Goal: Task Accomplishment & Management: Complete application form

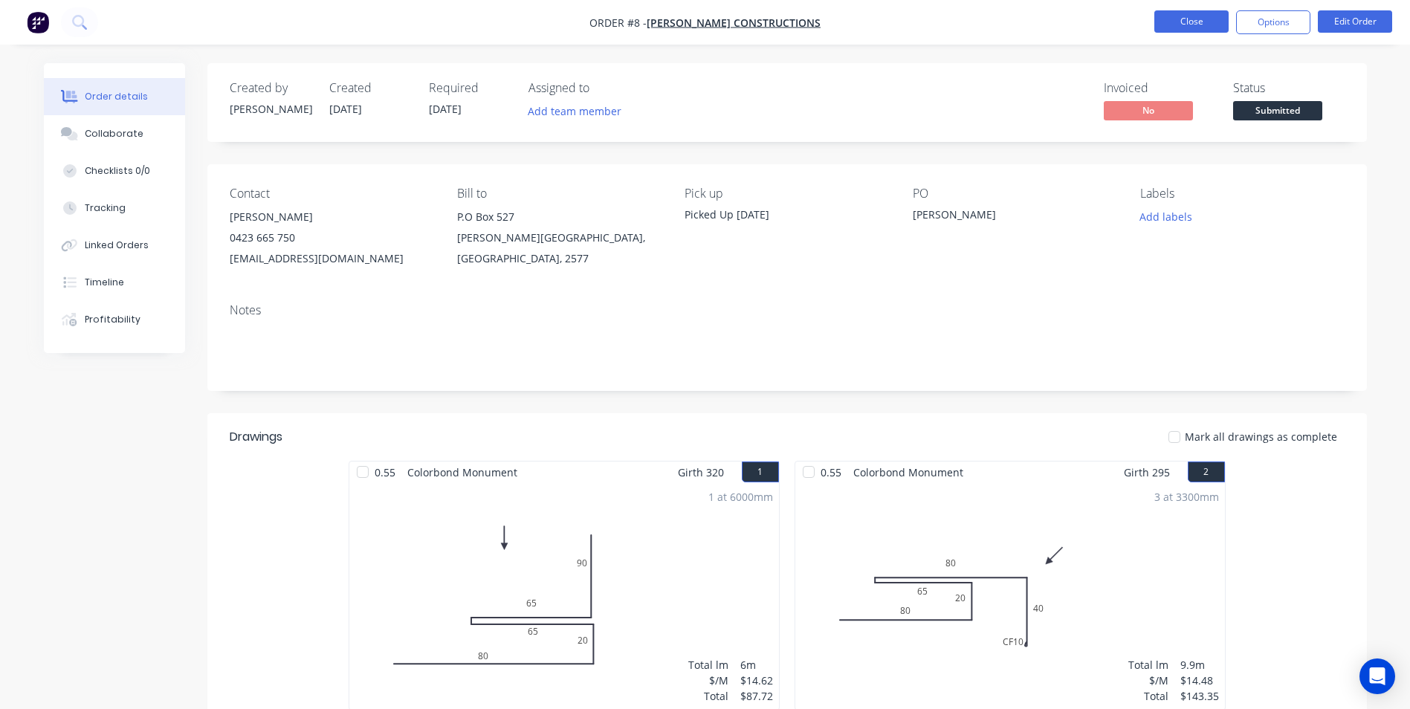
click at [1170, 26] on button "Close" at bounding box center [1192, 21] width 74 height 22
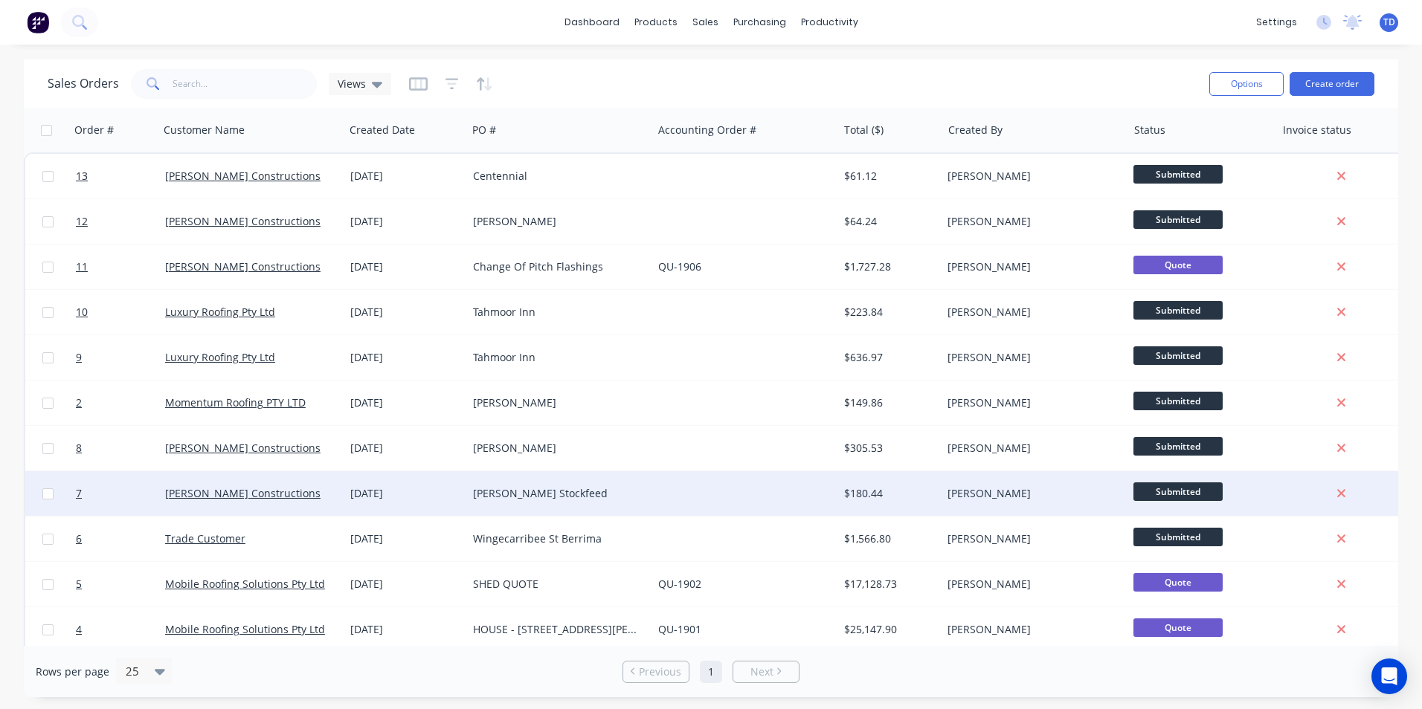
click at [907, 488] on div "$180.44" at bounding box center [887, 493] width 87 height 15
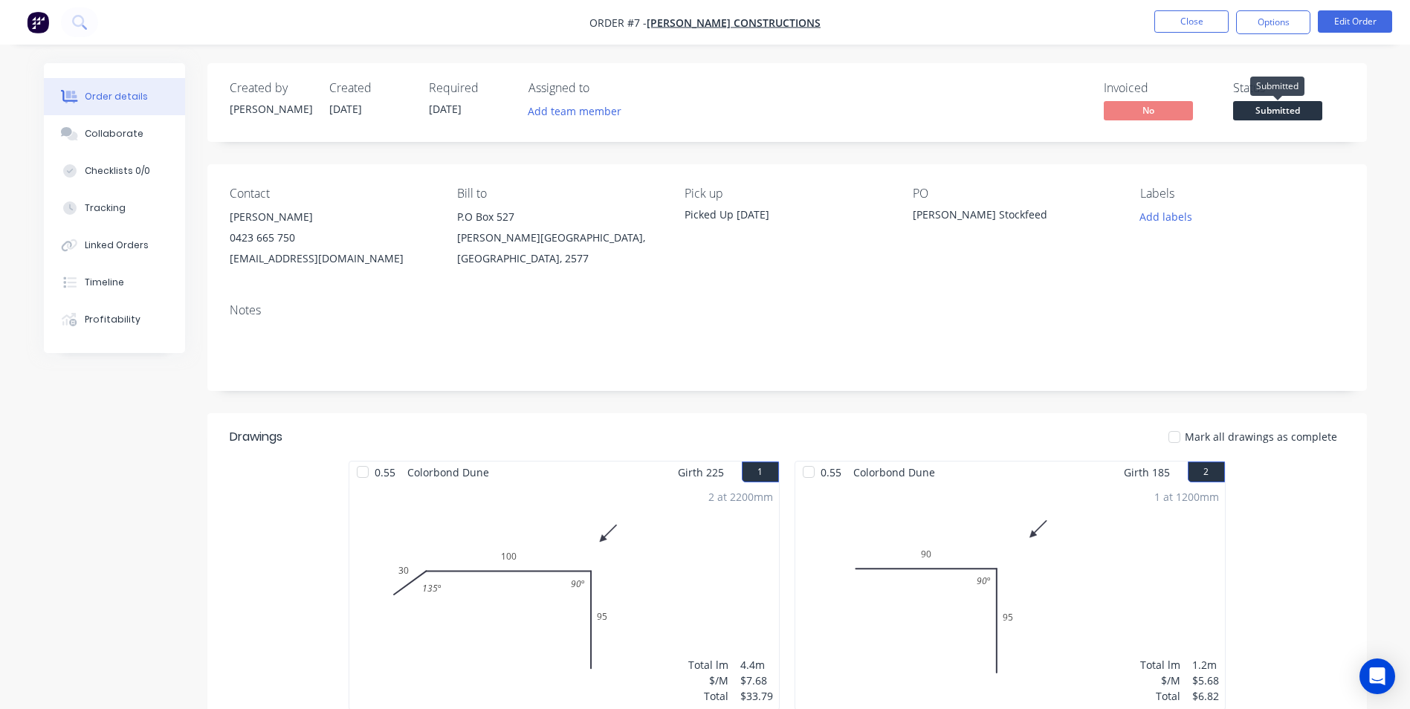
click at [1277, 105] on span "Submitted" at bounding box center [1278, 110] width 89 height 19
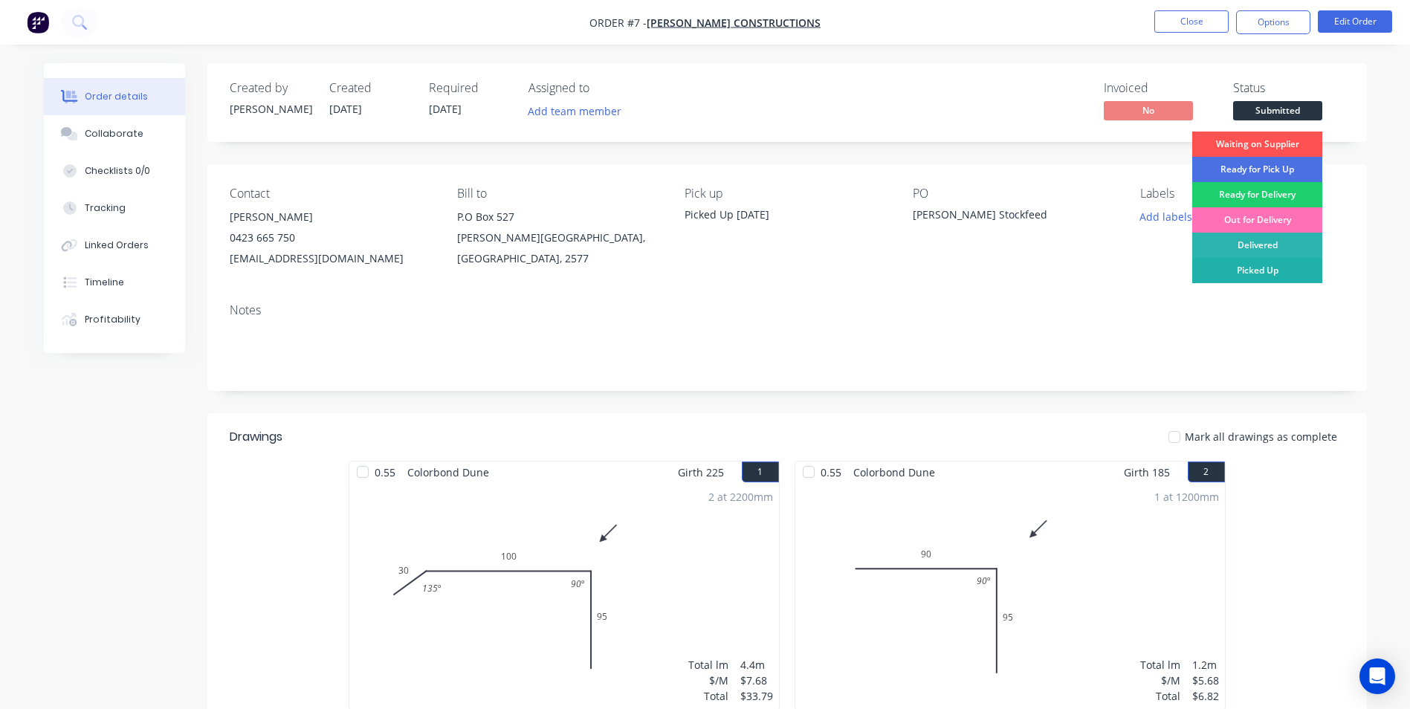
click at [1277, 271] on div "Picked Up" at bounding box center [1258, 270] width 130 height 25
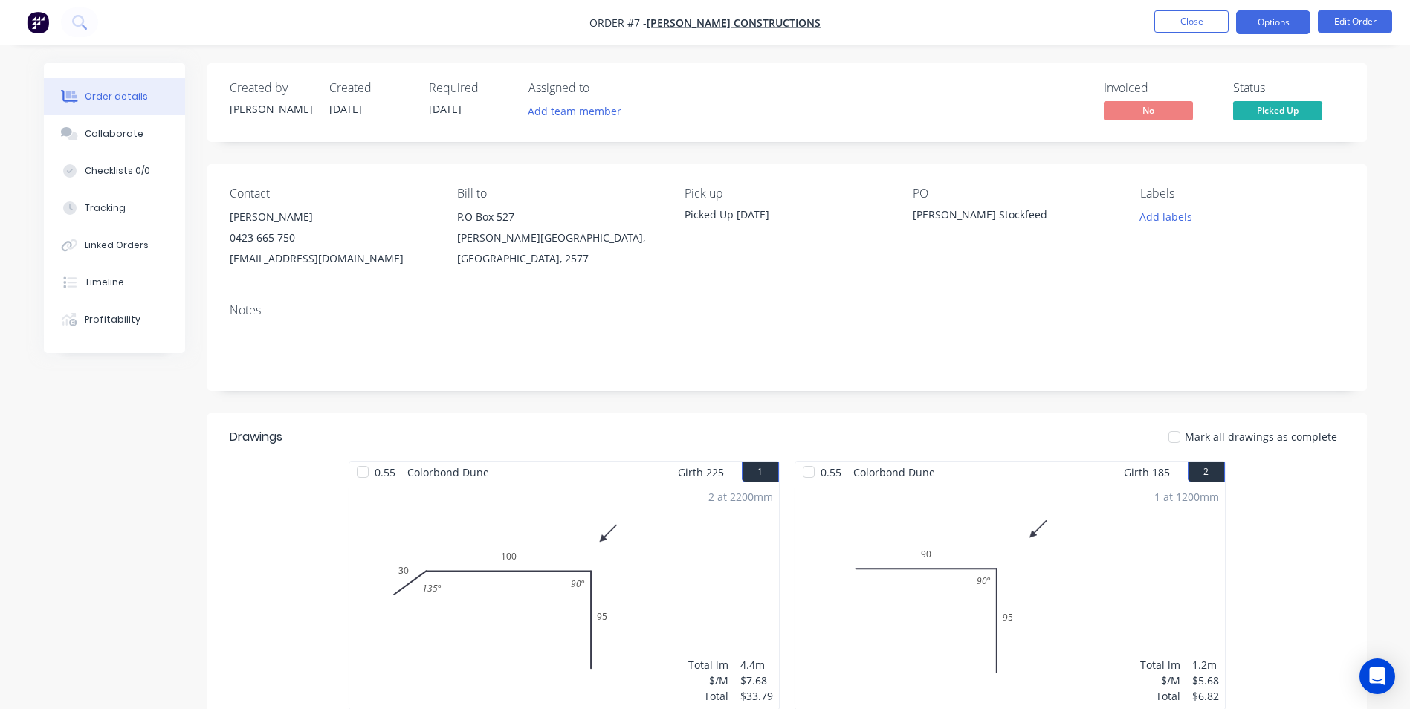
click at [1269, 22] on button "Options" at bounding box center [1273, 22] width 74 height 24
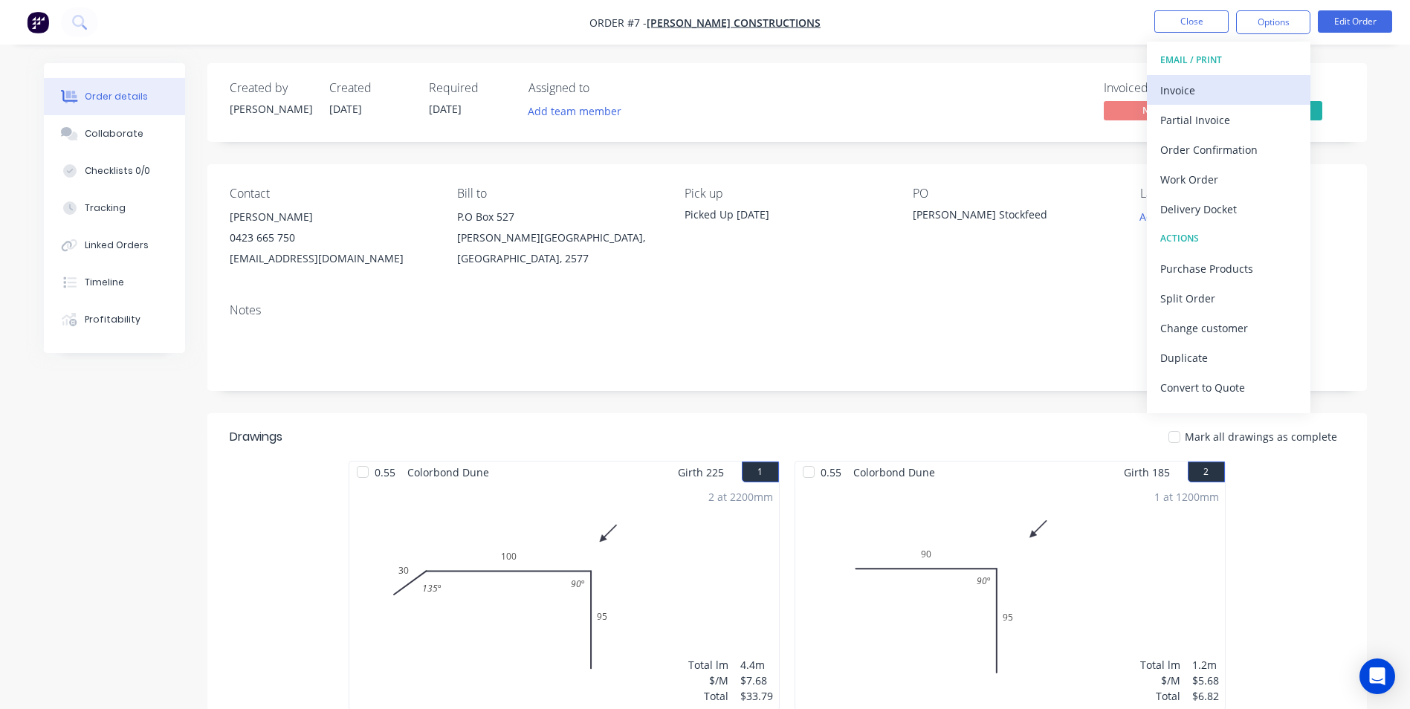
click at [1186, 90] on div "Invoice" at bounding box center [1229, 91] width 137 height 22
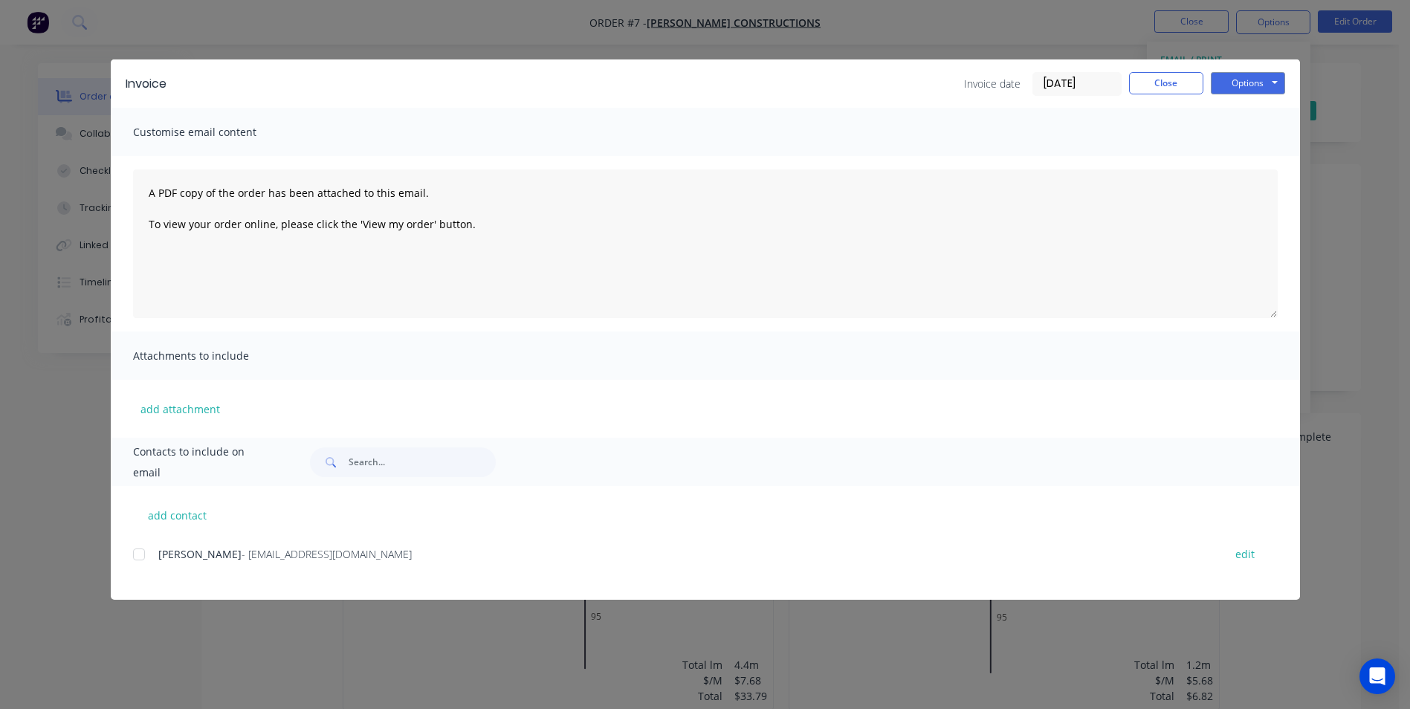
click at [142, 552] on div at bounding box center [139, 555] width 30 height 30
click at [1245, 85] on button "Options" at bounding box center [1248, 83] width 74 height 22
click at [1256, 155] on button "Email" at bounding box center [1258, 158] width 95 height 25
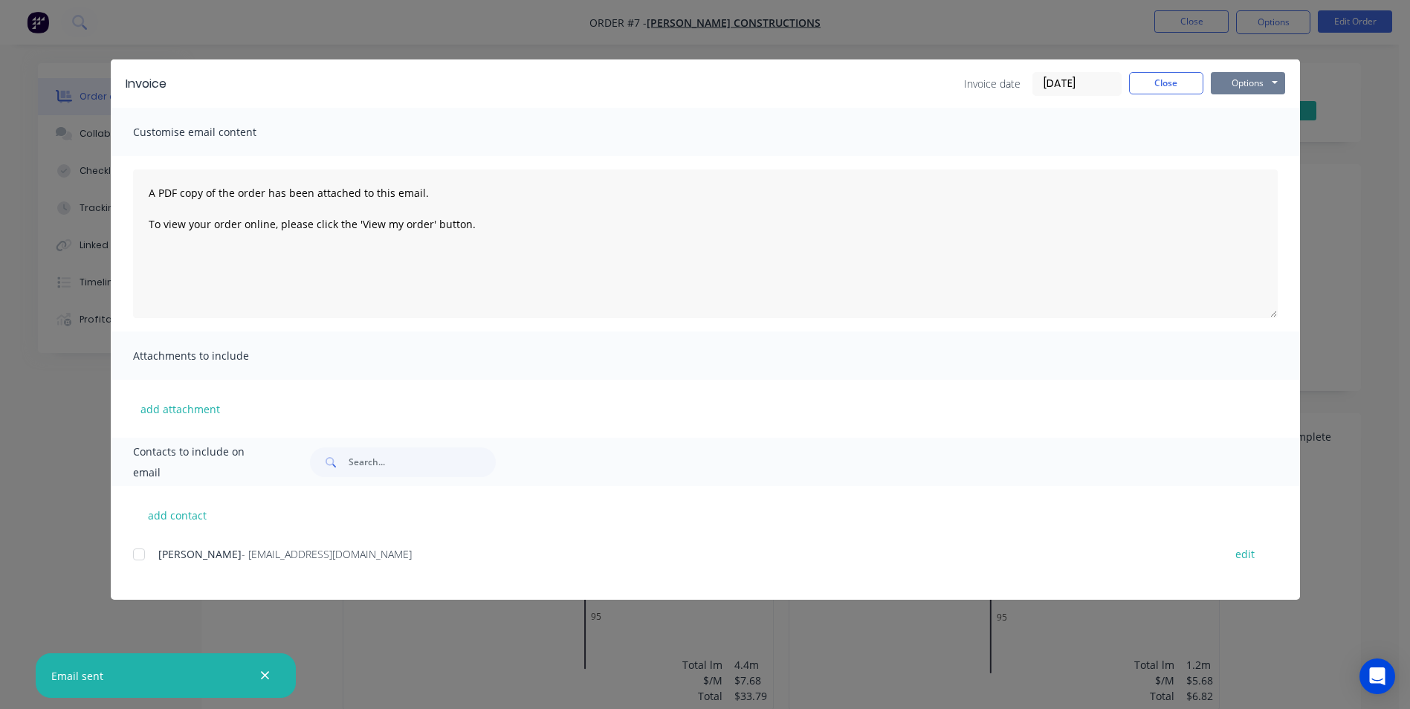
click at [1235, 78] on button "Options" at bounding box center [1248, 83] width 74 height 22
click at [1242, 134] on button "Print" at bounding box center [1258, 134] width 95 height 25
click at [1152, 83] on button "Close" at bounding box center [1166, 83] width 74 height 22
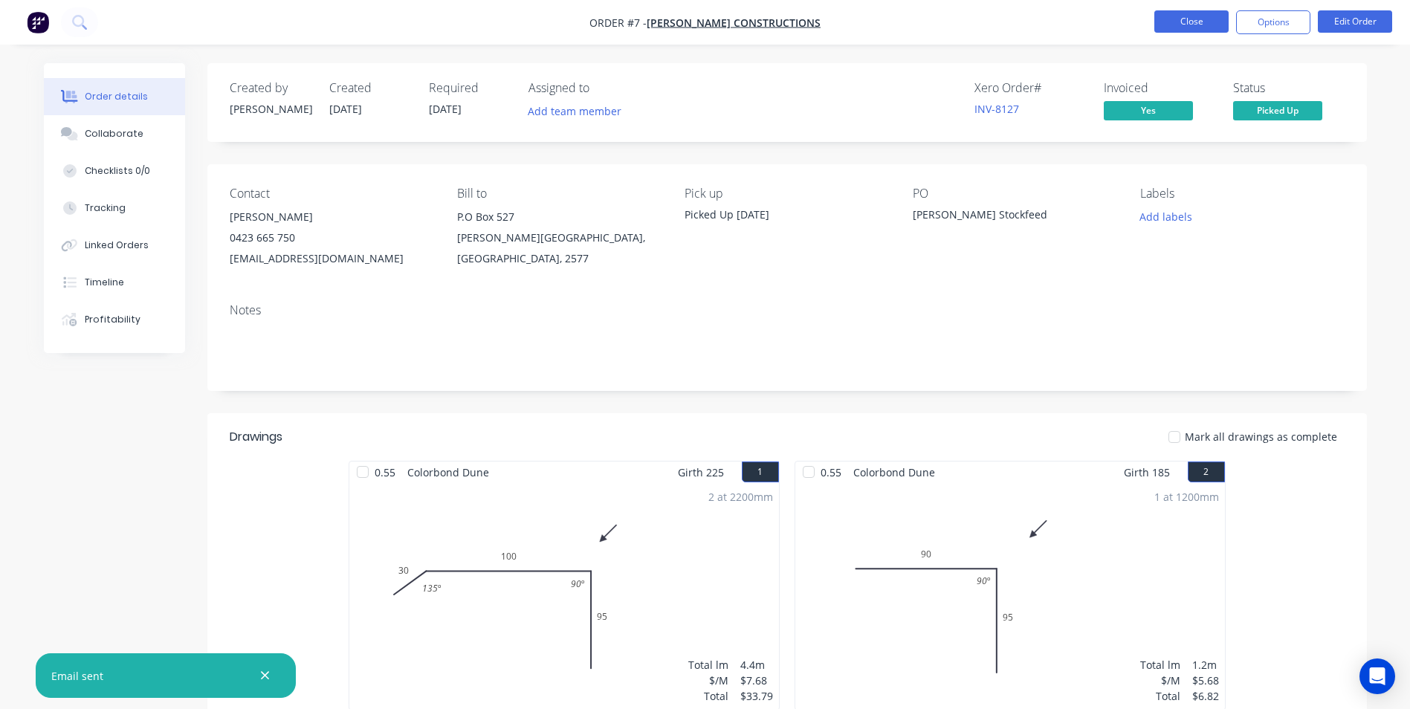
click at [1193, 32] on button "Close" at bounding box center [1192, 21] width 74 height 22
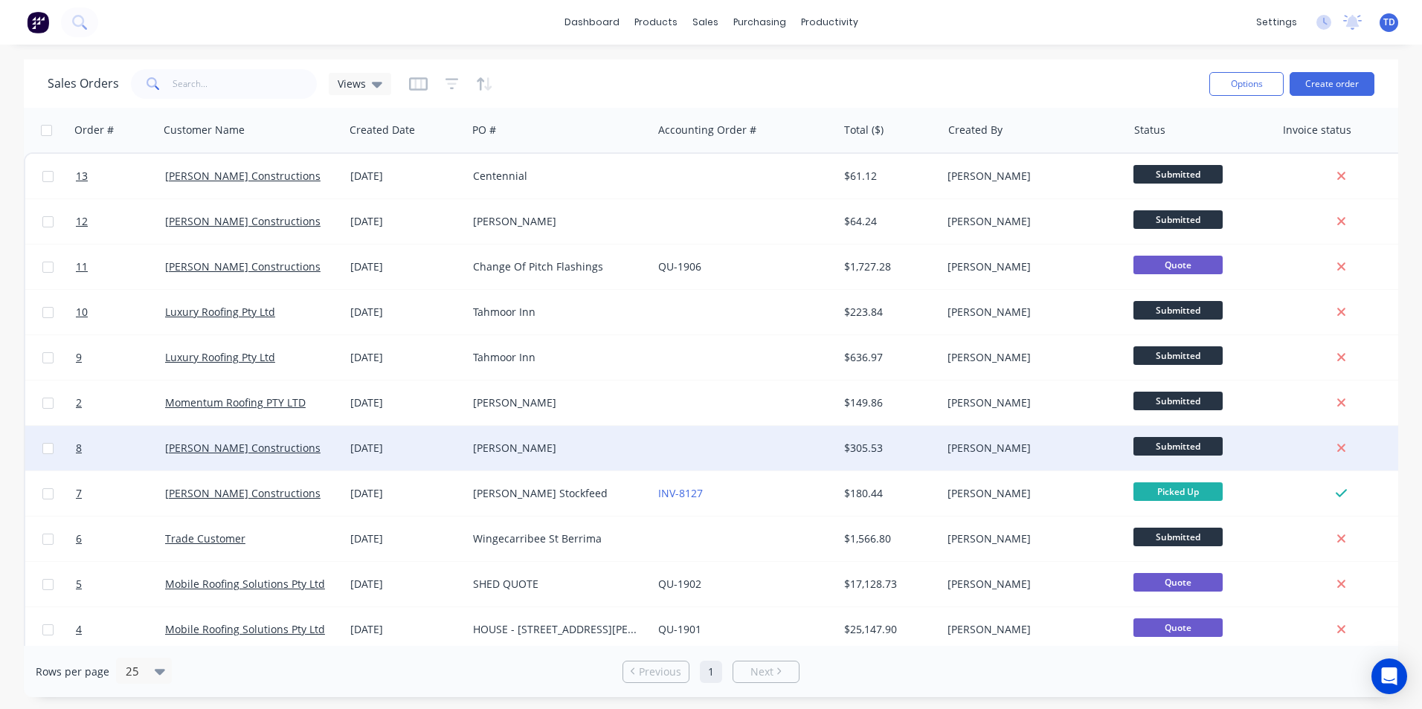
click at [738, 449] on div at bounding box center [744, 448] width 185 height 45
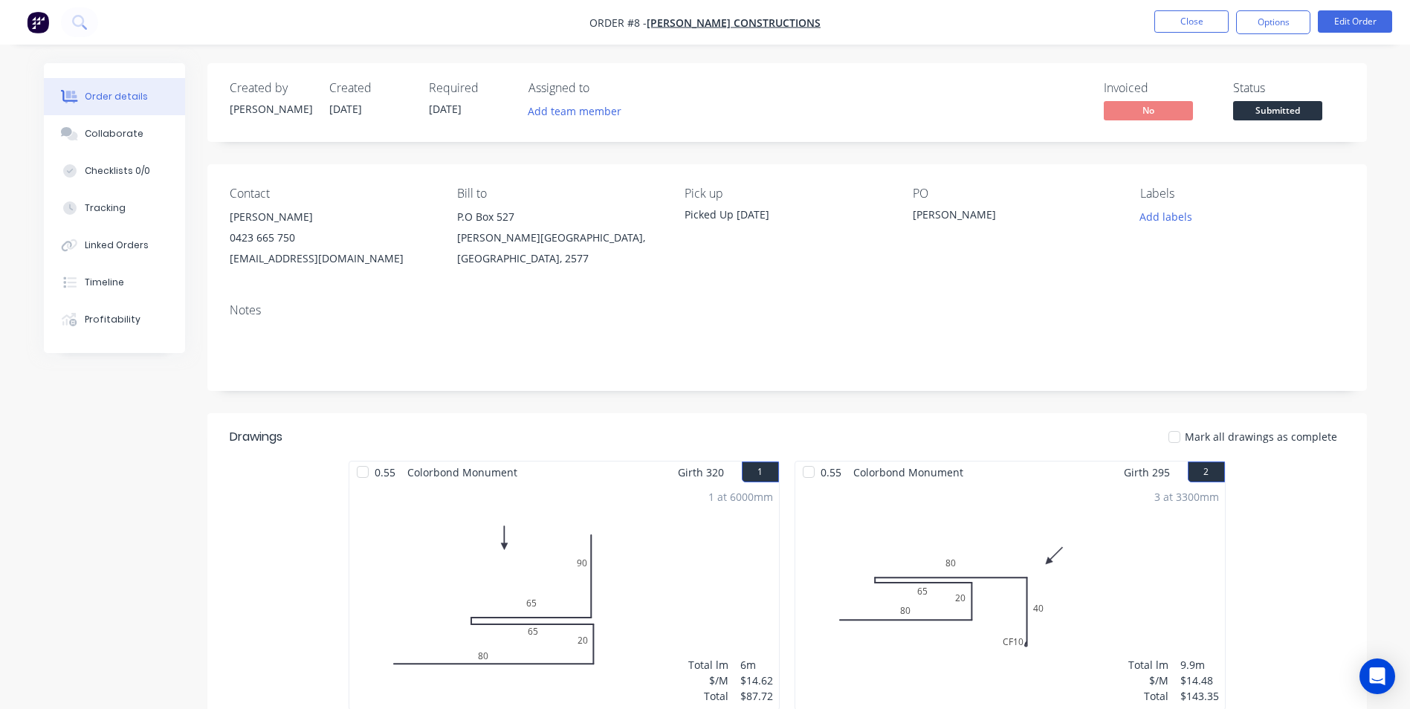
click at [1267, 117] on span "Submitted" at bounding box center [1278, 110] width 89 height 19
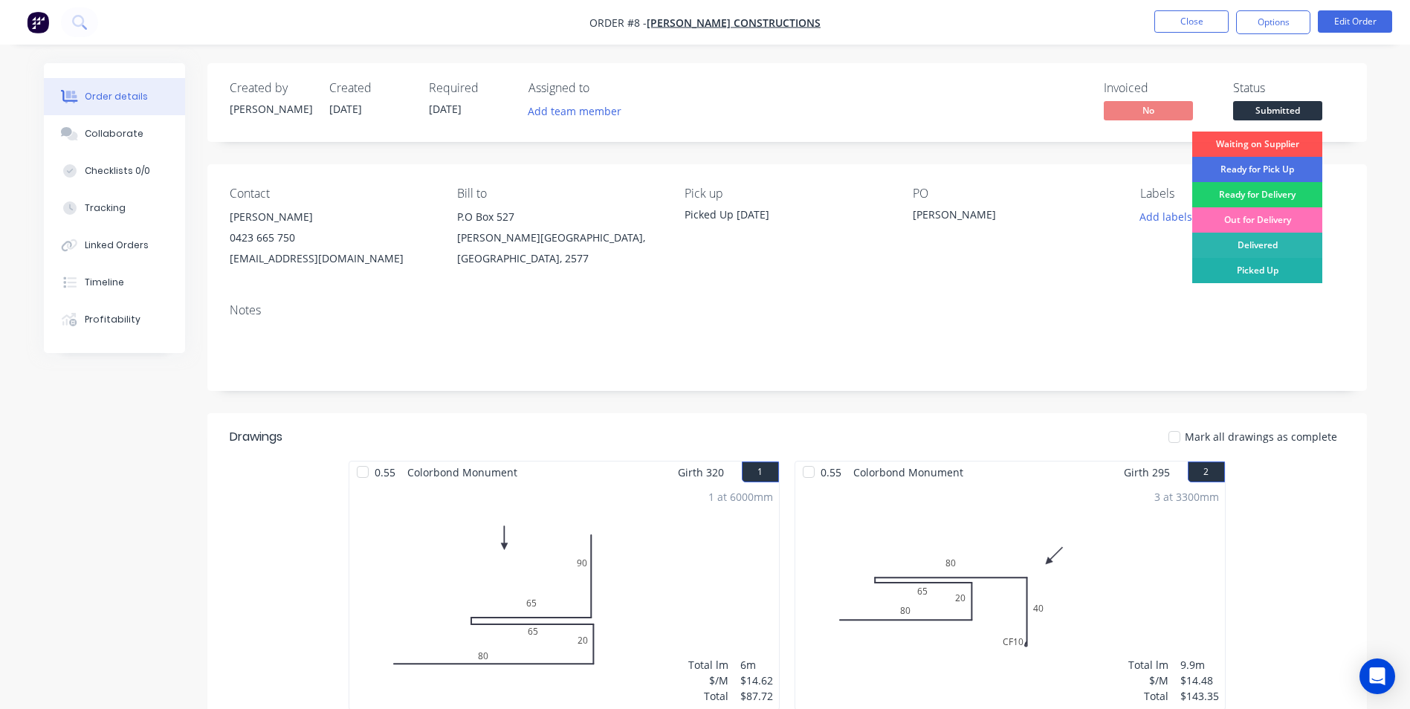
click at [1279, 265] on div "Picked Up" at bounding box center [1258, 270] width 130 height 25
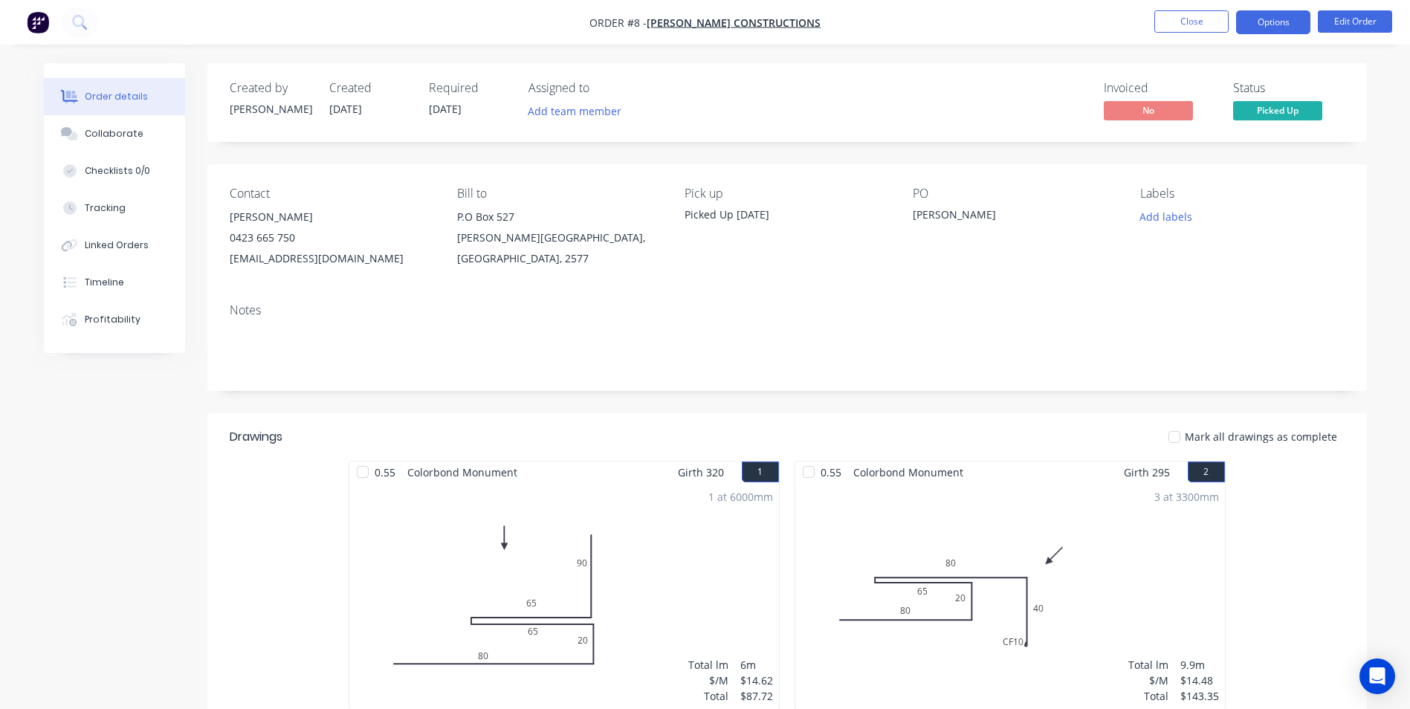
click at [1269, 27] on button "Options" at bounding box center [1273, 22] width 74 height 24
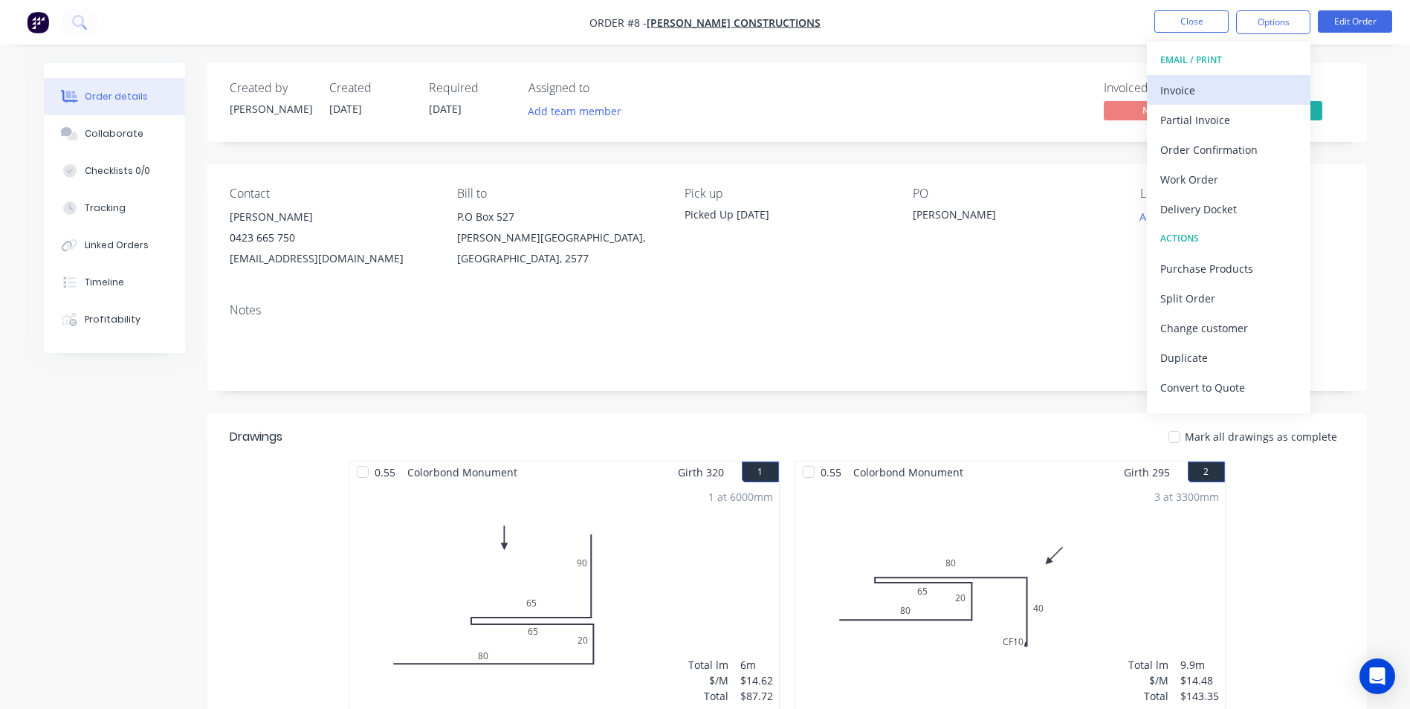
click at [1179, 92] on div "Invoice" at bounding box center [1229, 91] width 137 height 22
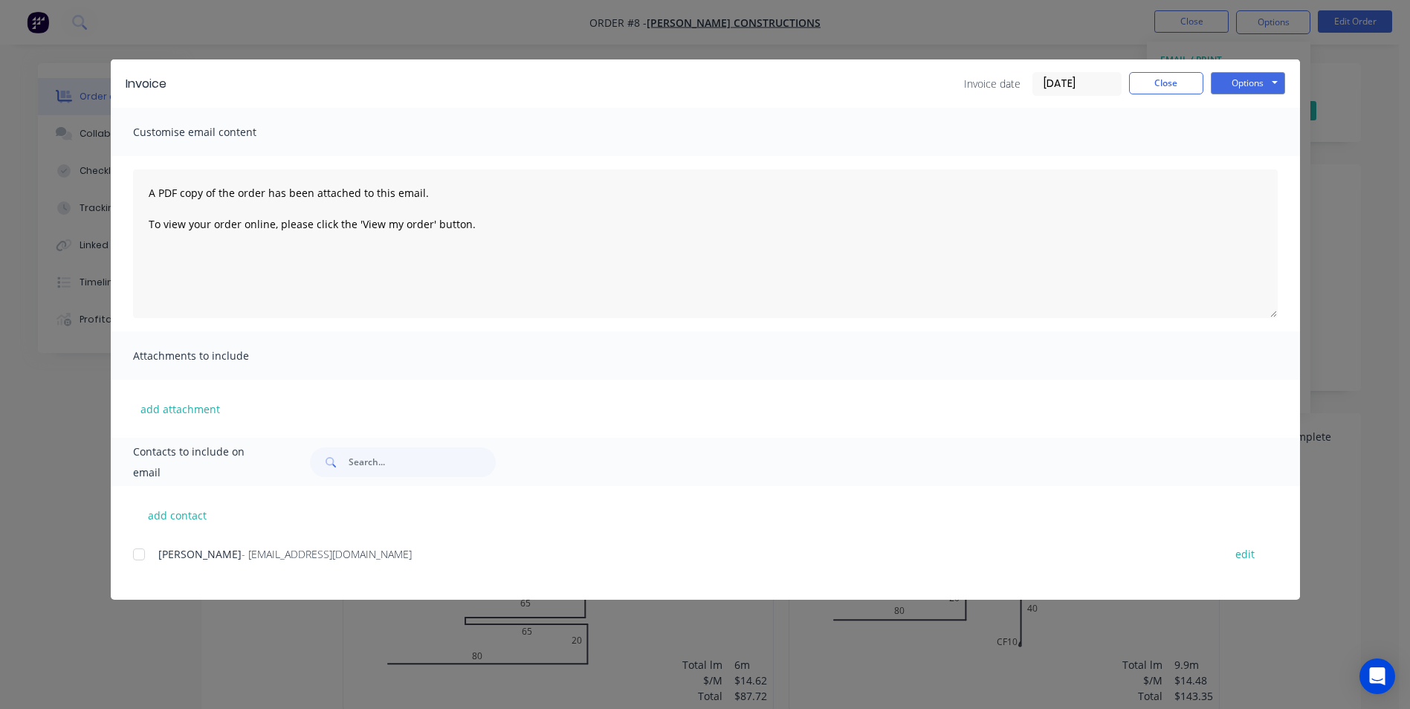
click at [146, 560] on div at bounding box center [139, 555] width 30 height 30
click at [1263, 87] on button "Options" at bounding box center [1248, 83] width 74 height 22
click at [1246, 165] on button "Email" at bounding box center [1258, 158] width 95 height 25
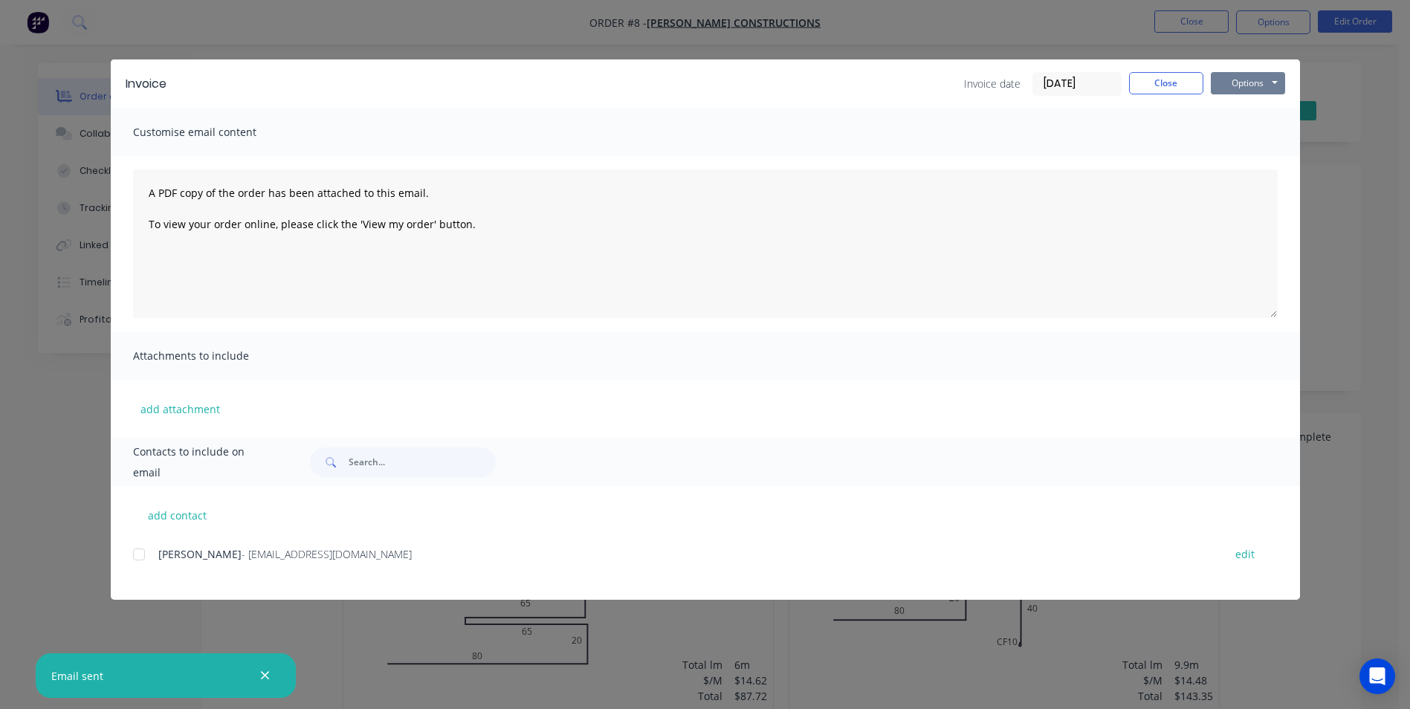
click at [1258, 80] on button "Options" at bounding box center [1248, 83] width 74 height 22
click at [1254, 130] on button "Print" at bounding box center [1258, 134] width 95 height 25
click at [1177, 87] on button "Close" at bounding box center [1166, 83] width 74 height 22
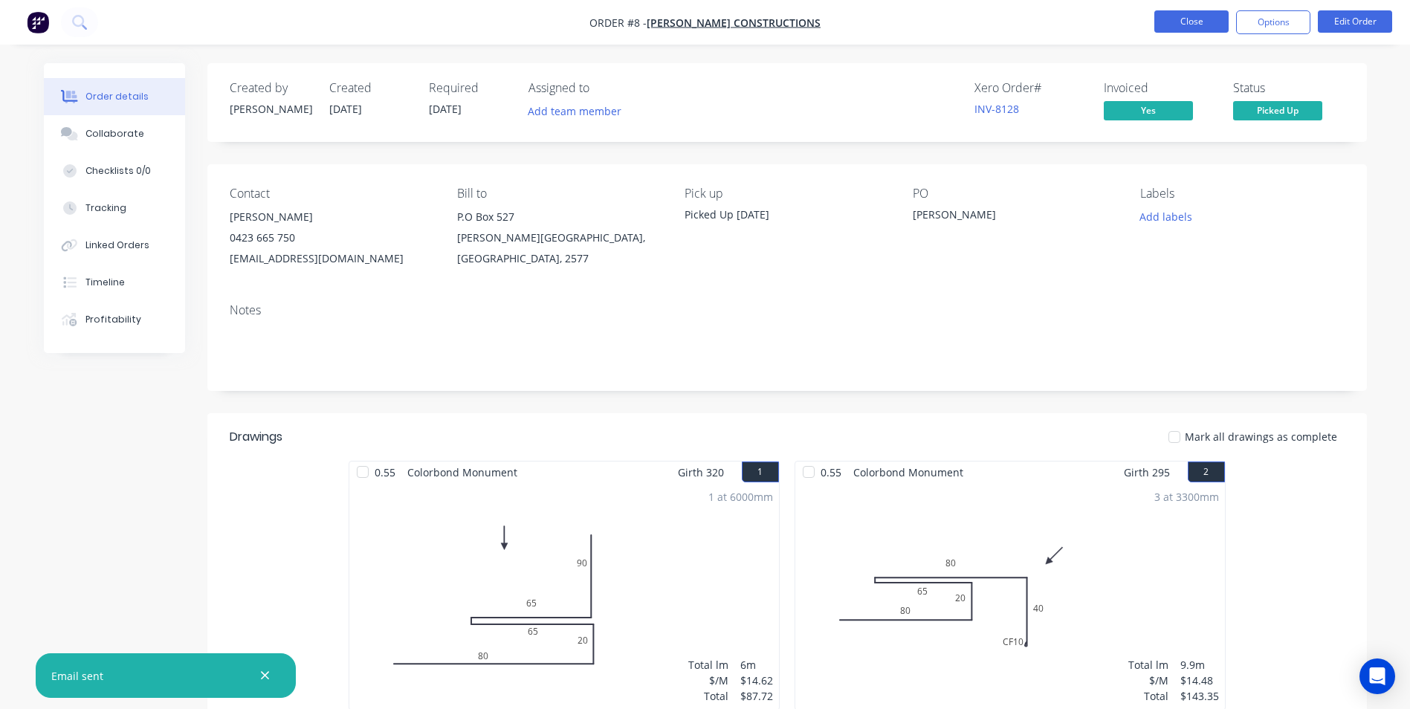
click at [1192, 21] on button "Close" at bounding box center [1192, 21] width 74 height 22
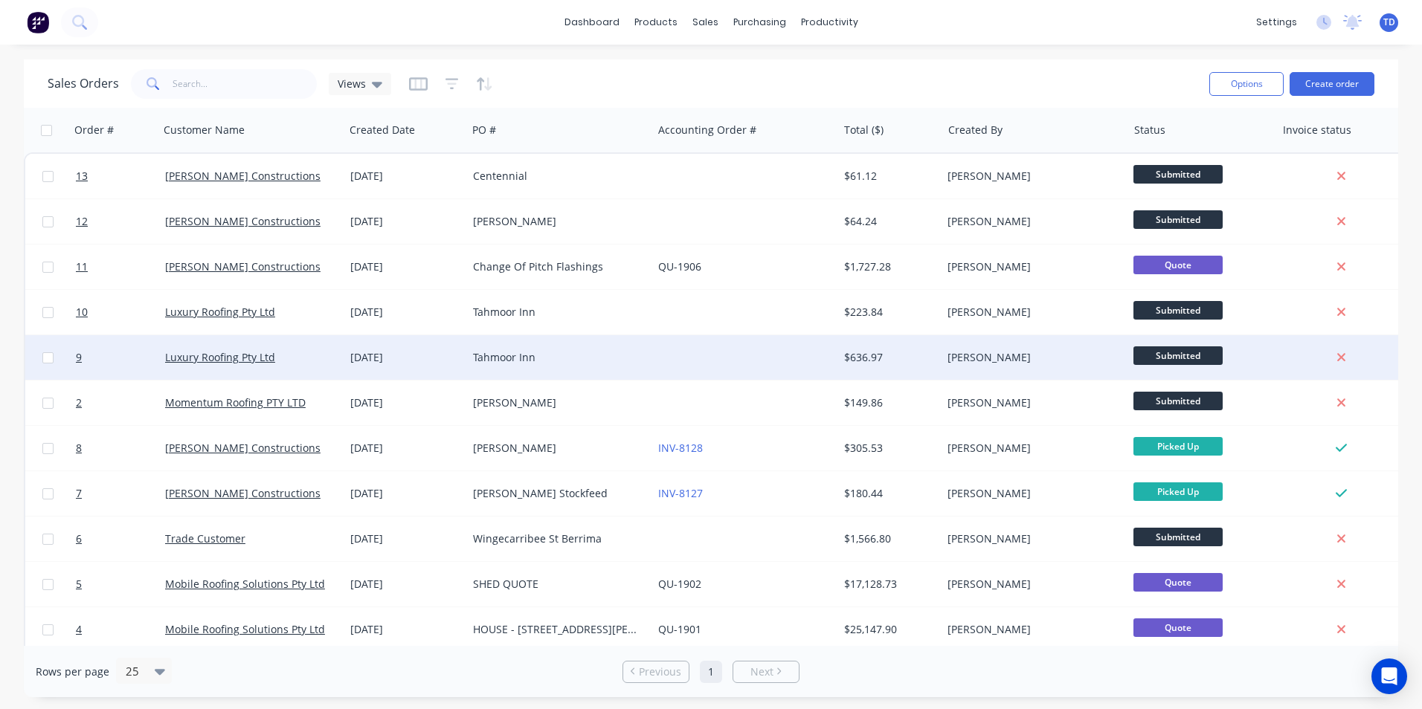
click at [725, 361] on div at bounding box center [744, 357] width 185 height 45
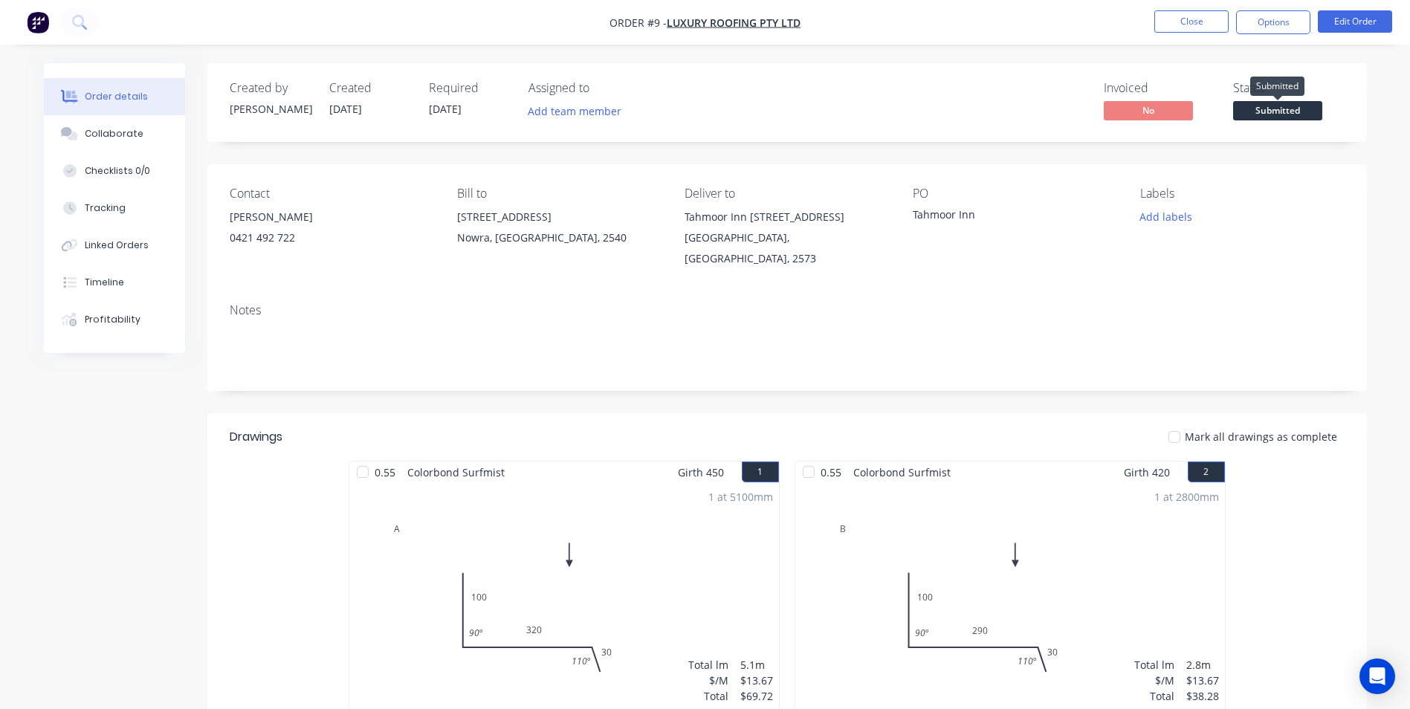
click at [1270, 109] on span "Submitted" at bounding box center [1278, 110] width 89 height 19
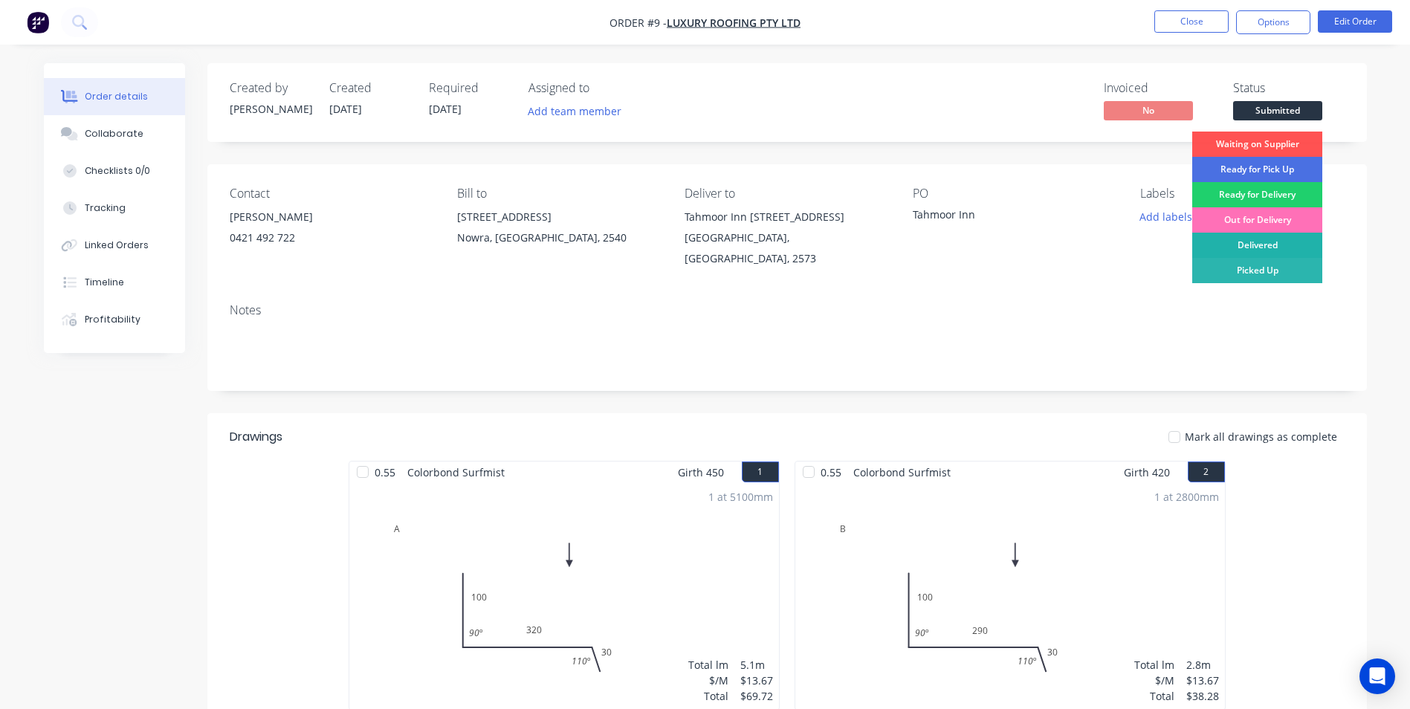
click at [1277, 244] on div "Delivered" at bounding box center [1258, 245] width 130 height 25
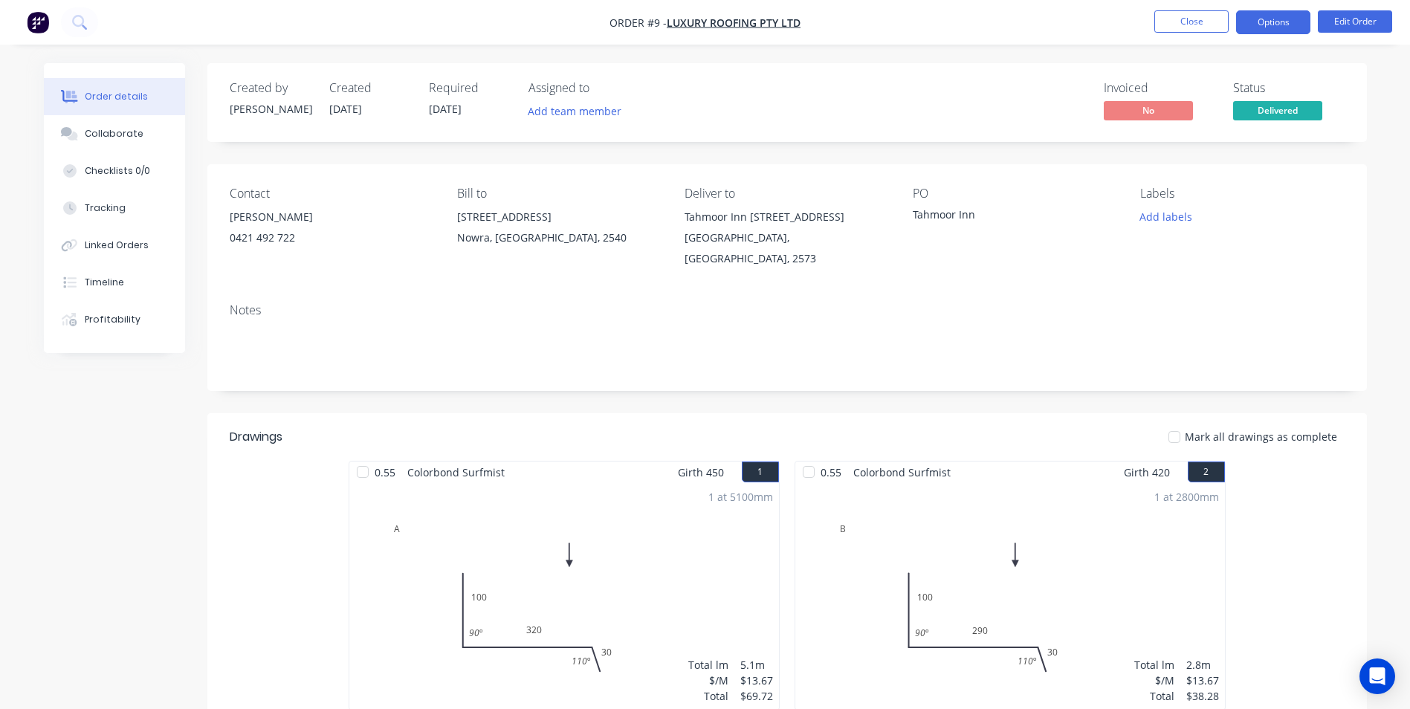
click at [1267, 26] on button "Options" at bounding box center [1273, 22] width 74 height 24
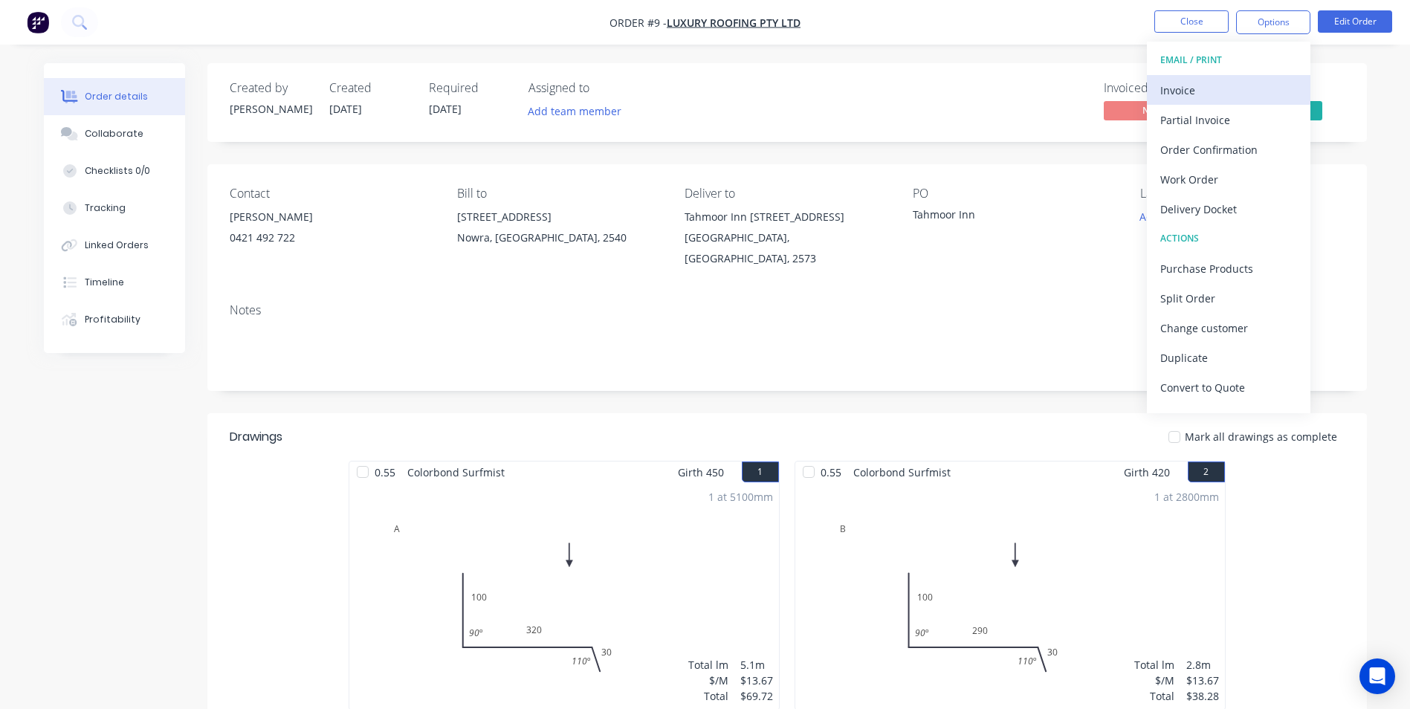
click at [1190, 96] on div "Invoice" at bounding box center [1229, 91] width 137 height 22
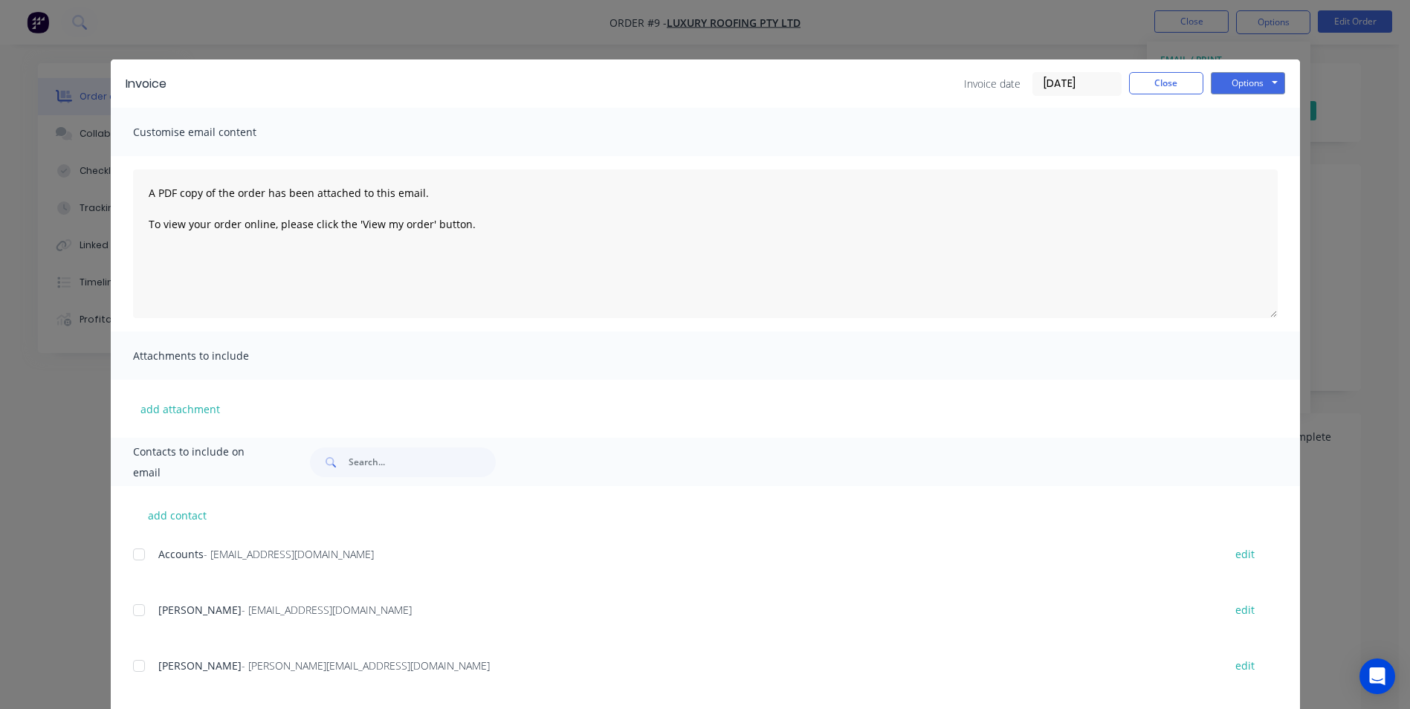
click at [138, 549] on div at bounding box center [139, 555] width 30 height 30
click at [1230, 82] on button "Options" at bounding box center [1248, 83] width 74 height 22
click at [1245, 160] on button "Email" at bounding box center [1258, 158] width 95 height 25
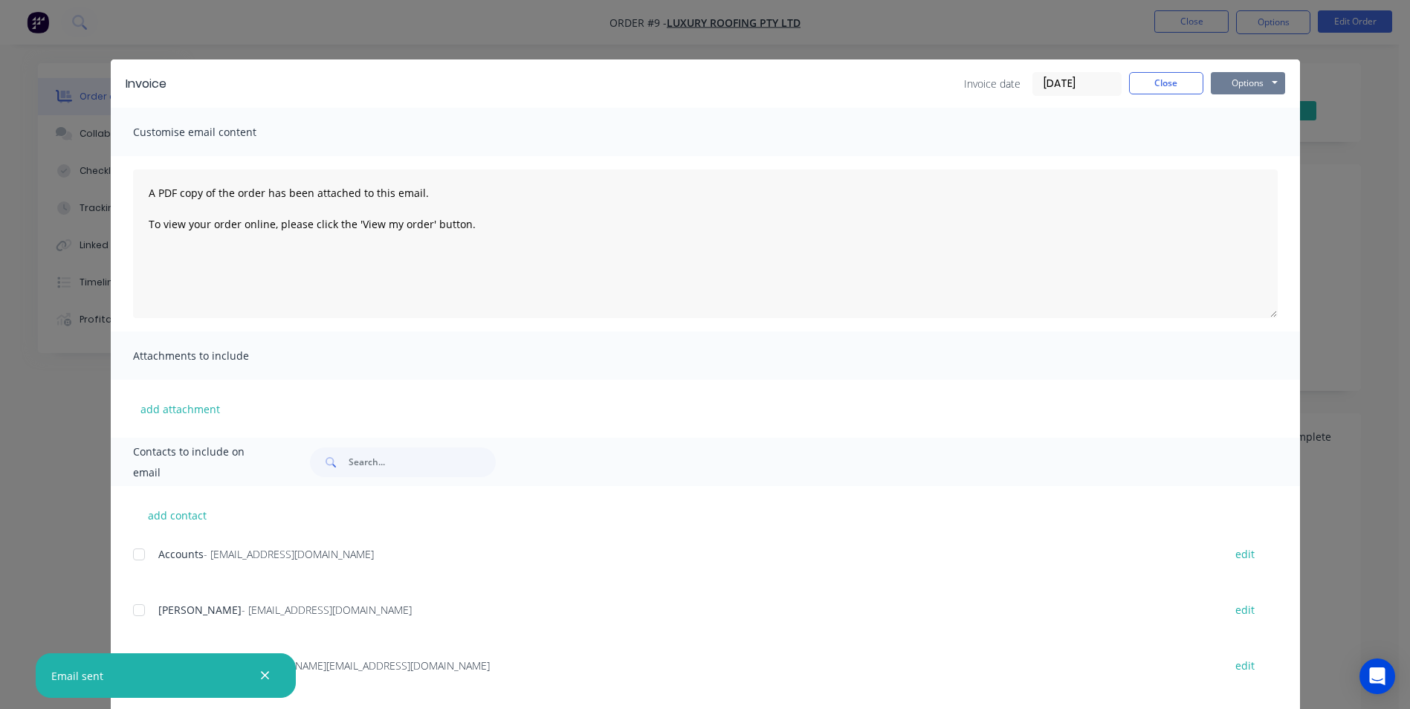
click at [1244, 78] on button "Options" at bounding box center [1248, 83] width 74 height 22
click at [1234, 132] on button "Print" at bounding box center [1258, 134] width 95 height 25
drag, startPoint x: 1137, startPoint y: 80, endPoint x: 1147, endPoint y: 77, distance: 10.6
click at [1139, 80] on button "Close" at bounding box center [1166, 83] width 74 height 22
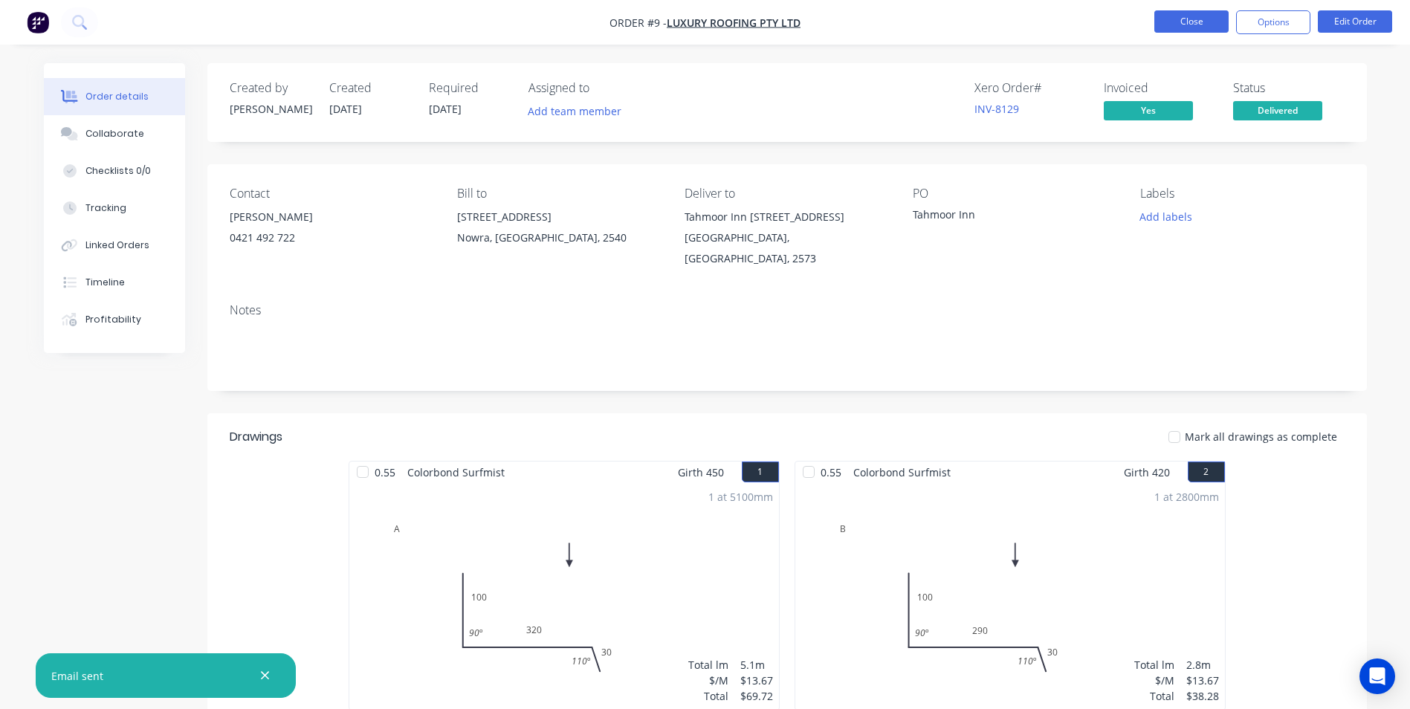
click at [1181, 25] on button "Close" at bounding box center [1192, 21] width 74 height 22
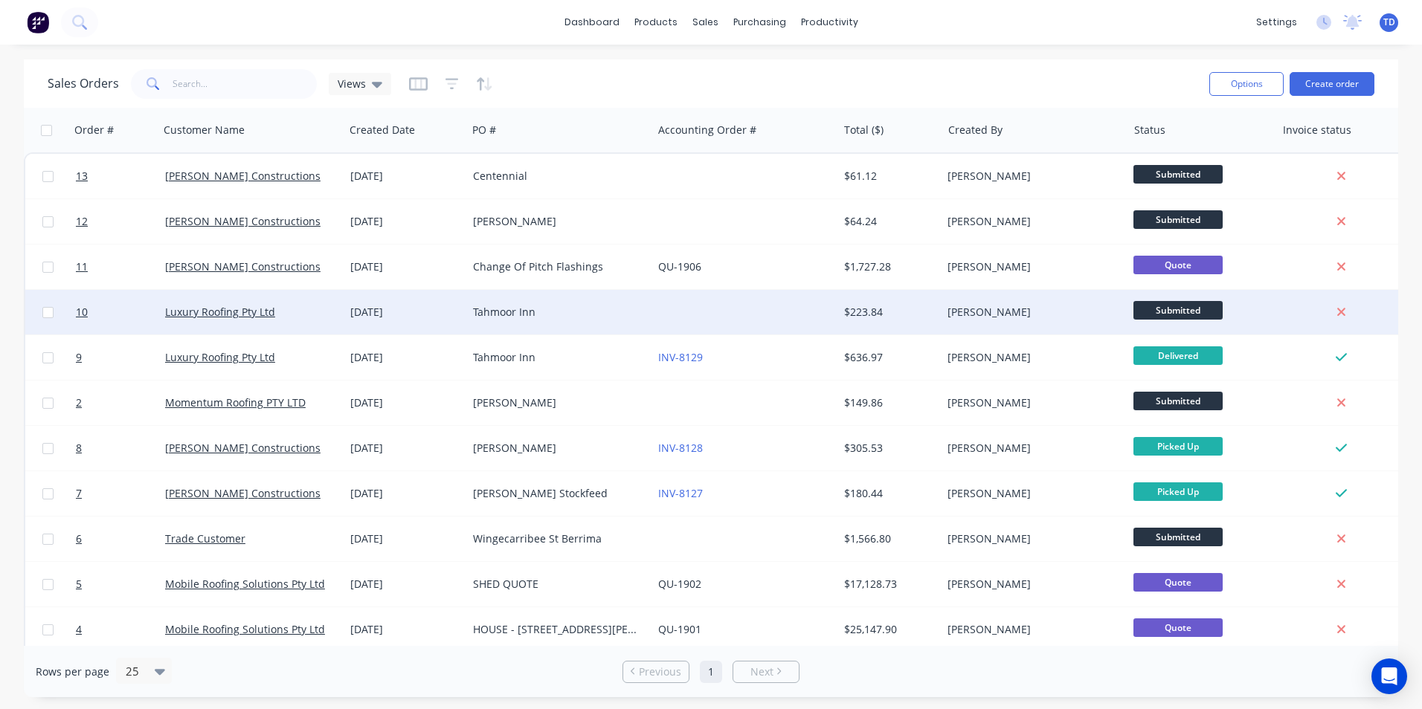
click at [604, 314] on div "Tahmoor Inn" at bounding box center [555, 312] width 165 height 15
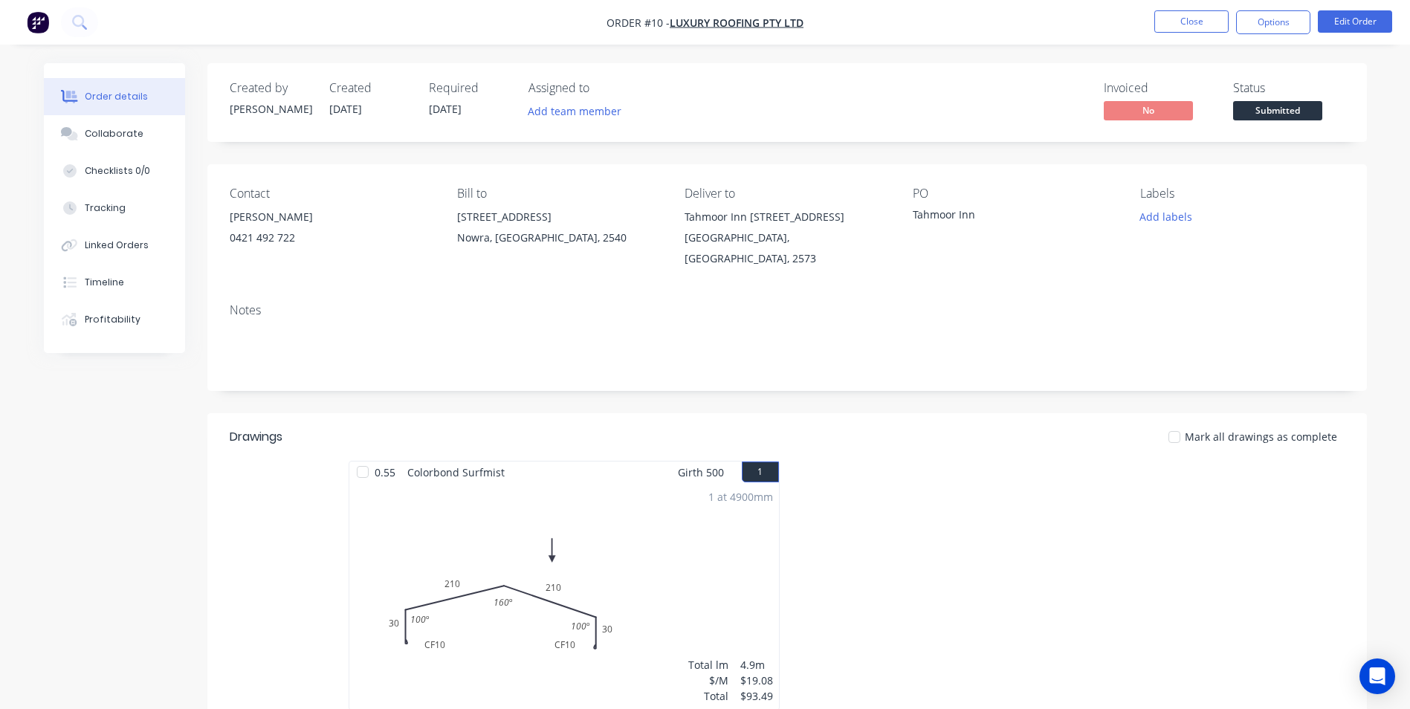
click at [1253, 107] on span "Submitted" at bounding box center [1278, 110] width 89 height 19
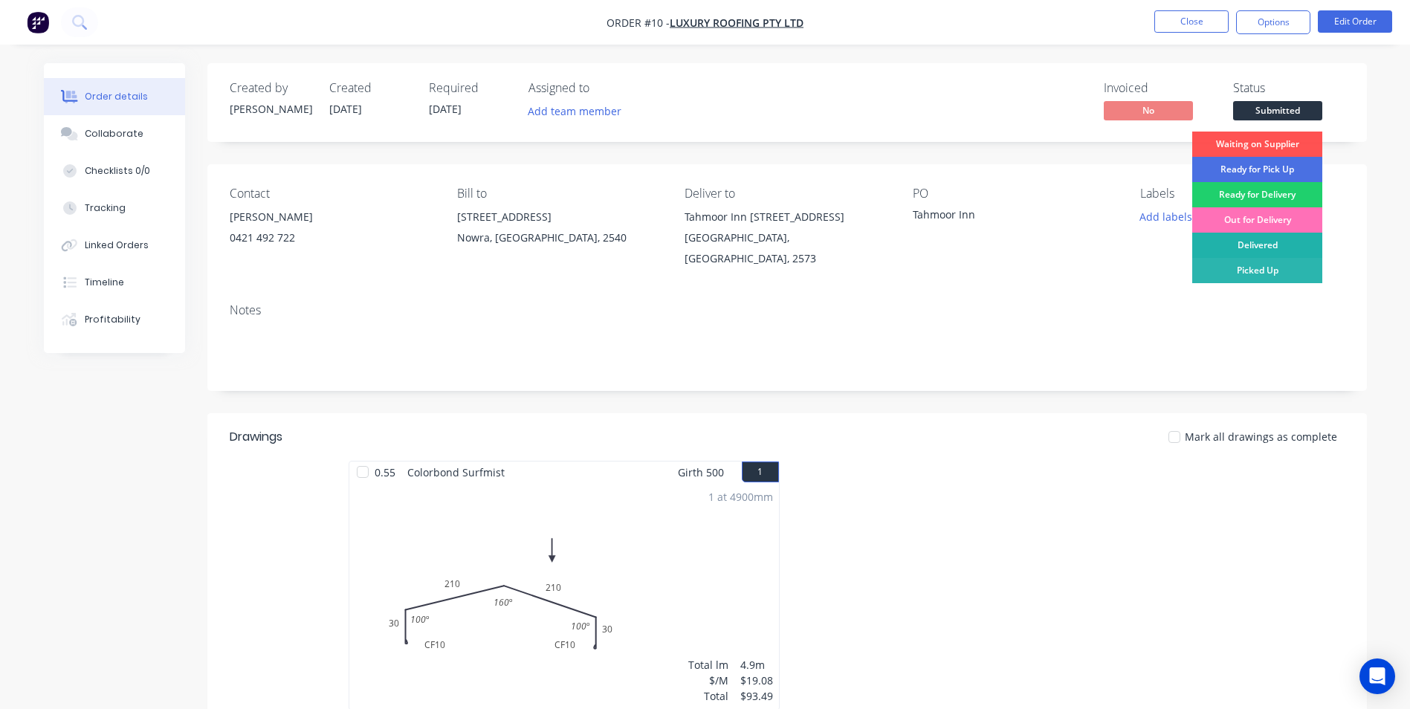
click at [1276, 241] on div "Delivered" at bounding box center [1258, 245] width 130 height 25
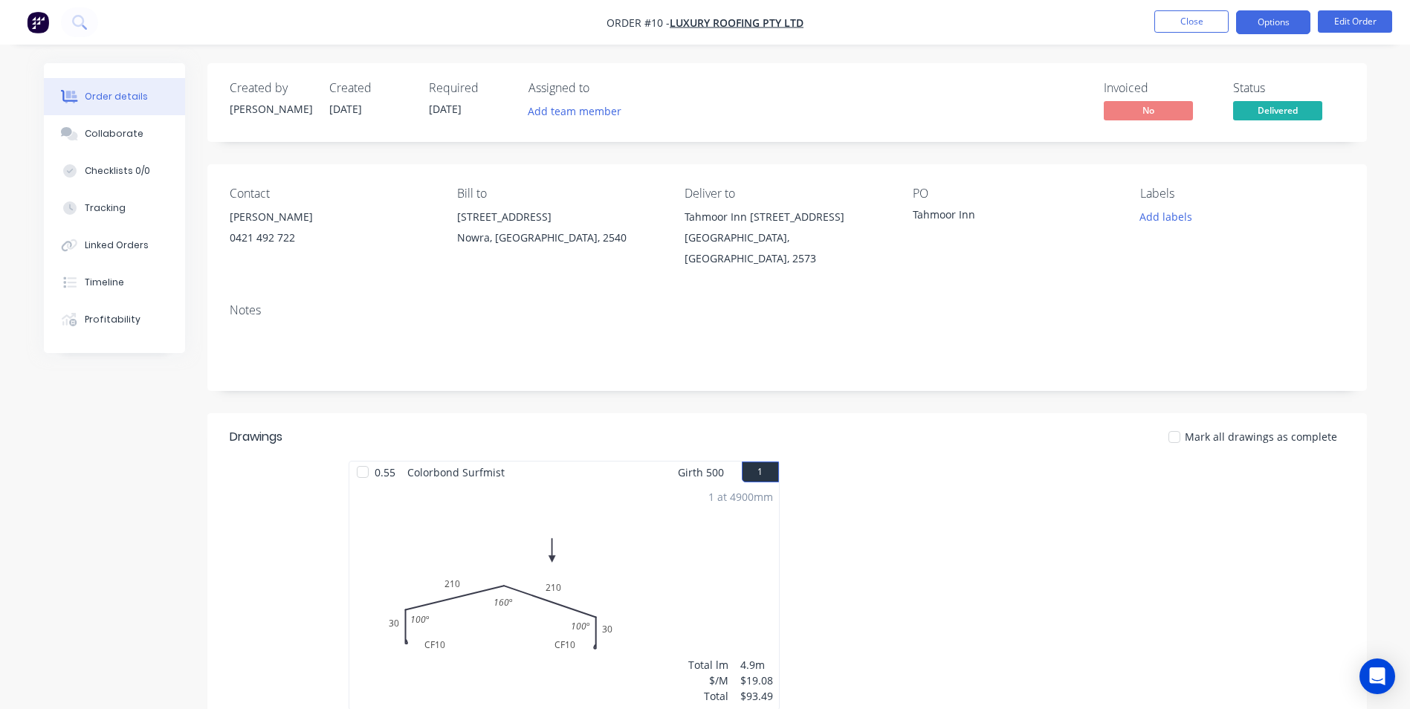
click at [1276, 24] on button "Options" at bounding box center [1273, 22] width 74 height 24
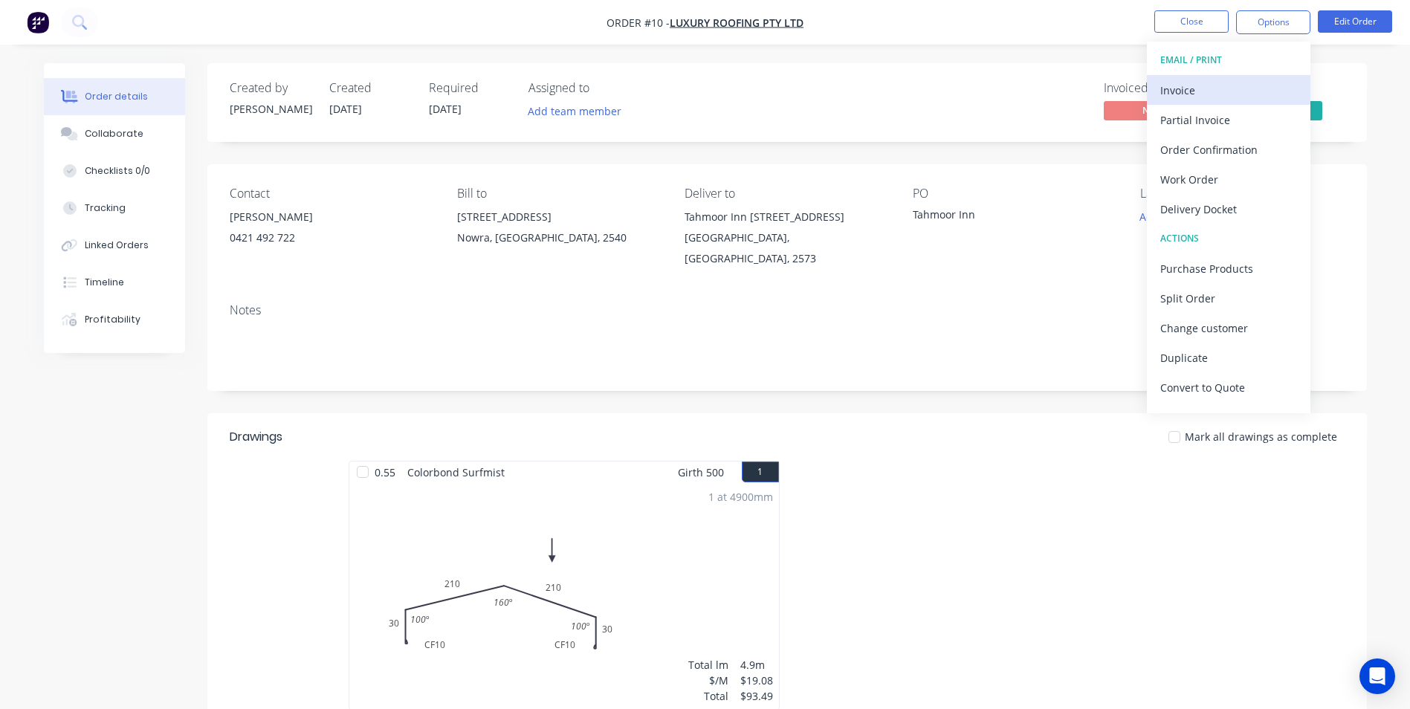
click at [1213, 98] on div "Invoice" at bounding box center [1229, 91] width 137 height 22
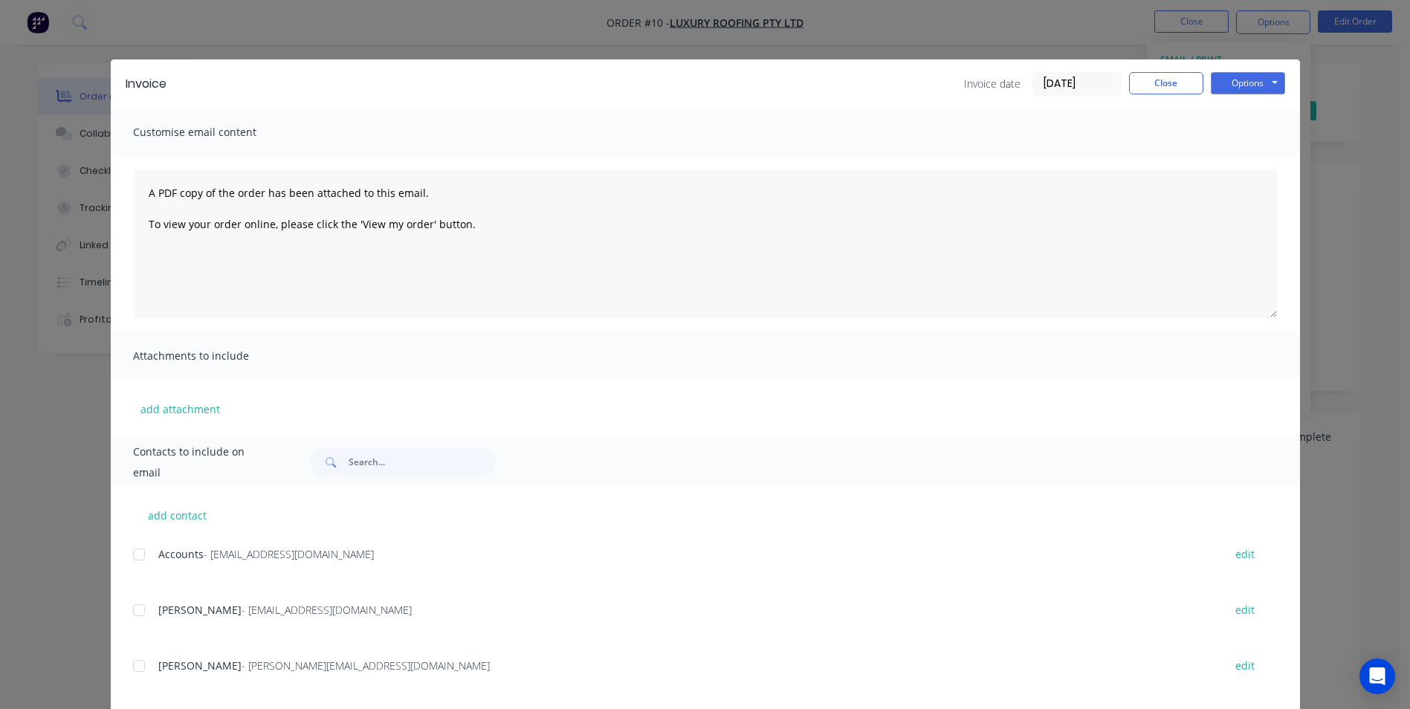
click at [130, 558] on div at bounding box center [139, 555] width 30 height 30
click at [1242, 87] on button "Options" at bounding box center [1248, 83] width 74 height 22
click at [1245, 156] on button "Email" at bounding box center [1258, 158] width 95 height 25
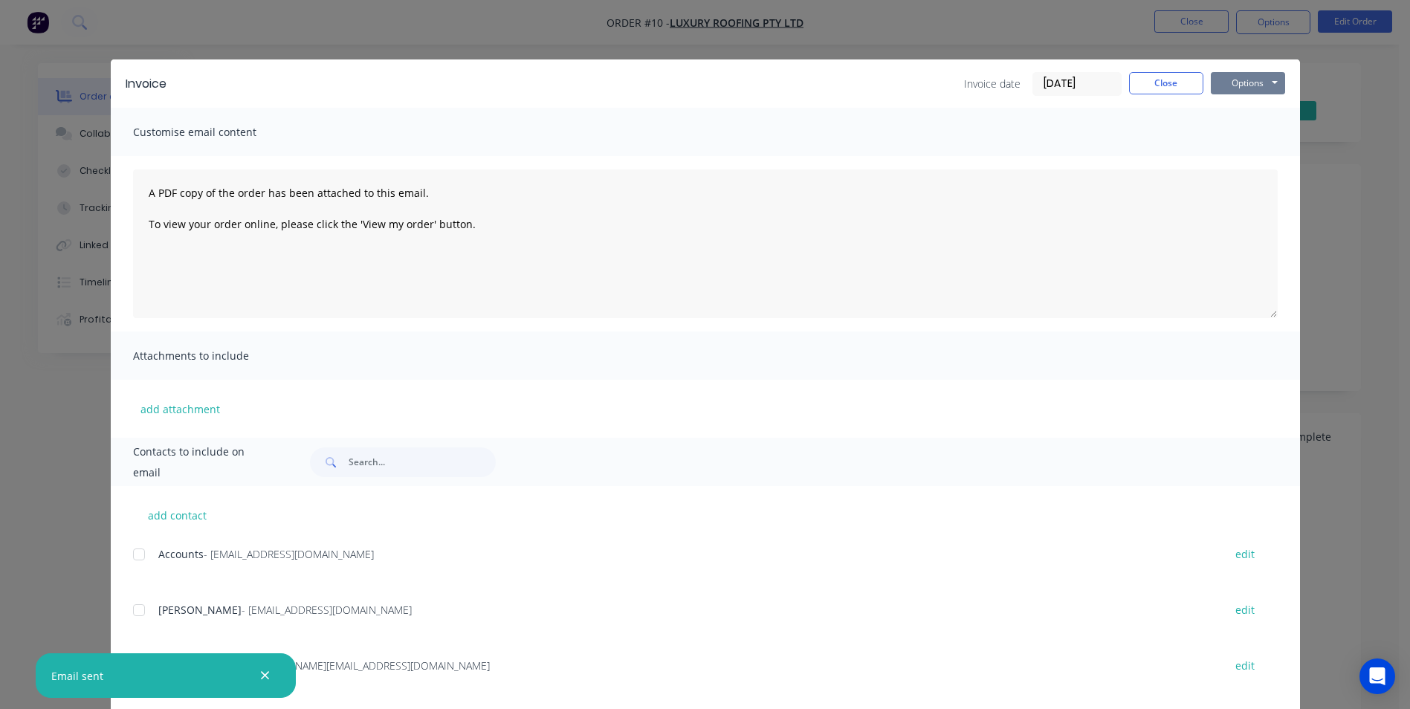
click at [1262, 86] on button "Options" at bounding box center [1248, 83] width 74 height 22
click at [1248, 130] on button "Print" at bounding box center [1258, 134] width 95 height 25
click at [1166, 80] on button "Close" at bounding box center [1166, 83] width 74 height 22
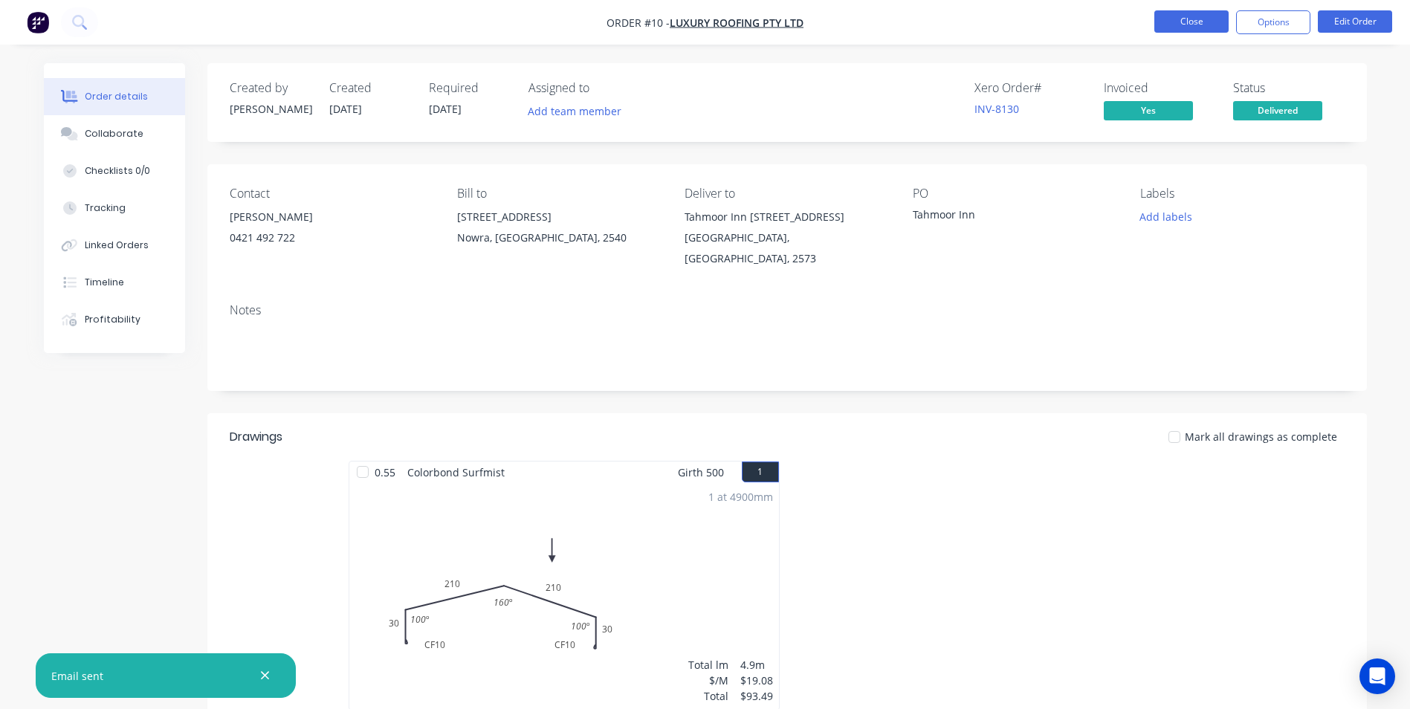
click at [1170, 21] on button "Close" at bounding box center [1192, 21] width 74 height 22
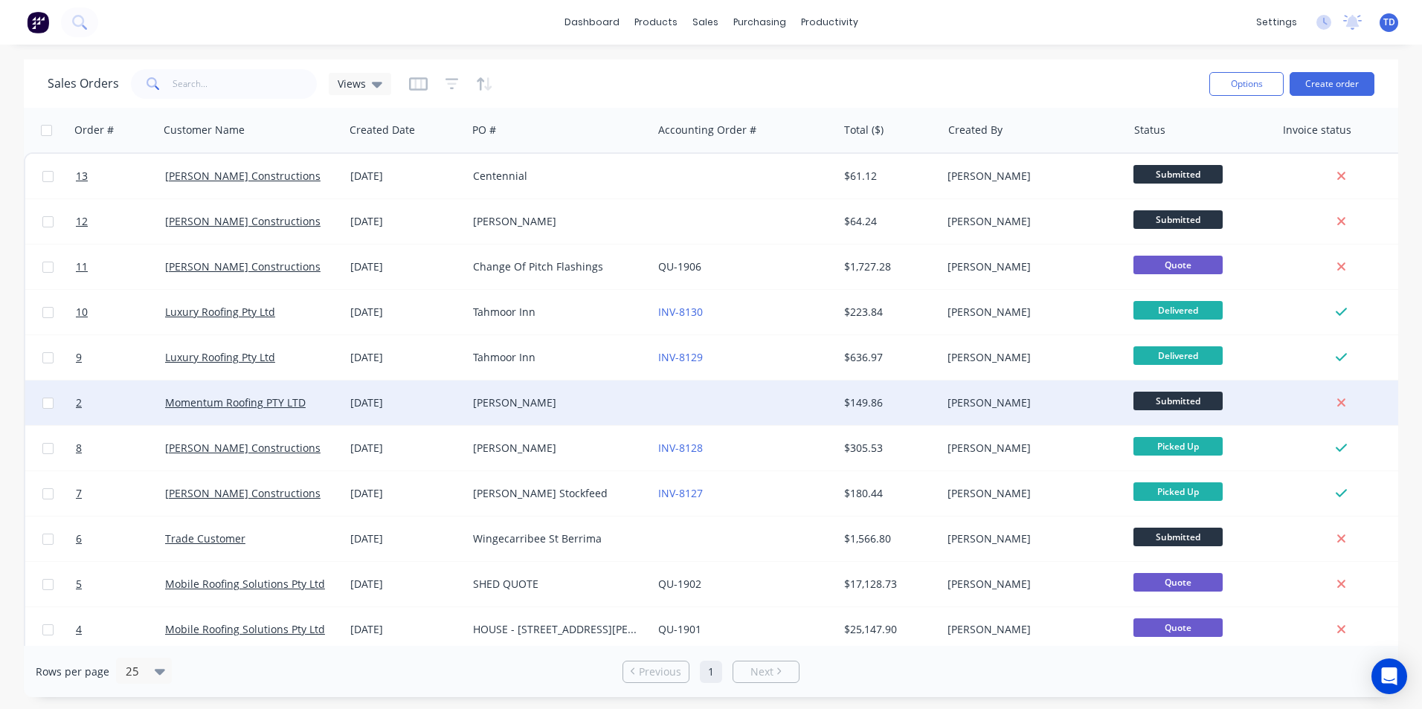
click at [615, 402] on div "[PERSON_NAME]" at bounding box center [555, 403] width 165 height 15
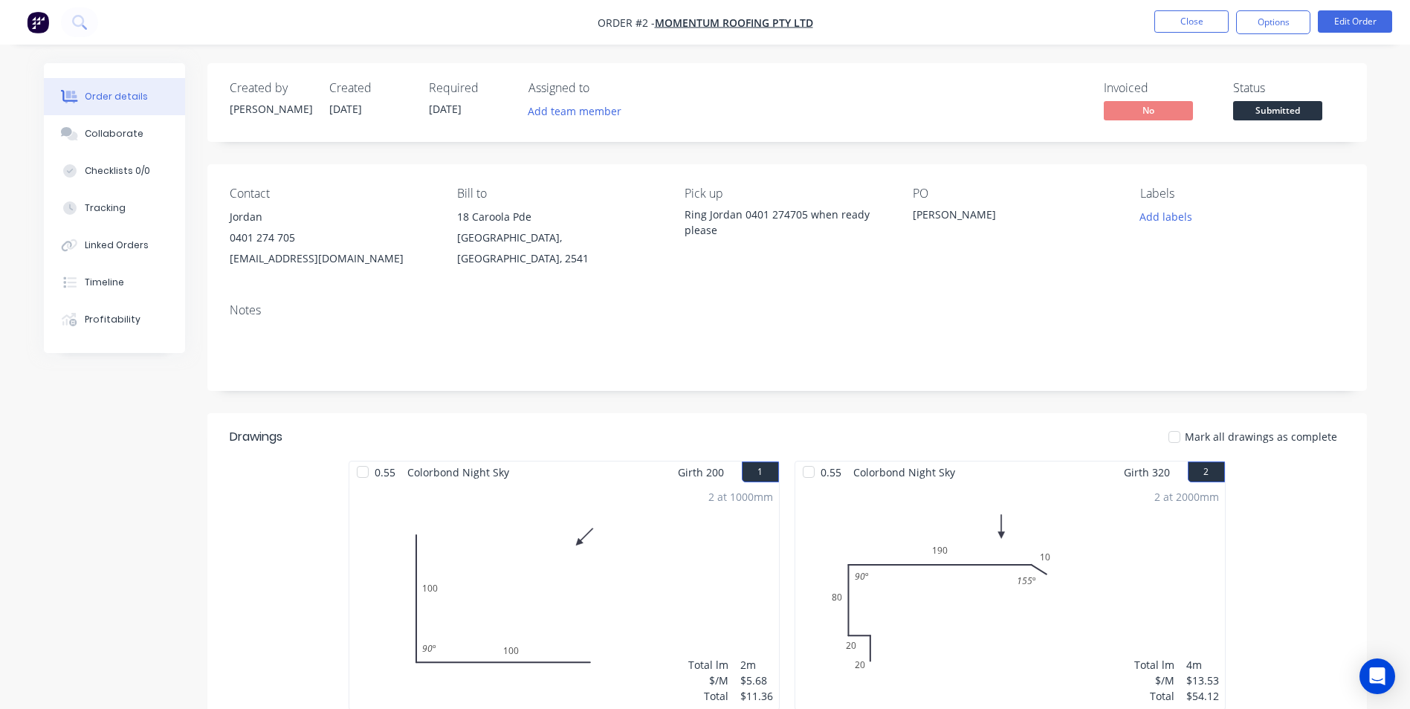
click at [1283, 110] on span "Submitted" at bounding box center [1278, 110] width 89 height 19
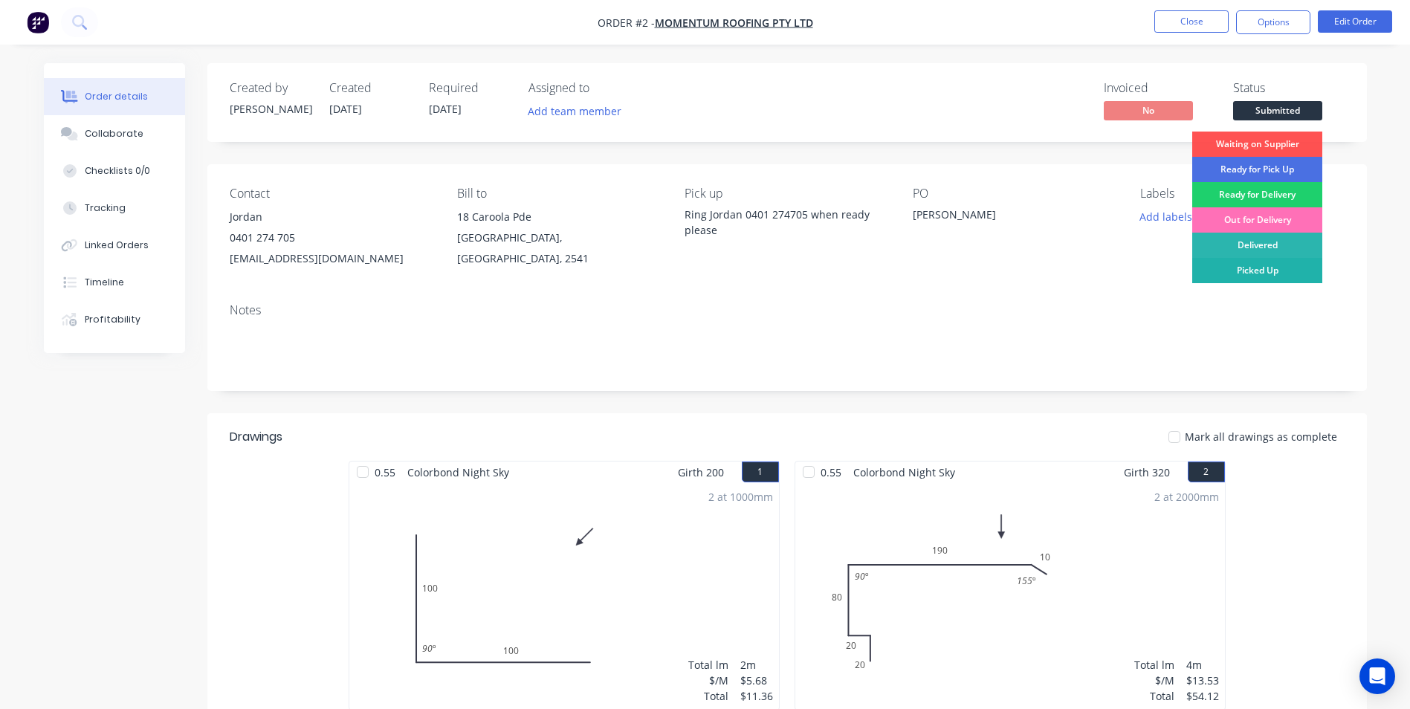
click at [1269, 268] on div "Picked Up" at bounding box center [1258, 270] width 130 height 25
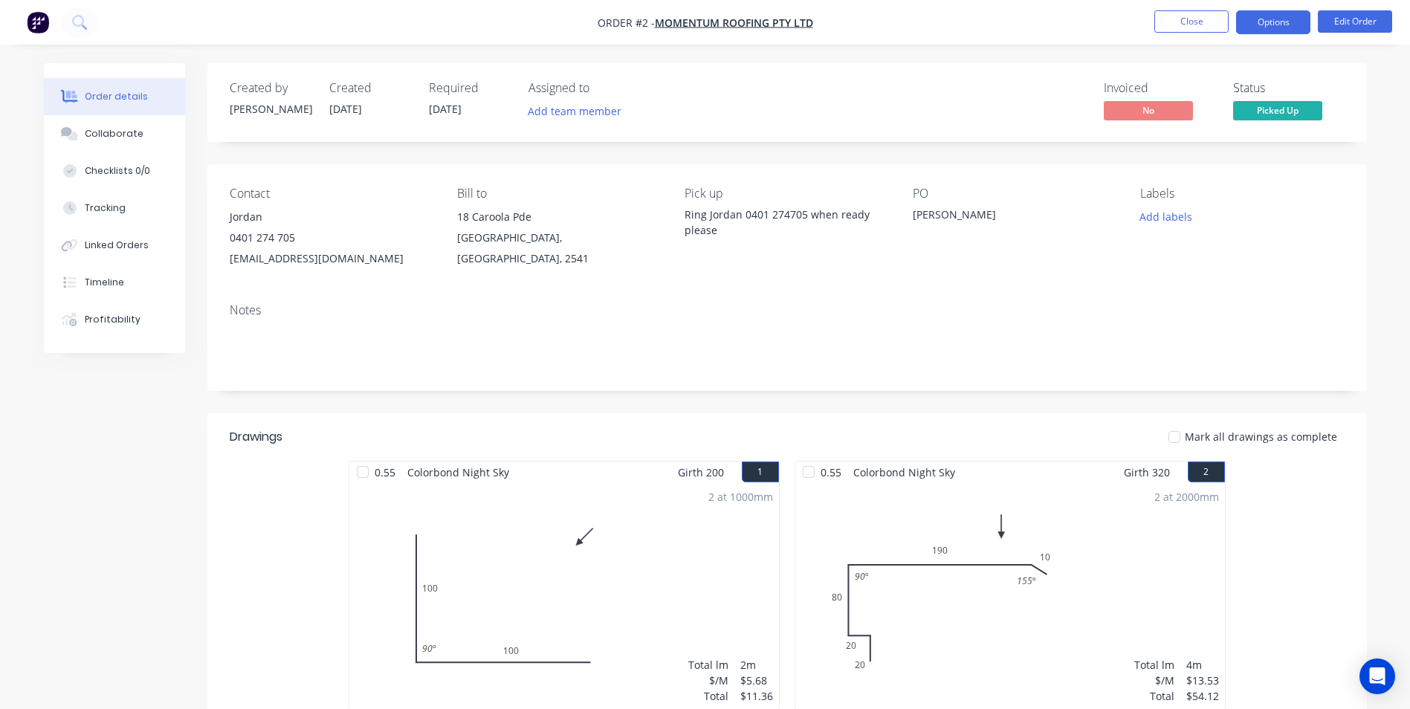
click at [1259, 25] on button "Options" at bounding box center [1273, 22] width 74 height 24
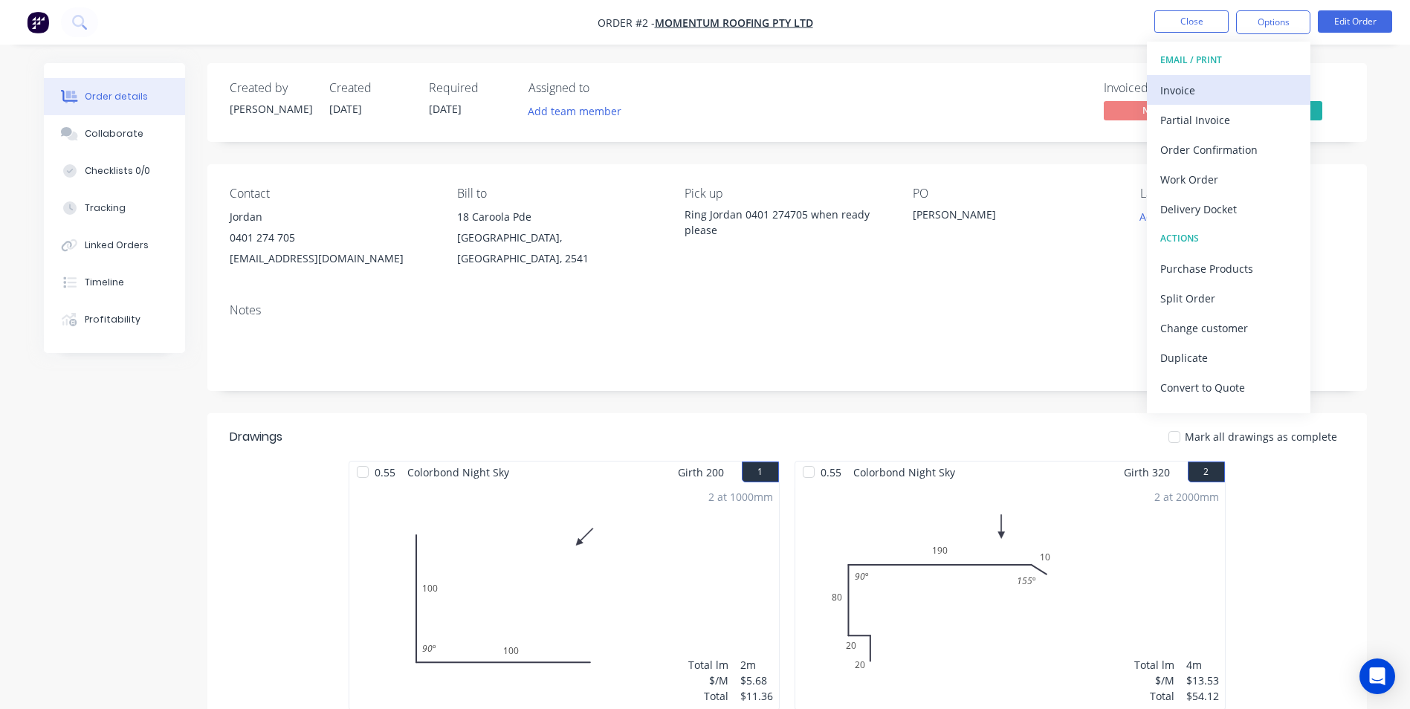
click at [1181, 90] on div "Invoice" at bounding box center [1229, 91] width 137 height 22
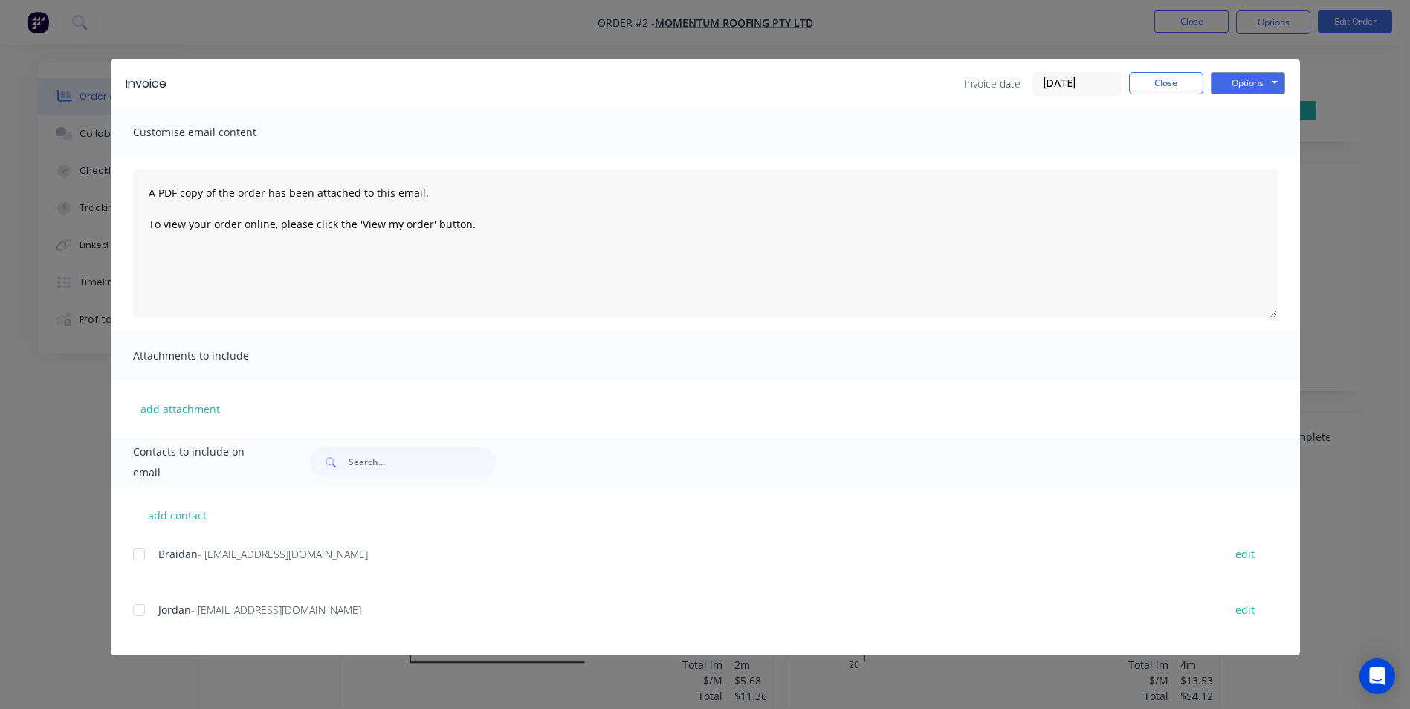
click at [138, 604] on div at bounding box center [139, 611] width 30 height 30
click at [1234, 78] on button "Options" at bounding box center [1248, 83] width 74 height 22
click at [1253, 160] on button "Email" at bounding box center [1258, 158] width 95 height 25
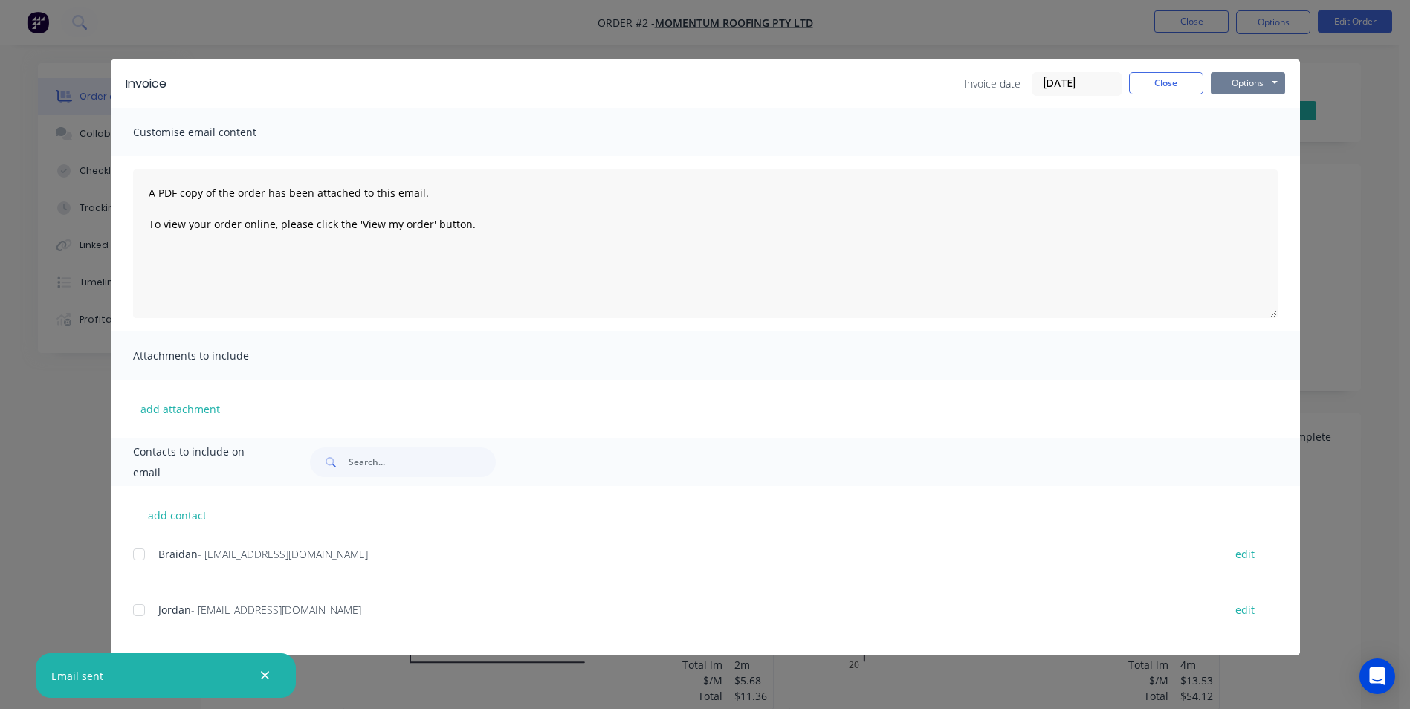
click at [1241, 83] on button "Options" at bounding box center [1248, 83] width 74 height 22
click at [1246, 126] on button "Print" at bounding box center [1258, 134] width 95 height 25
click at [1168, 87] on button "Close" at bounding box center [1166, 83] width 74 height 22
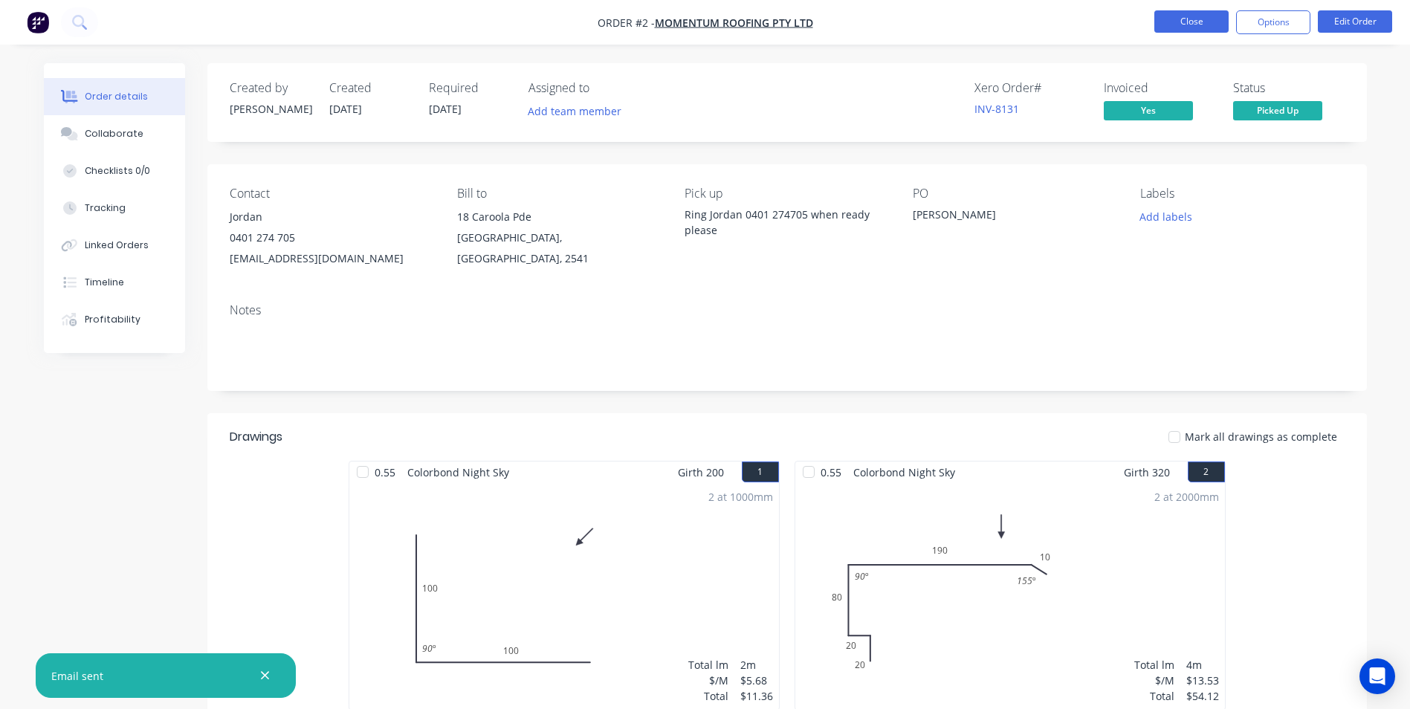
click at [1185, 19] on button "Close" at bounding box center [1192, 21] width 74 height 22
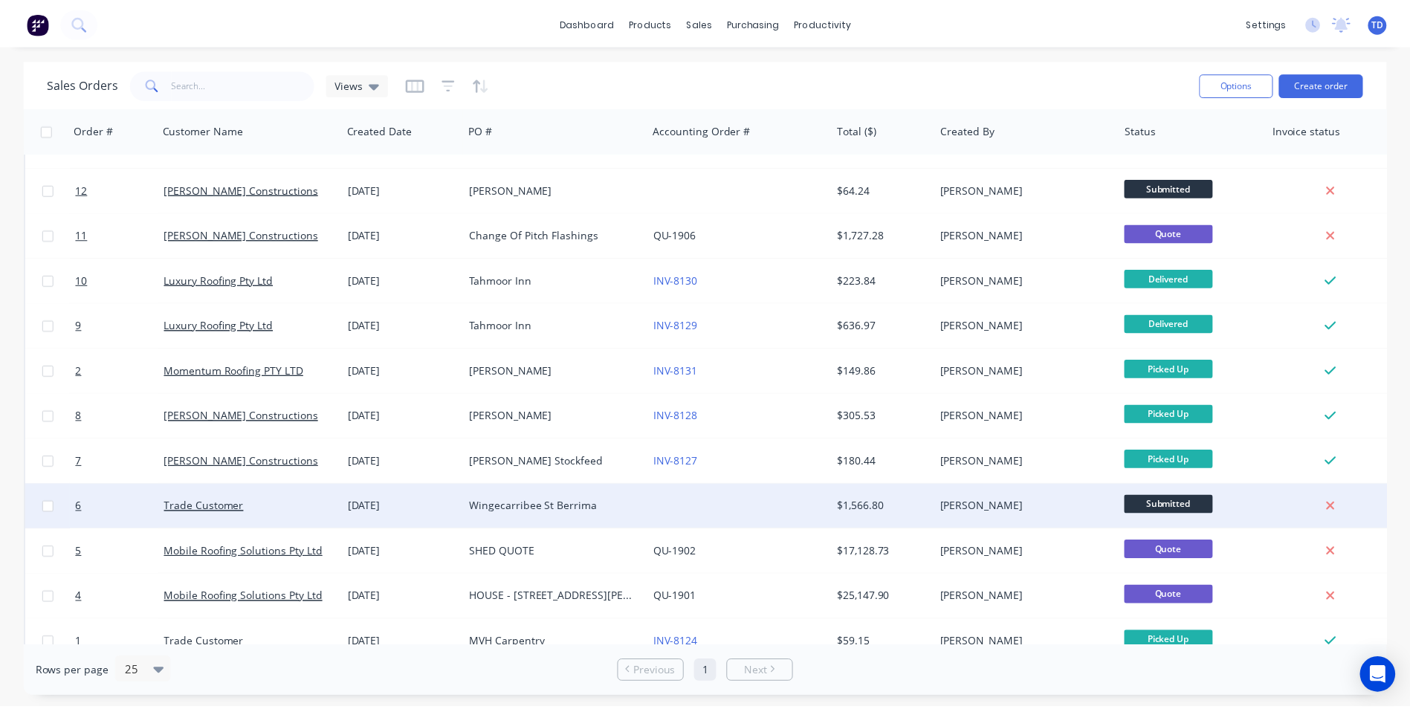
scroll to position [58, 0]
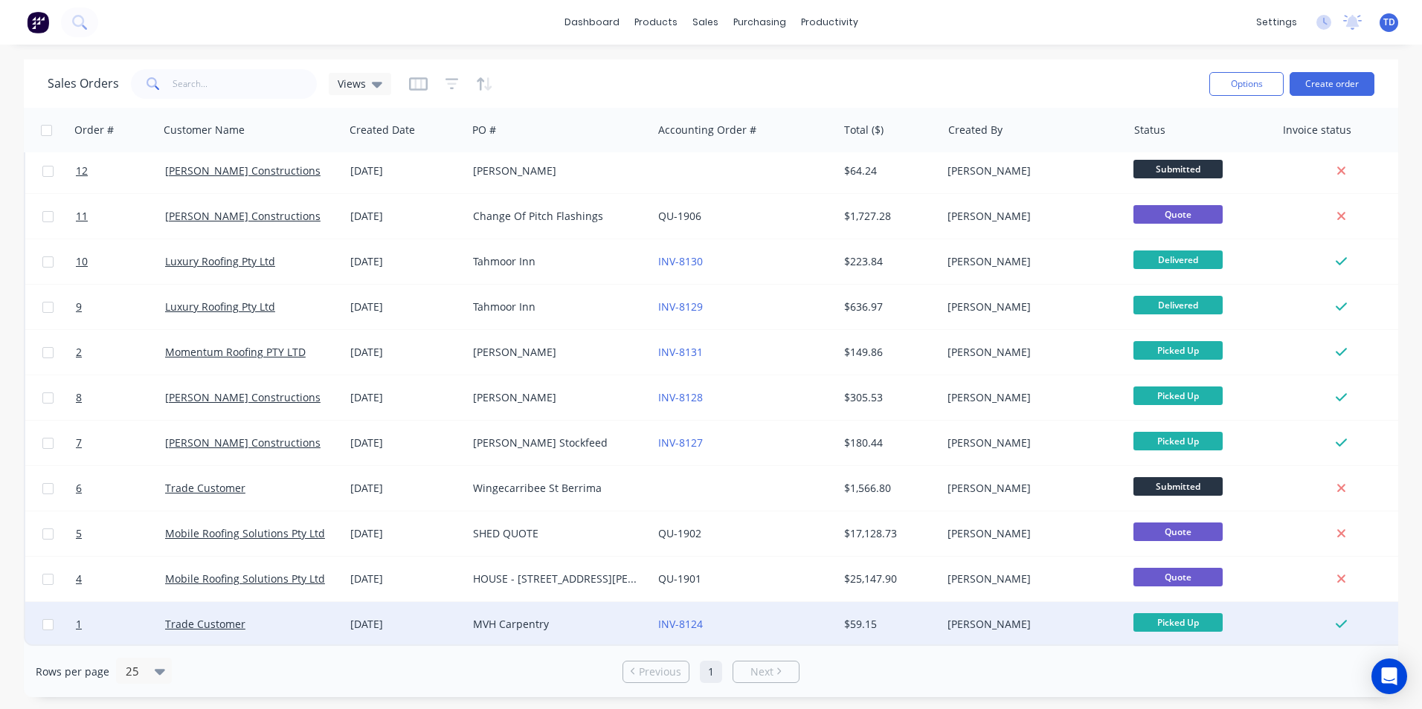
click at [592, 624] on div "MVH Carpentry" at bounding box center [555, 624] width 165 height 15
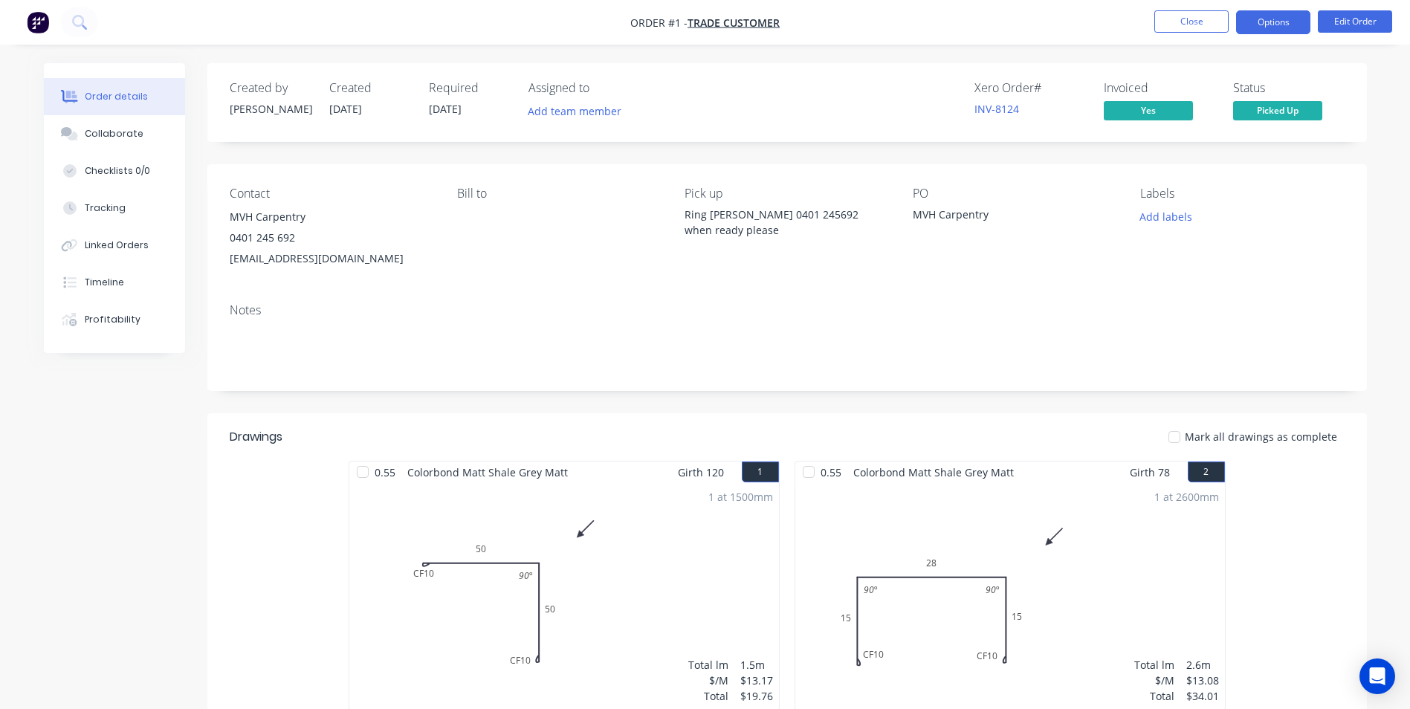
click at [1255, 25] on button "Options" at bounding box center [1273, 22] width 74 height 24
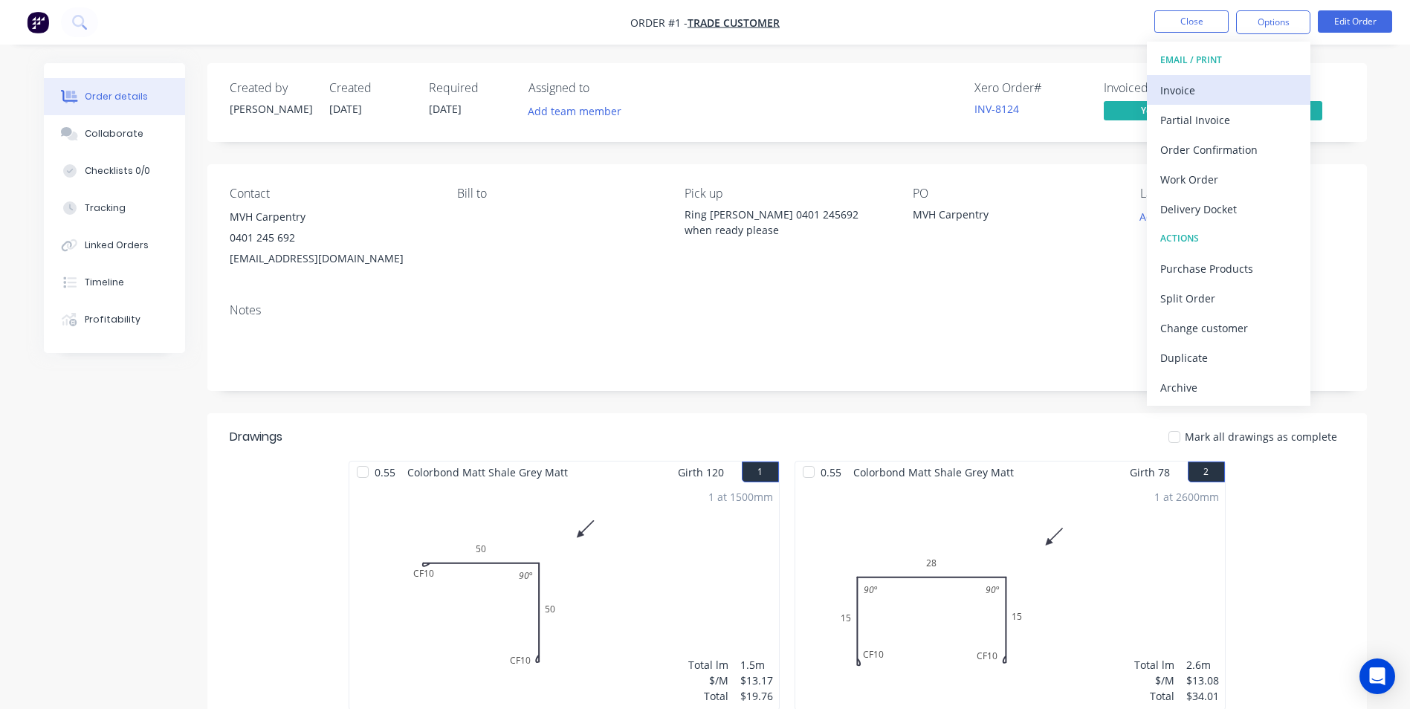
click at [1196, 96] on div "Invoice" at bounding box center [1229, 91] width 137 height 22
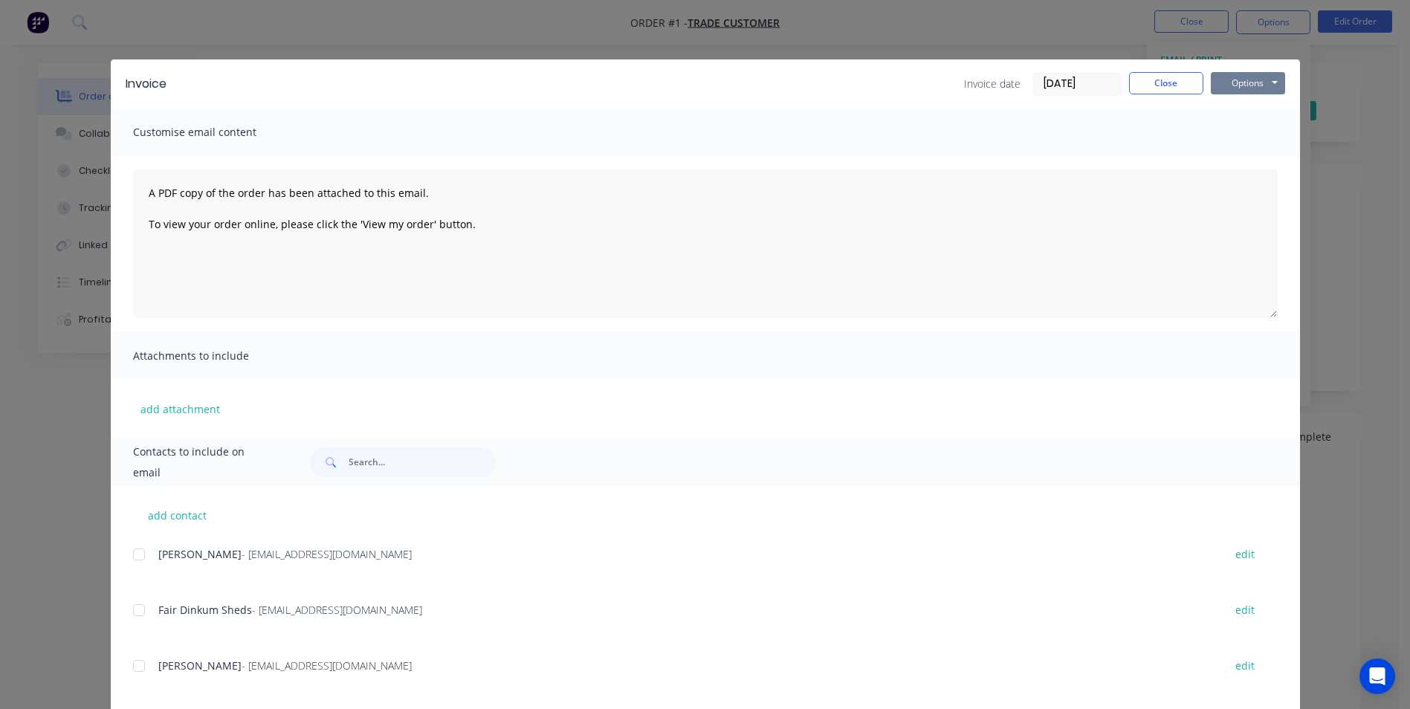
click at [1226, 83] on button "Options" at bounding box center [1248, 83] width 74 height 22
click at [1236, 112] on button "Preview" at bounding box center [1258, 109] width 95 height 25
click at [1161, 89] on button "Close" at bounding box center [1166, 83] width 74 height 22
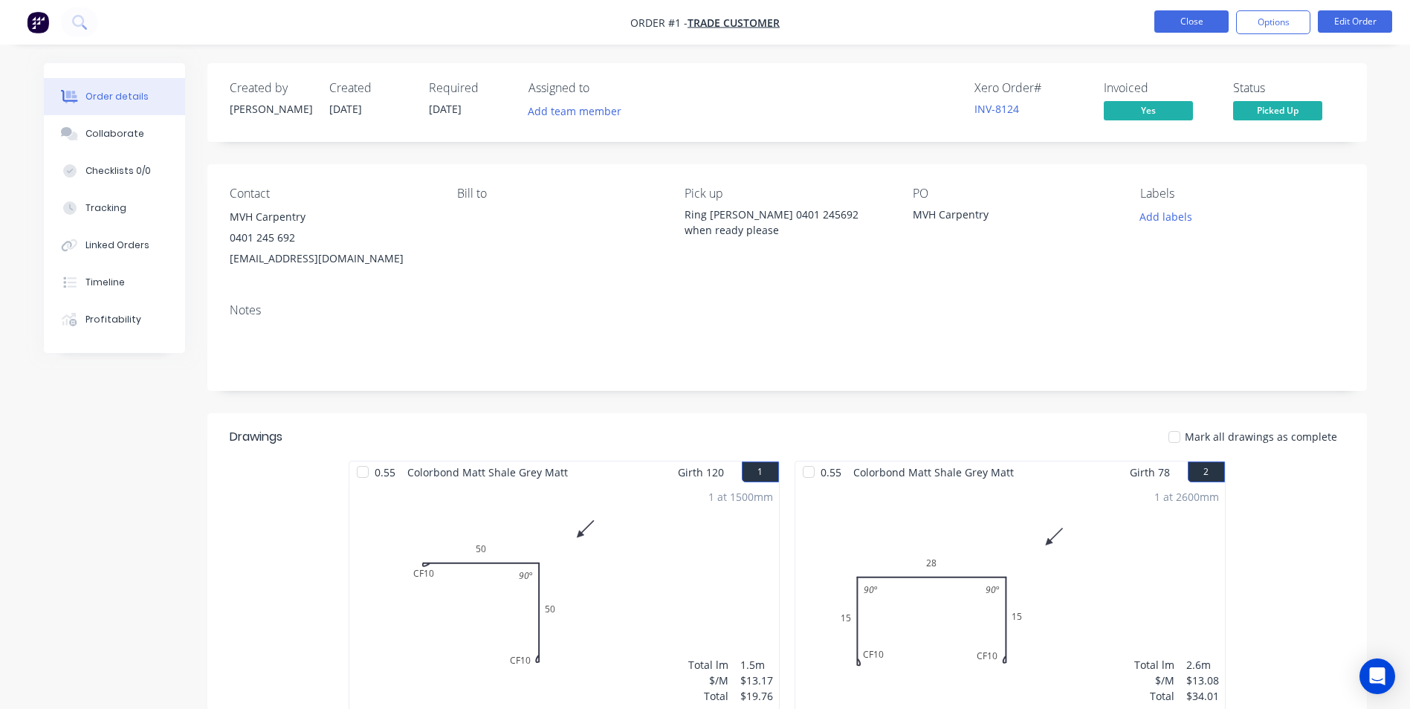
click at [1182, 27] on button "Close" at bounding box center [1192, 21] width 74 height 22
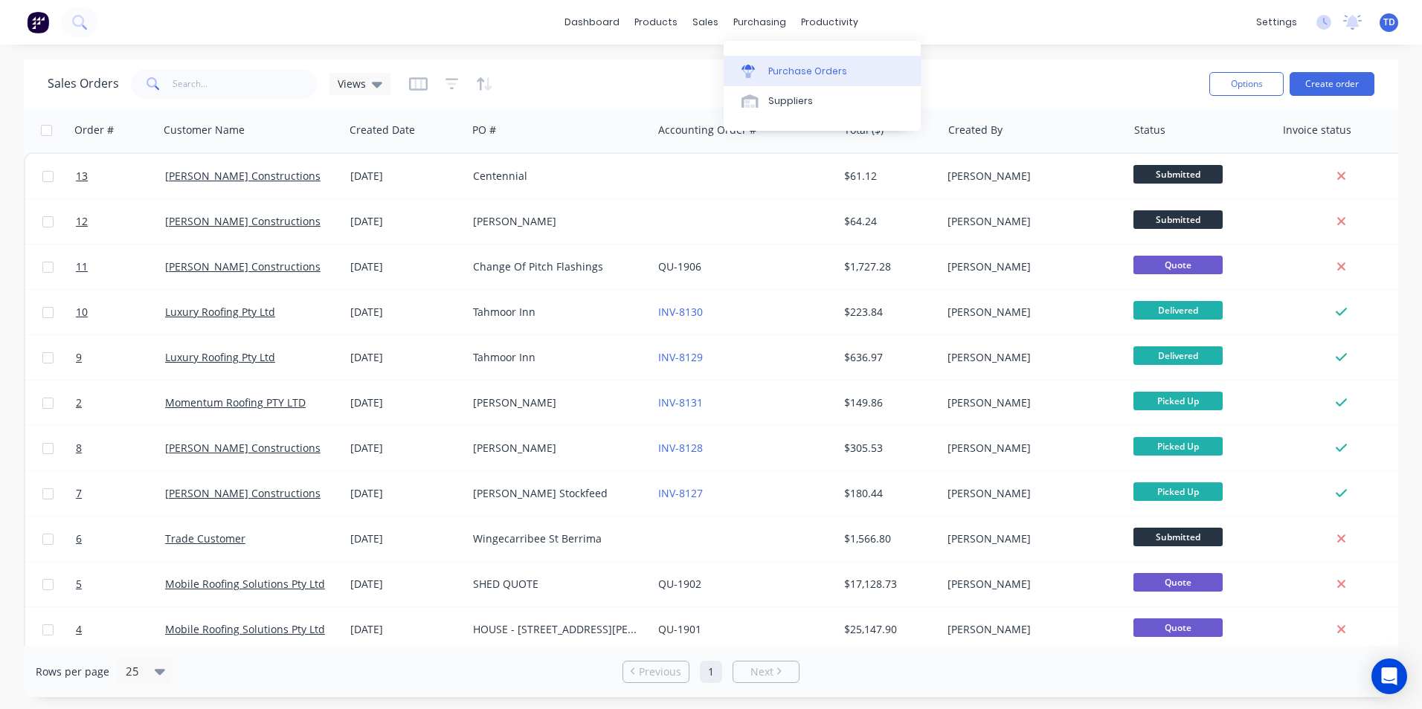
click at [793, 67] on div "Purchase Orders" at bounding box center [807, 71] width 79 height 13
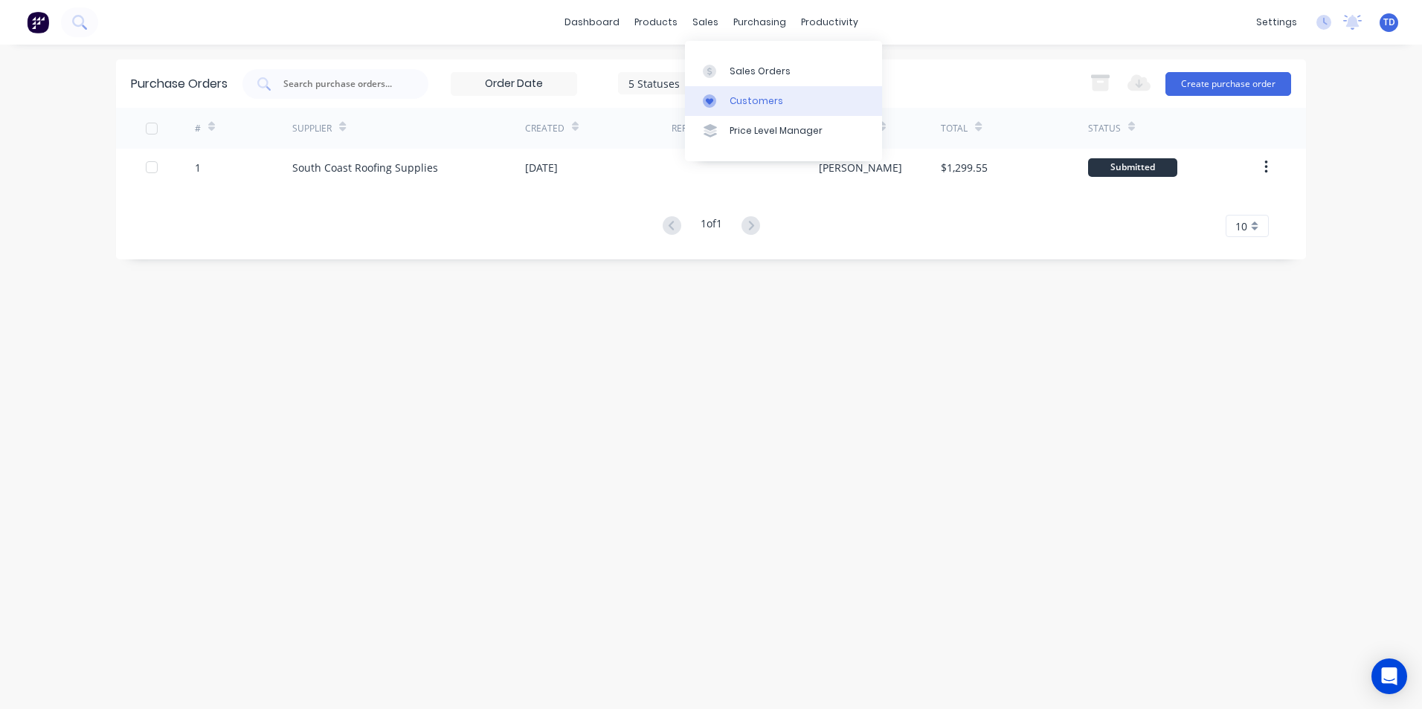
click at [735, 104] on div "Customers" at bounding box center [756, 100] width 54 height 13
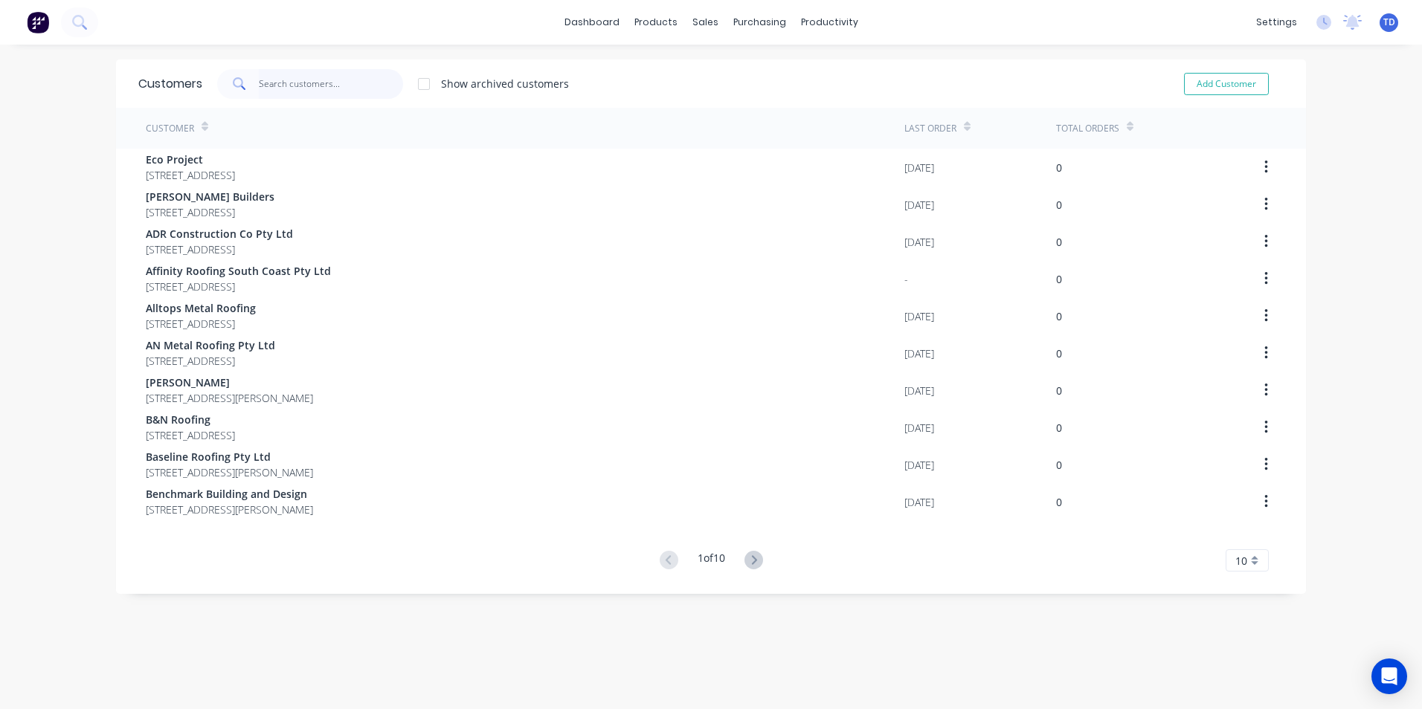
click at [335, 86] on input "text" at bounding box center [331, 84] width 145 height 30
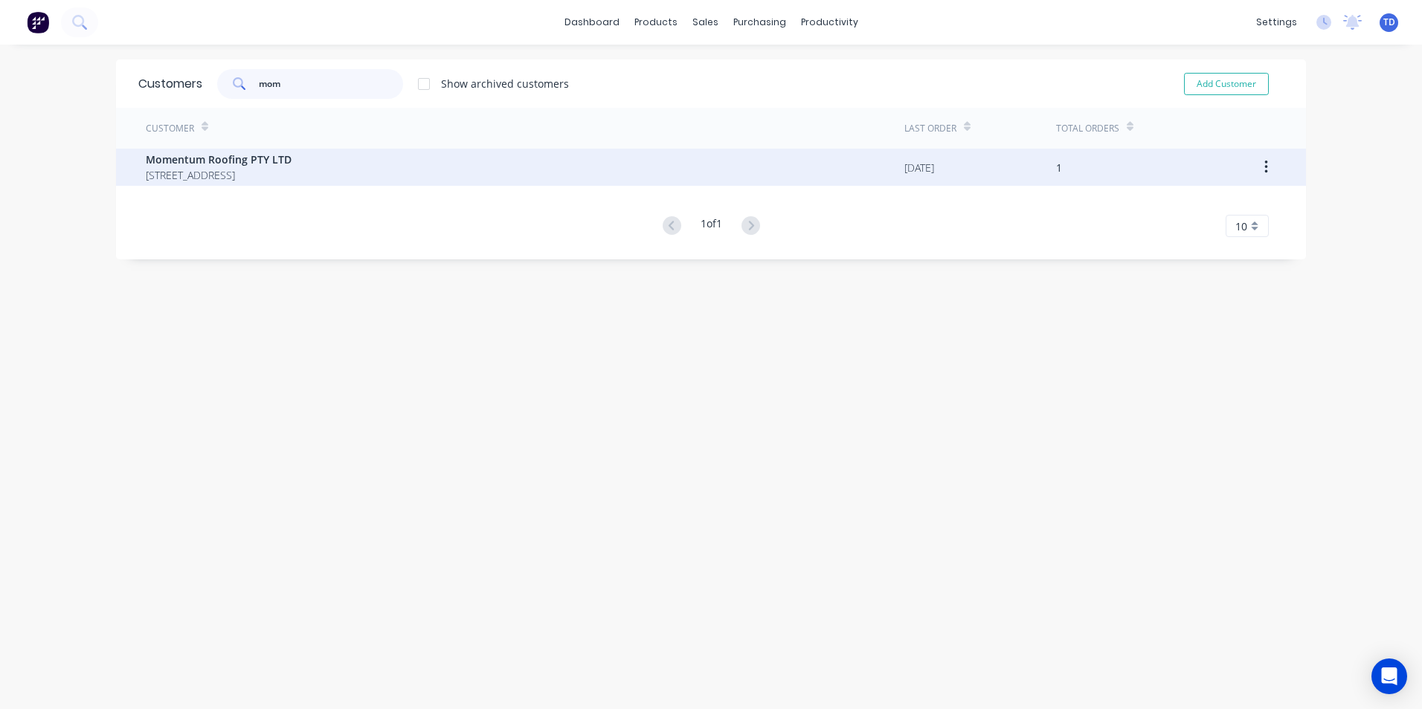
type input "mom"
click at [216, 158] on span "Momentum Roofing PTY LTD" at bounding box center [219, 160] width 146 height 16
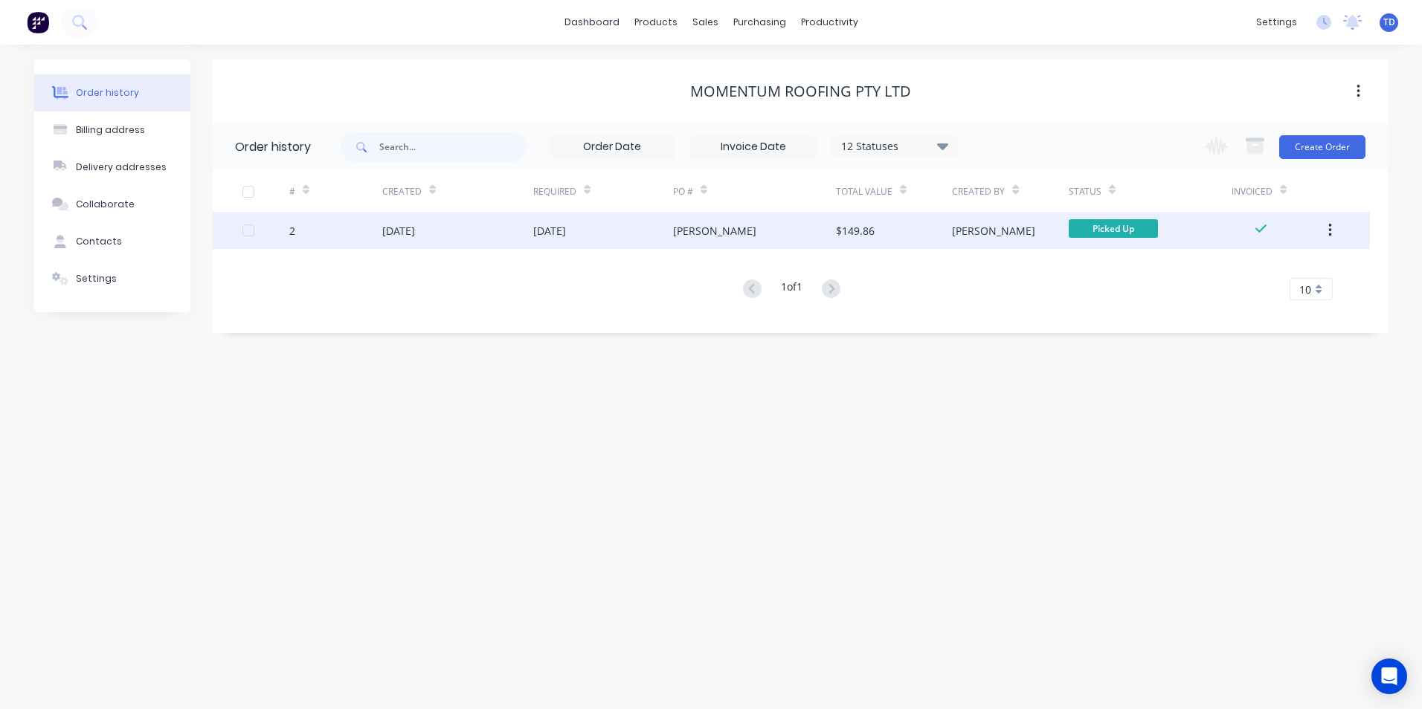
click at [485, 241] on div "[DATE]" at bounding box center [457, 230] width 151 height 37
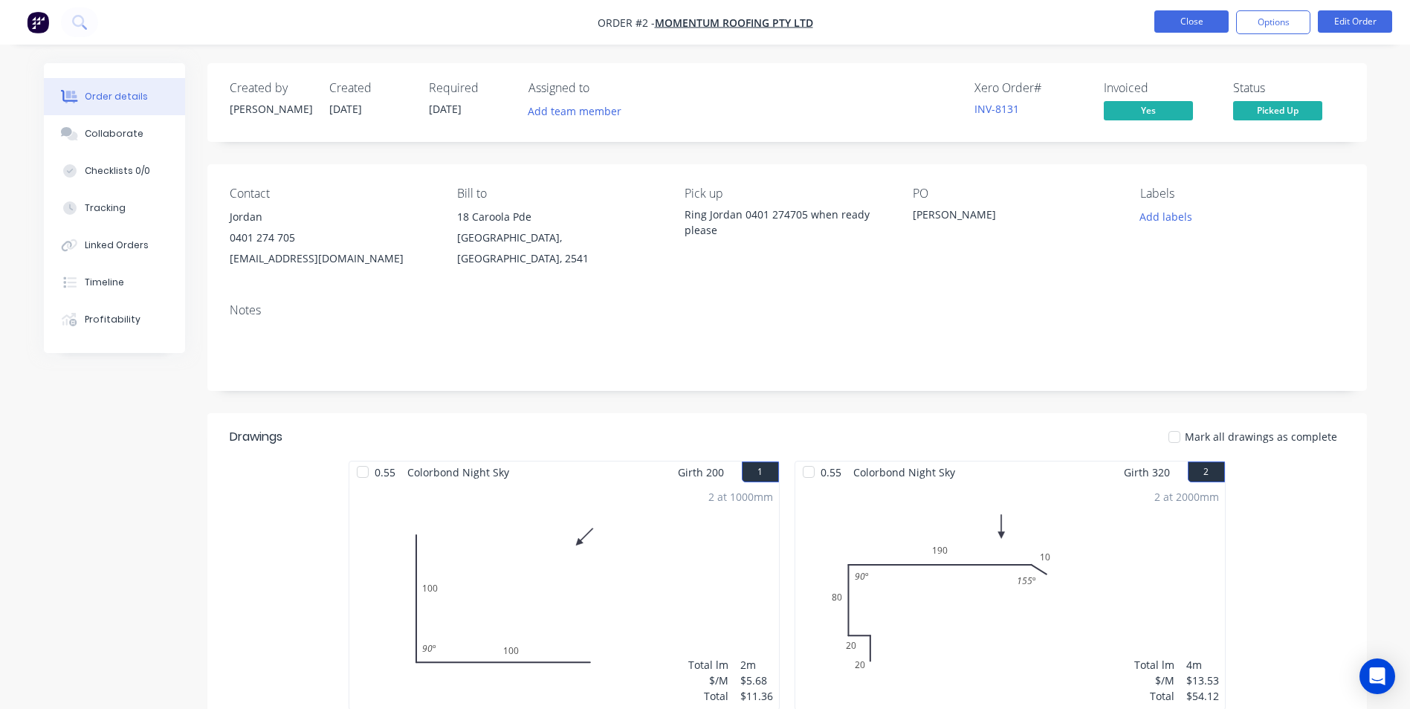
click at [1202, 28] on button "Close" at bounding box center [1192, 21] width 74 height 22
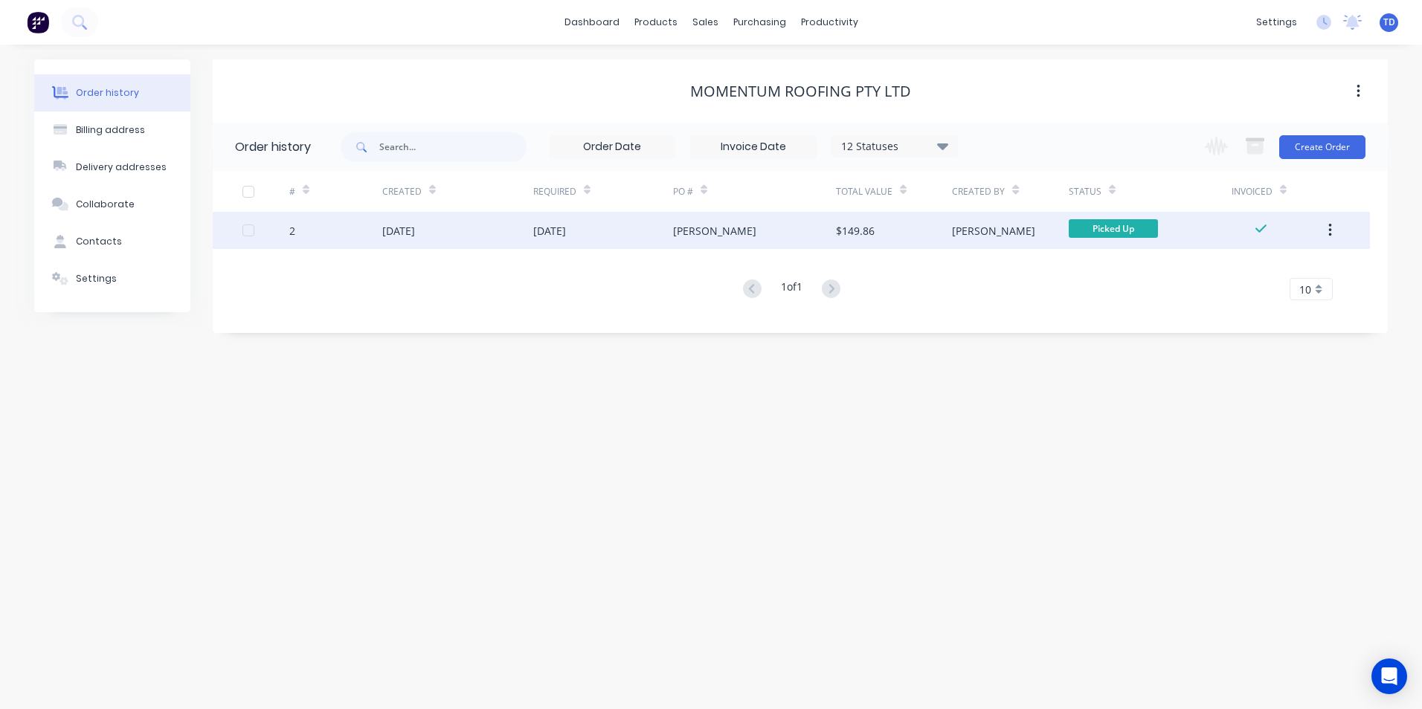
click at [737, 231] on div "[PERSON_NAME]" at bounding box center [754, 230] width 163 height 37
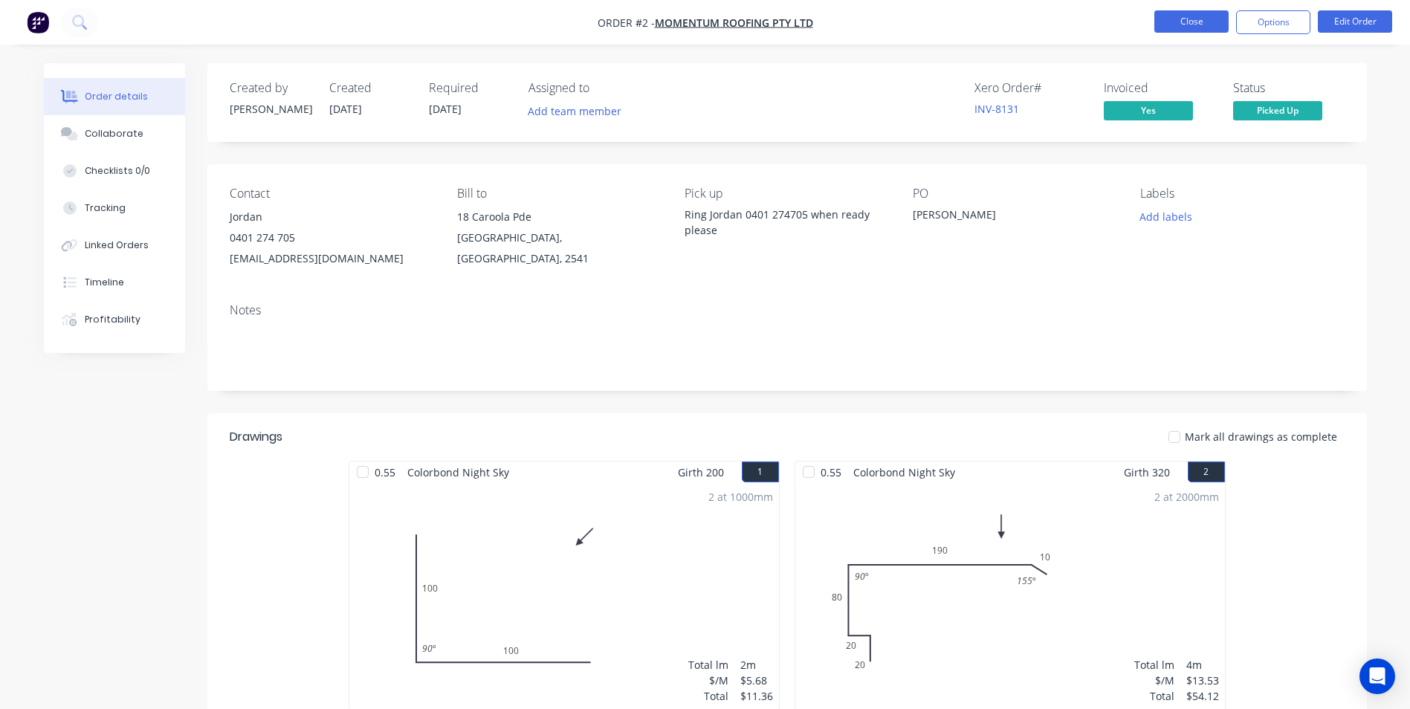
click at [1188, 16] on button "Close" at bounding box center [1192, 21] width 74 height 22
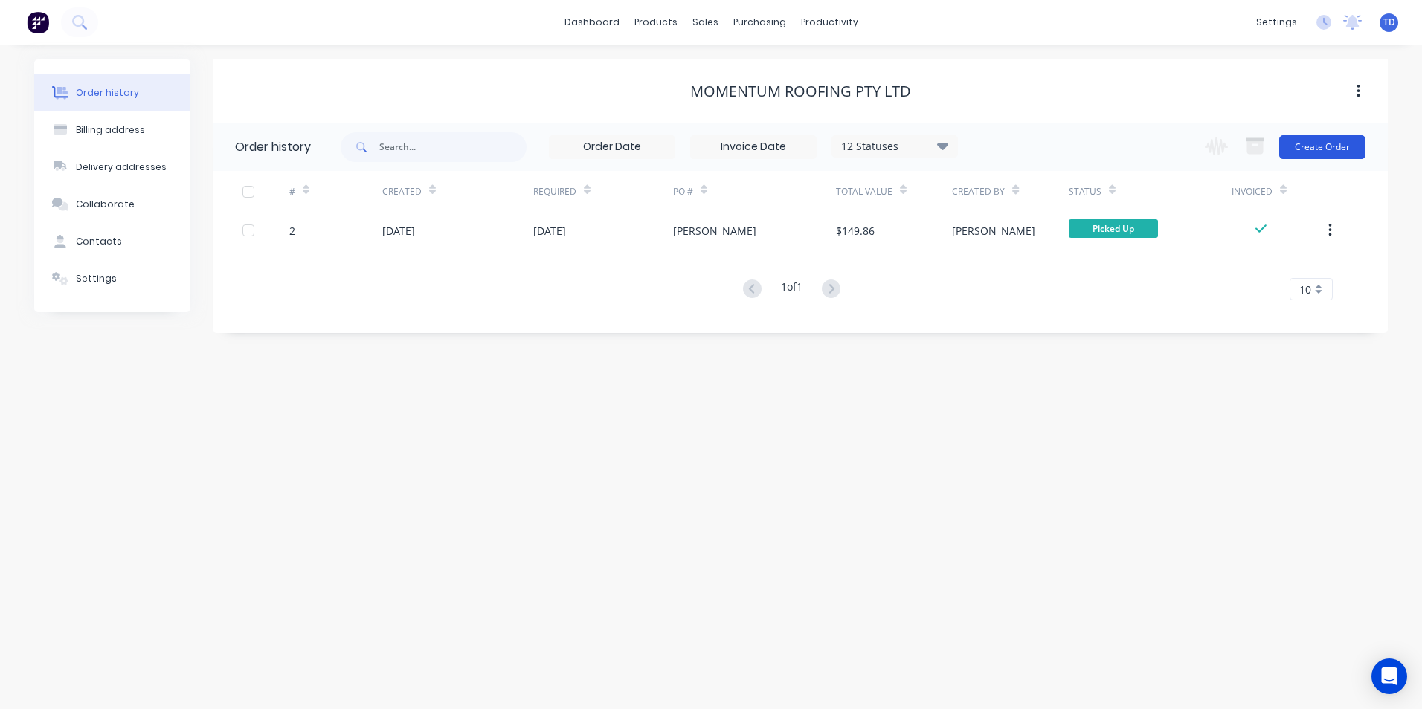
click at [1305, 146] on button "Create Order" at bounding box center [1322, 147] width 86 height 24
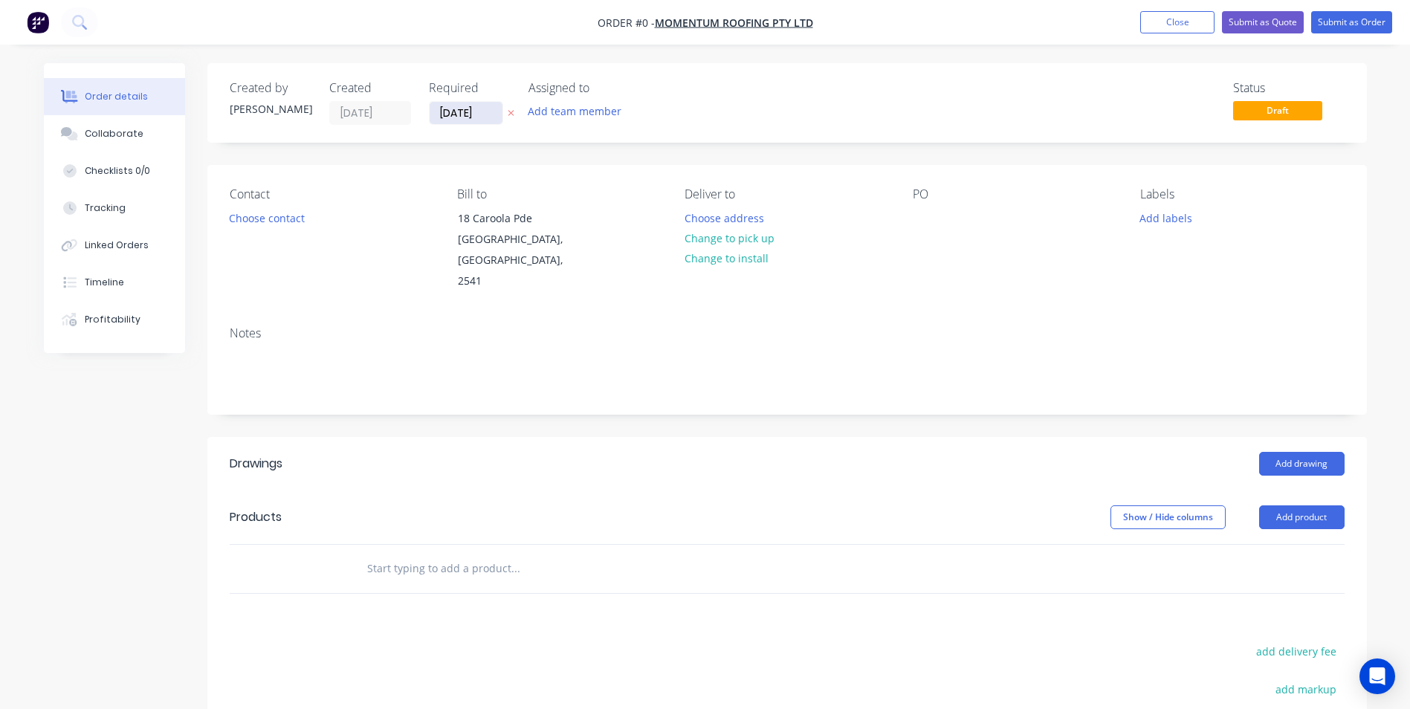
click at [481, 115] on input "[DATE]" at bounding box center [466, 113] width 73 height 22
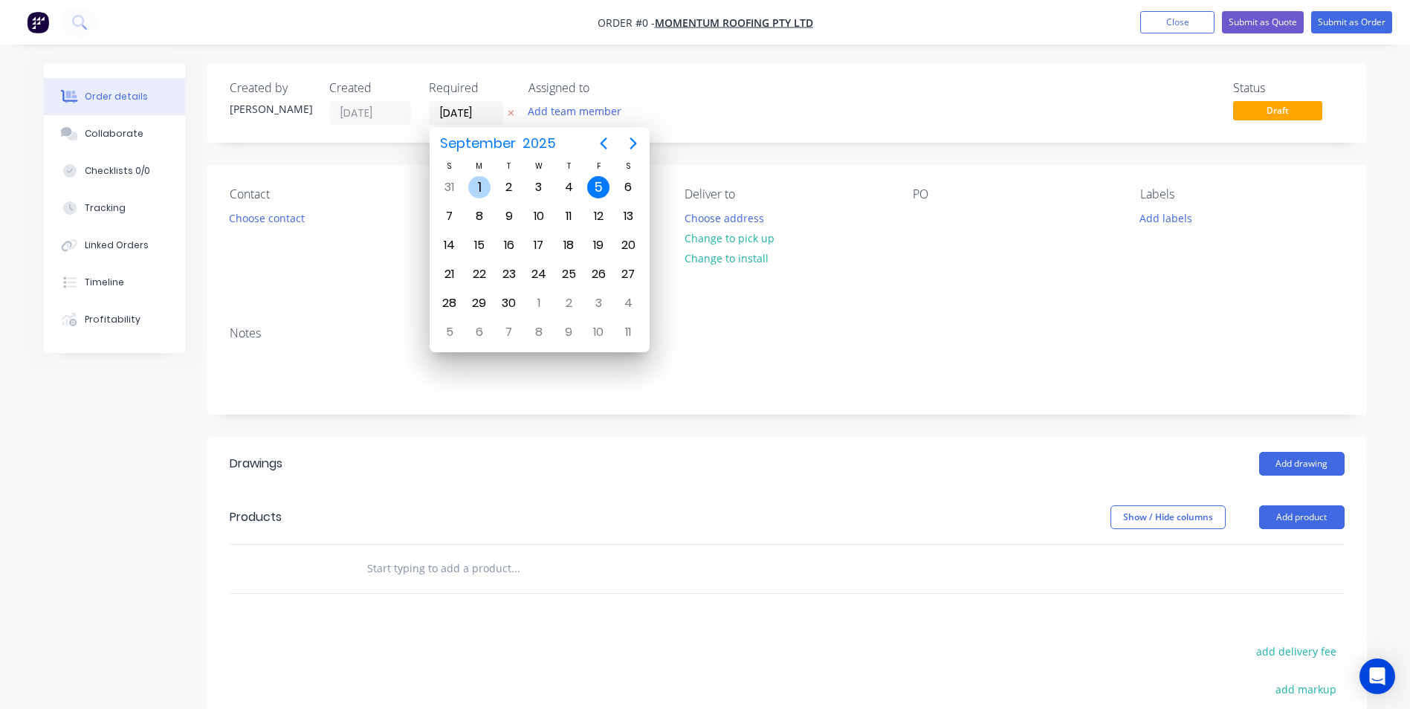
click at [475, 188] on div "1" at bounding box center [479, 187] width 22 height 22
type input "[DATE]"
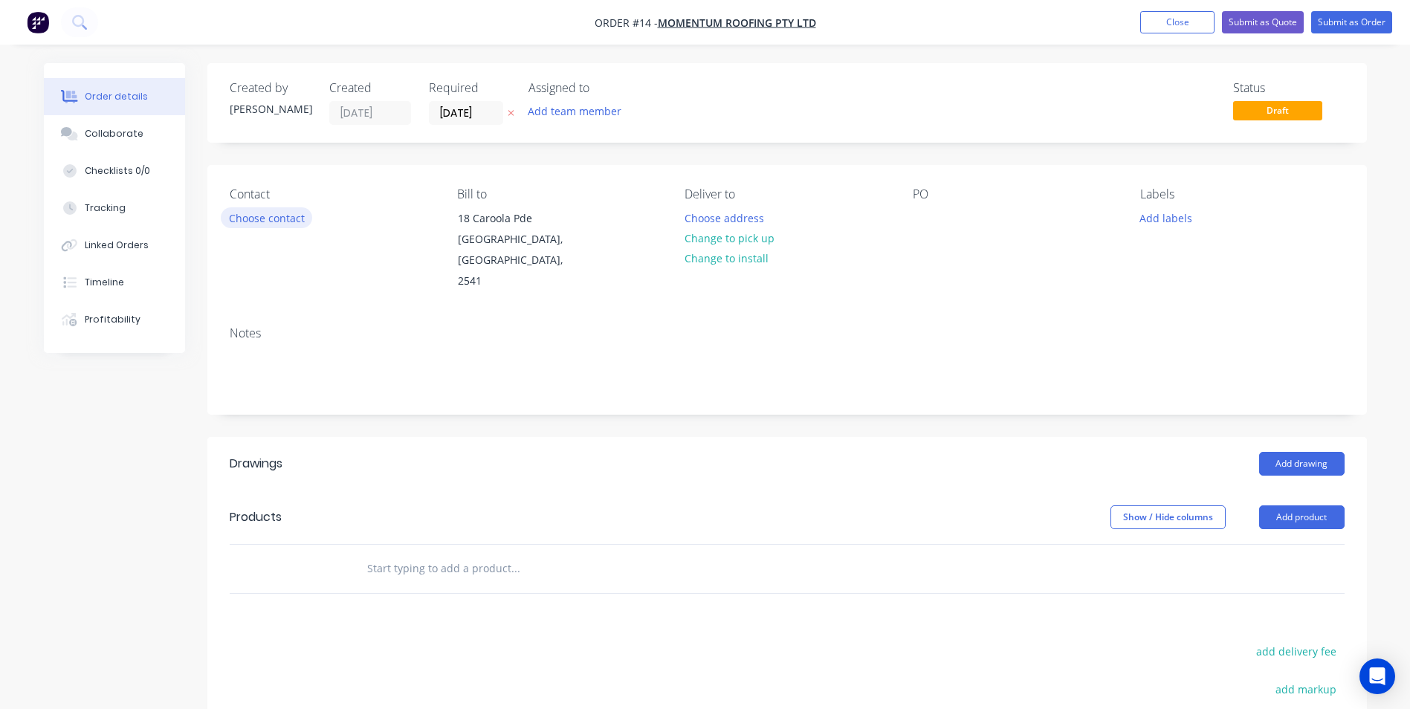
click at [271, 219] on button "Choose contact" at bounding box center [266, 217] width 91 height 20
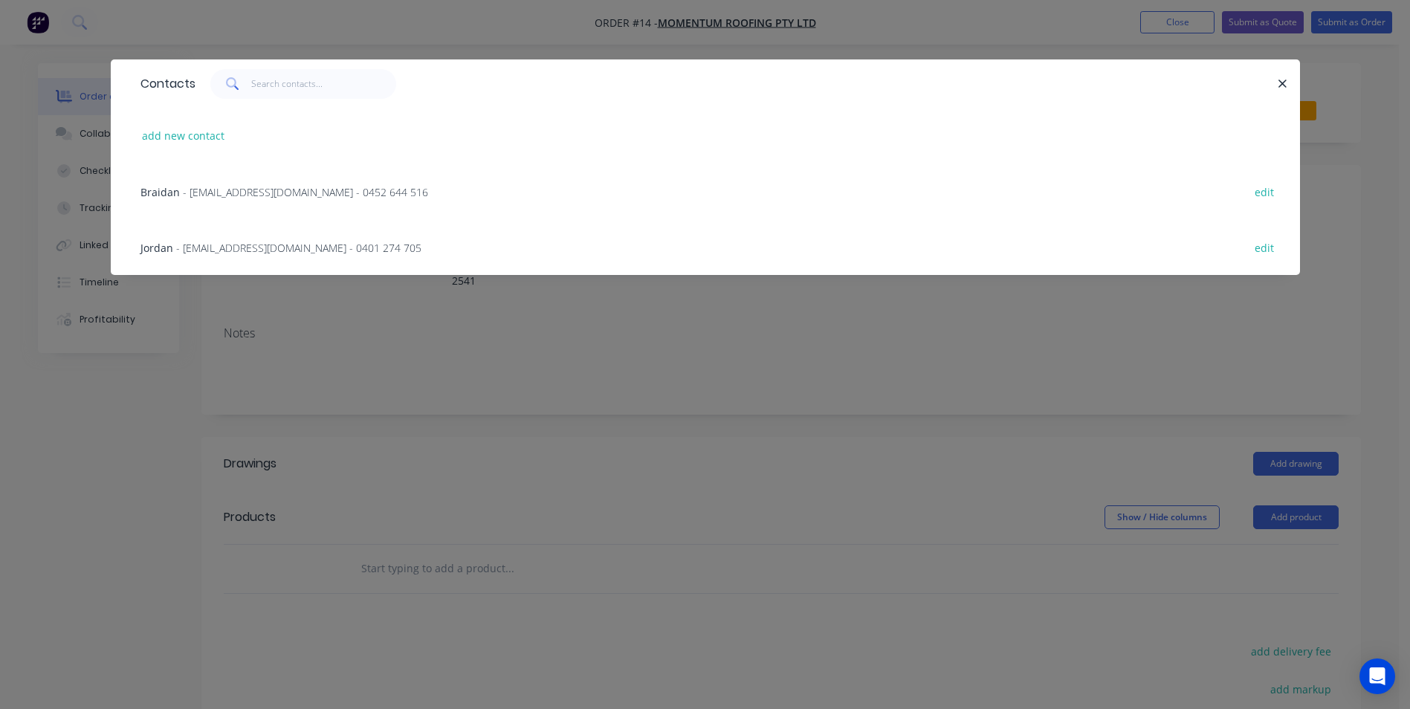
click at [282, 250] on span "- [EMAIL_ADDRESS][DOMAIN_NAME] - 0401 274 705" at bounding box center [298, 248] width 245 height 14
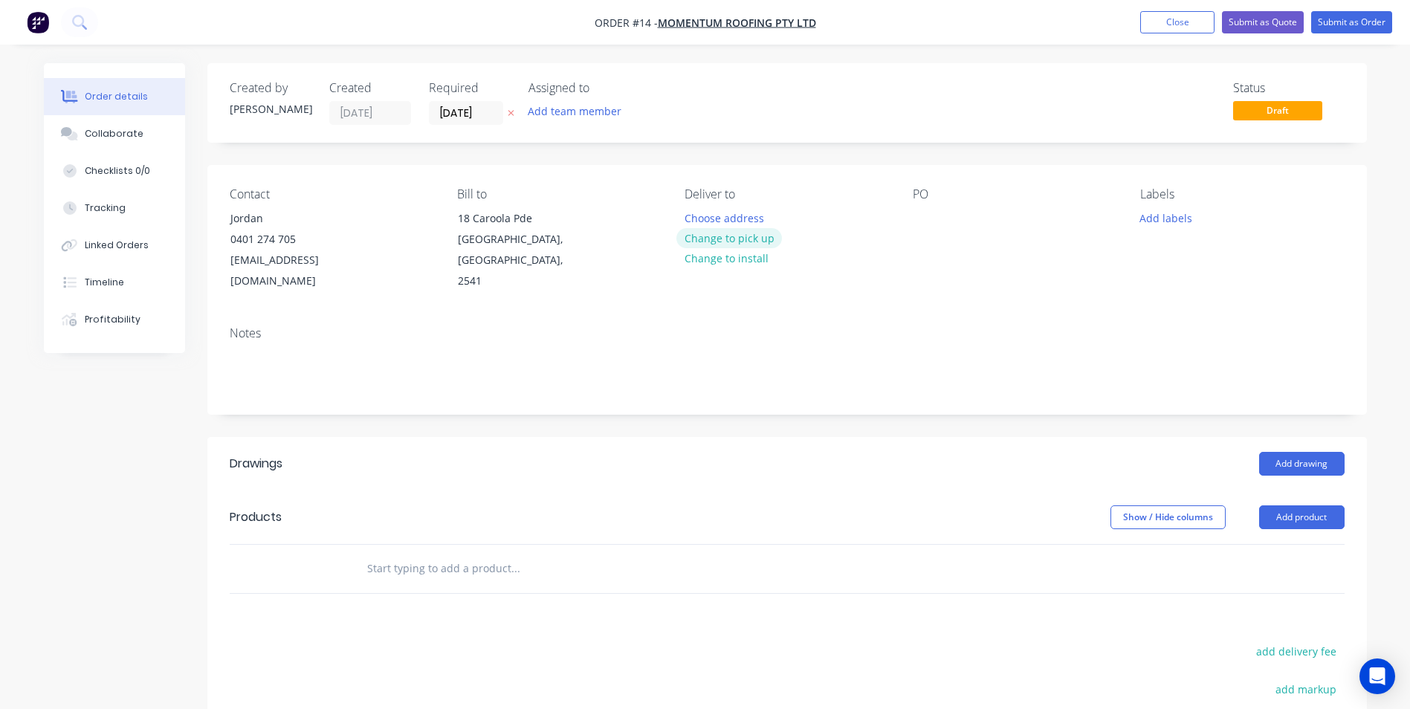
click at [708, 241] on button "Change to pick up" at bounding box center [730, 238] width 106 height 20
click at [703, 219] on div at bounding box center [697, 218] width 24 height 22
click at [401, 554] on input "text" at bounding box center [515, 569] width 297 height 30
click at [1306, 452] on button "Add drawing" at bounding box center [1303, 464] width 86 height 24
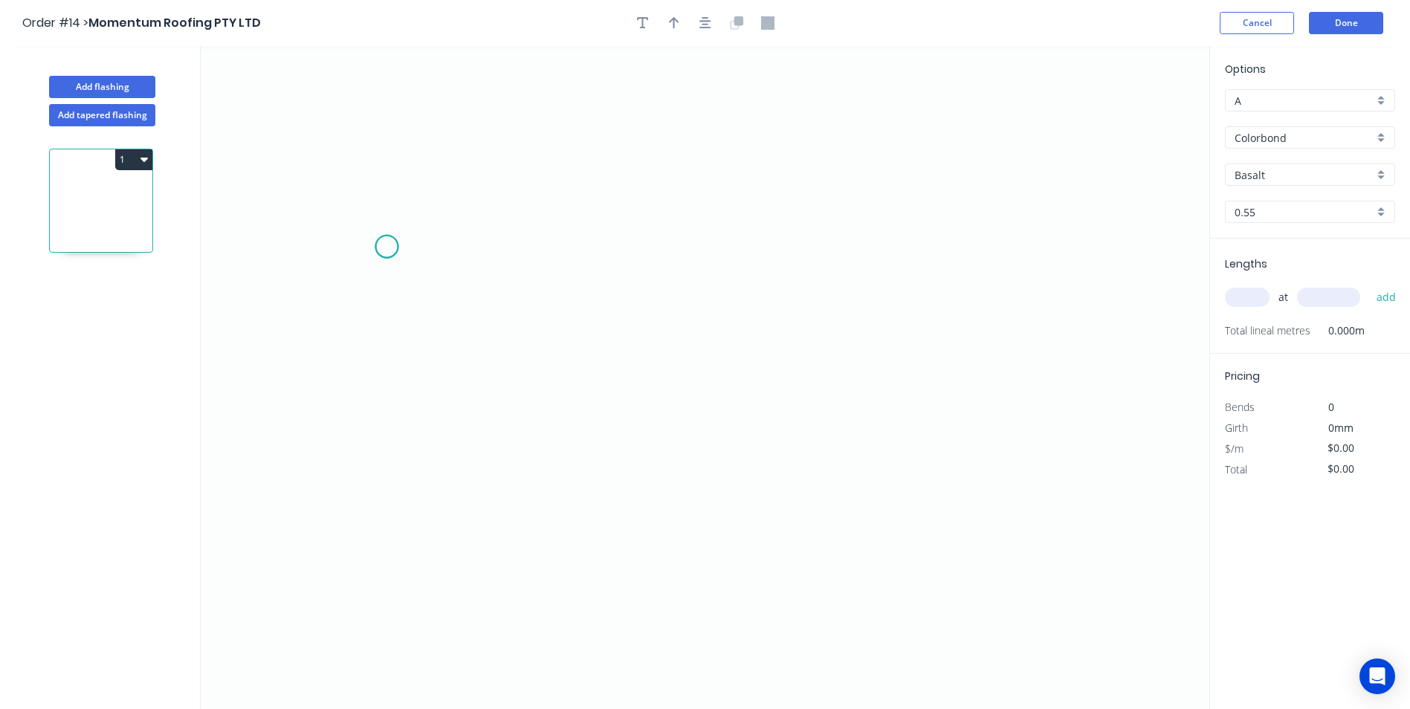
click at [387, 247] on icon "0" at bounding box center [705, 377] width 1009 height 663
click at [344, 268] on icon "0" at bounding box center [705, 377] width 1009 height 663
click at [773, 393] on icon "0 ?" at bounding box center [705, 377] width 1009 height 663
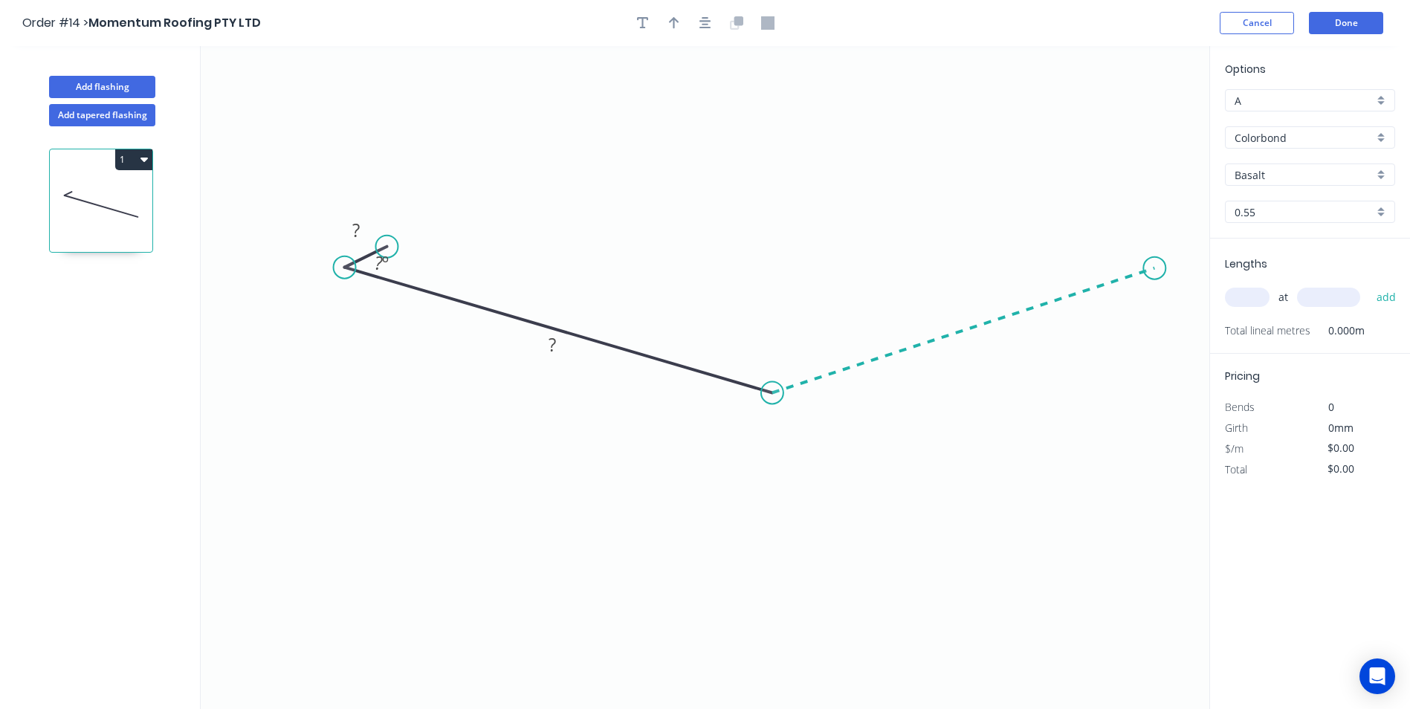
click at [1155, 268] on icon "0 ? ? ? º" at bounding box center [705, 377] width 1009 height 663
click at [1097, 241] on icon at bounding box center [1125, 255] width 59 height 28
click at [1097, 241] on circle at bounding box center [1096, 241] width 22 height 22
click at [360, 220] on rect at bounding box center [356, 230] width 48 height 30
click at [360, 232] on rect at bounding box center [356, 231] width 30 height 21
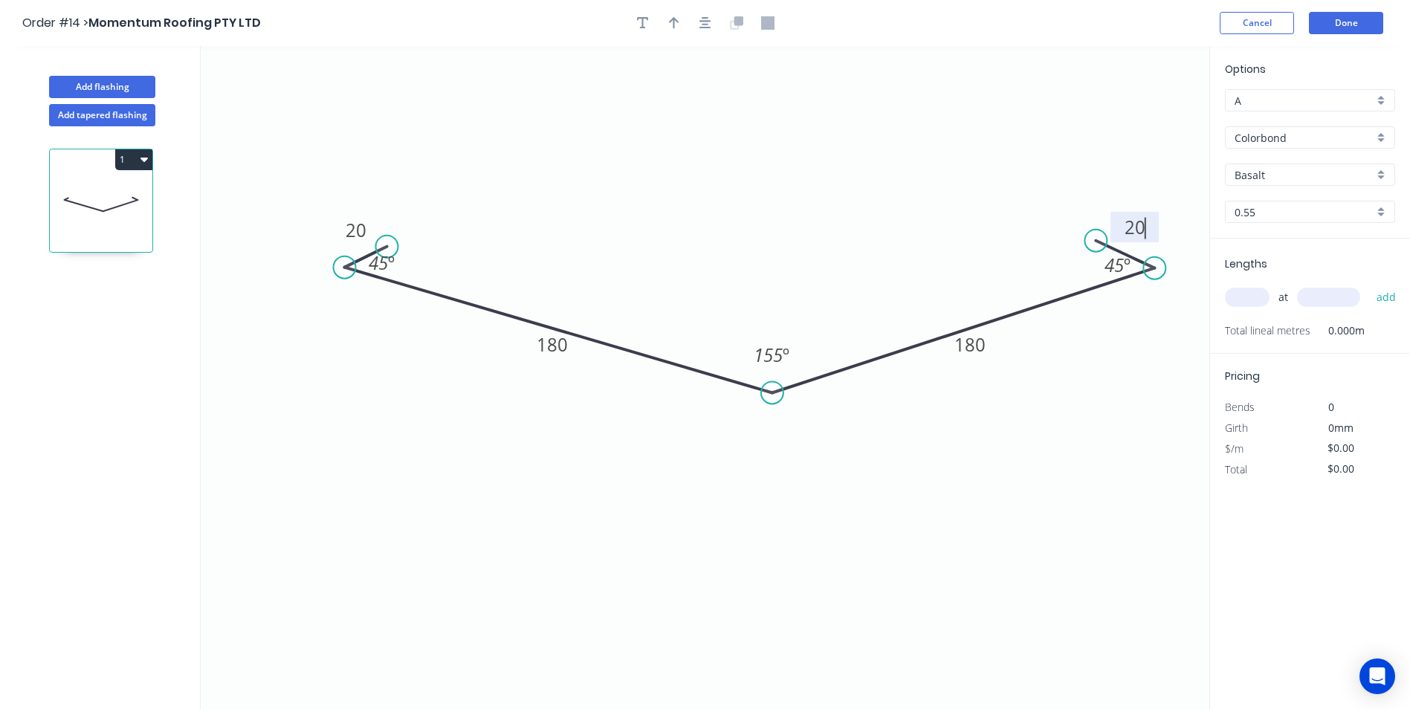
type input "$12.45"
click at [668, 24] on button "button" at bounding box center [674, 23] width 22 height 22
drag, startPoint x: 1135, startPoint y: 112, endPoint x: 825, endPoint y: 163, distance: 314.3
click at [912, 148] on icon at bounding box center [918, 124] width 13 height 48
drag, startPoint x: 988, startPoint y: 336, endPoint x: 983, endPoint y: 274, distance: 61.9
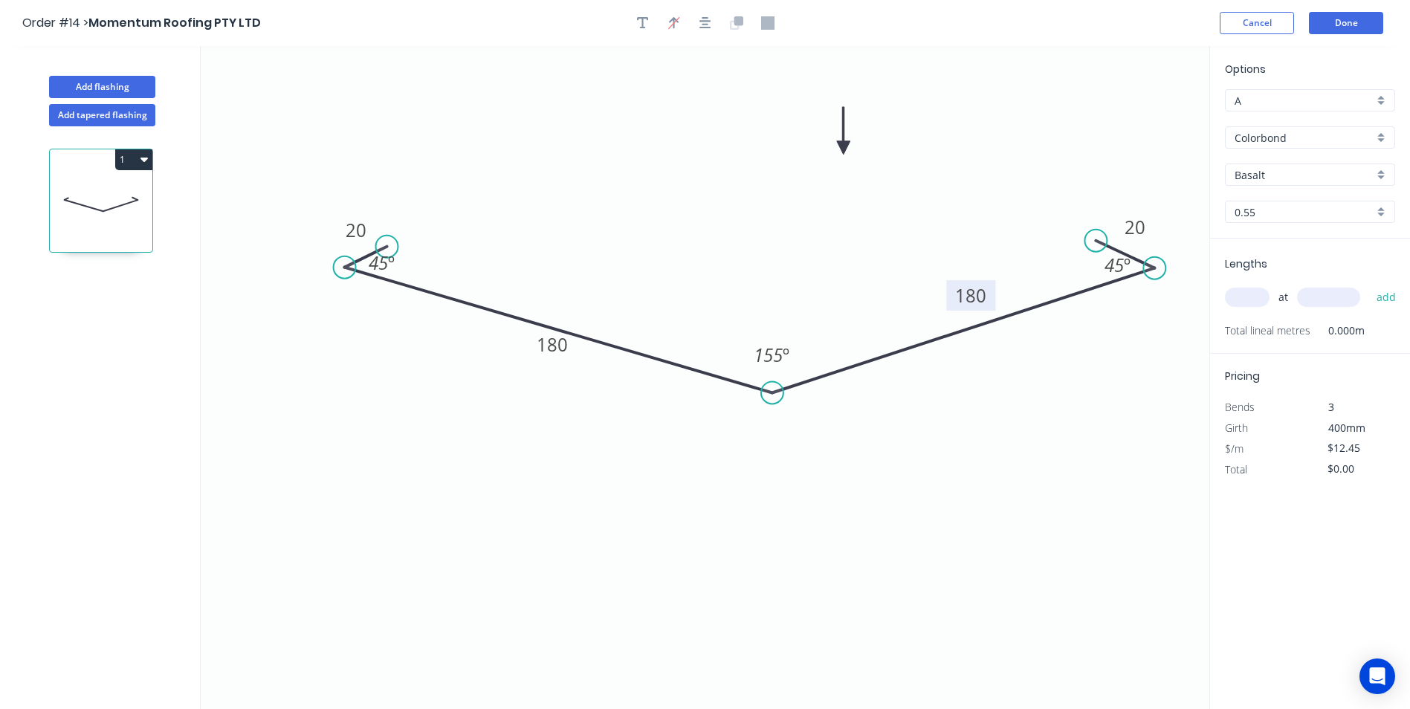
click at [983, 280] on rect at bounding box center [971, 295] width 49 height 30
drag, startPoint x: 575, startPoint y: 342, endPoint x: 596, endPoint y: 287, distance: 58.8
click at [596, 287] on rect at bounding box center [573, 289] width 49 height 30
click at [1271, 176] on input "Basalt" at bounding box center [1304, 175] width 139 height 16
click at [1274, 211] on div "Monument" at bounding box center [1310, 203] width 169 height 26
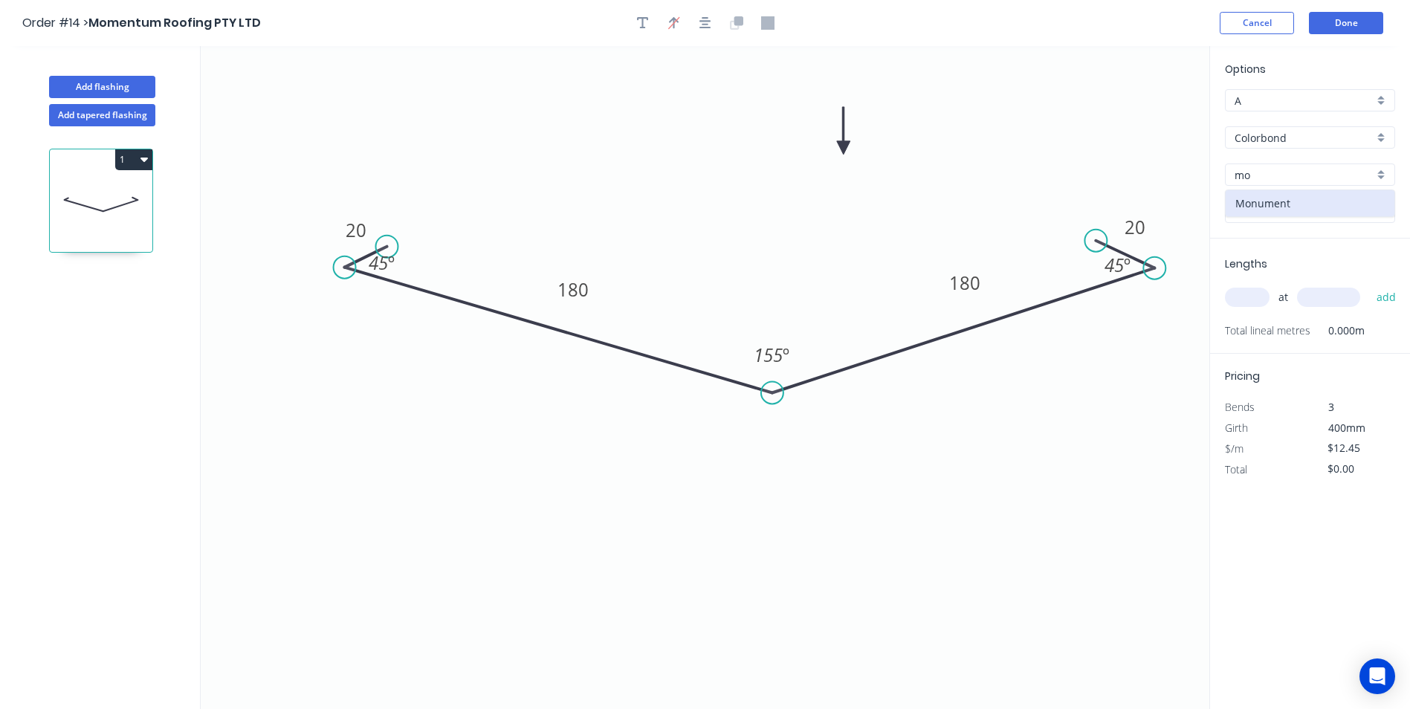
type input "Monument"
click at [1262, 300] on input "text" at bounding box center [1247, 297] width 45 height 19
click at [1260, 170] on input "Monument" at bounding box center [1304, 175] width 139 height 16
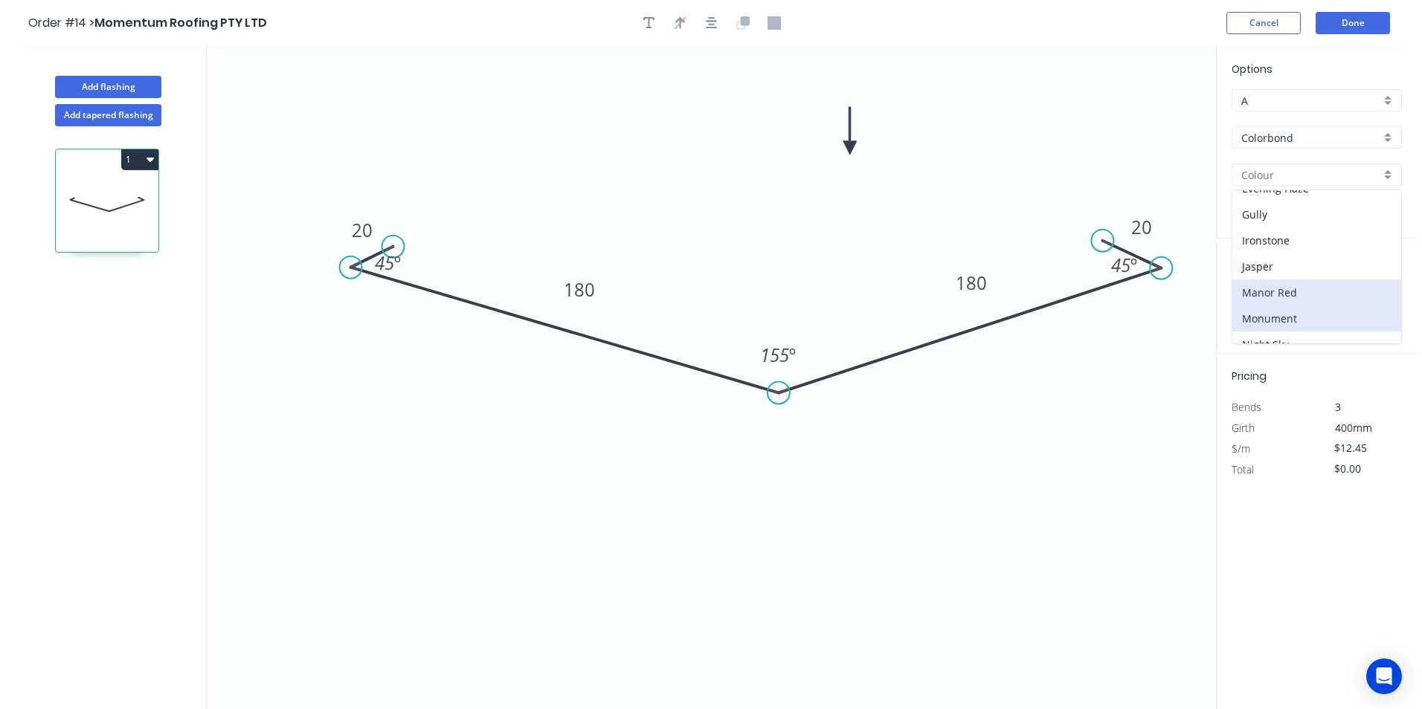
scroll to position [297, 0]
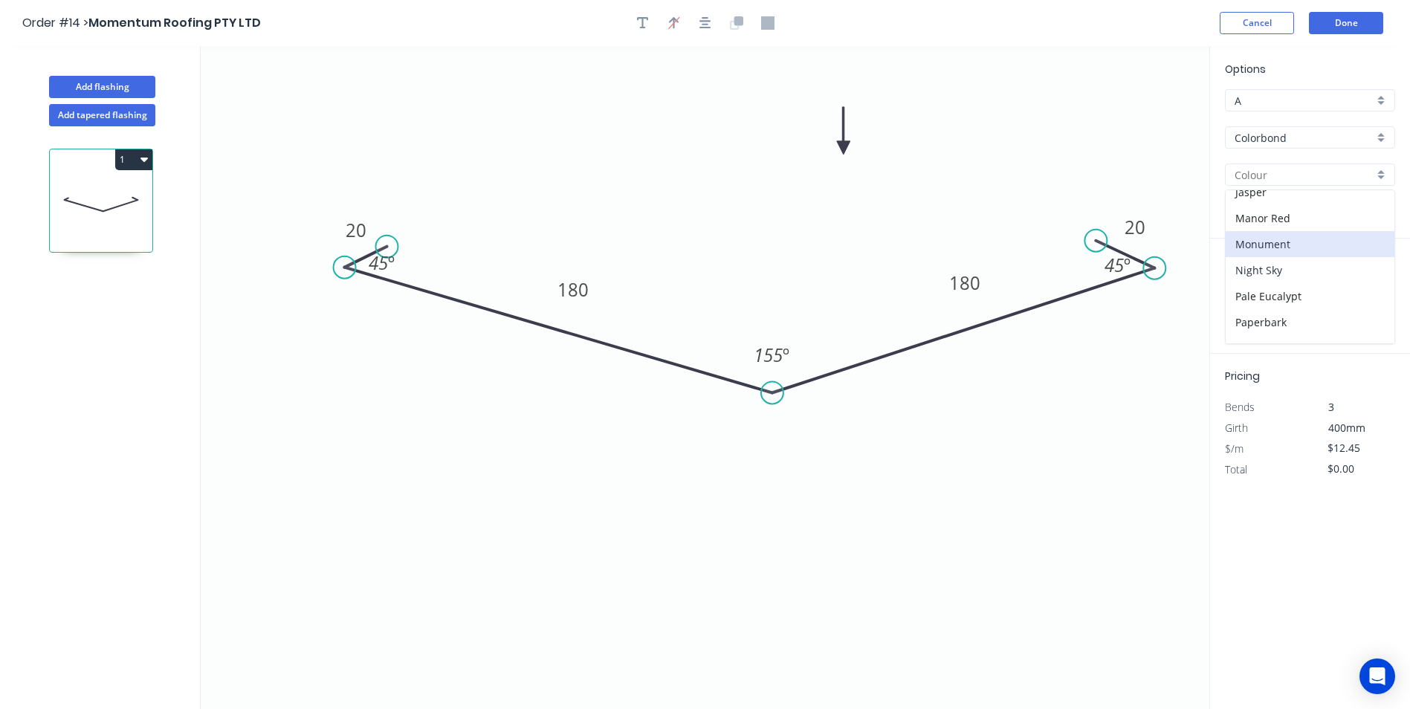
click at [1255, 275] on div "Night Sky" at bounding box center [1310, 270] width 169 height 26
type input "Night Sky"
click at [1258, 297] on input "text" at bounding box center [1247, 297] width 45 height 19
type input "1"
type input "4000"
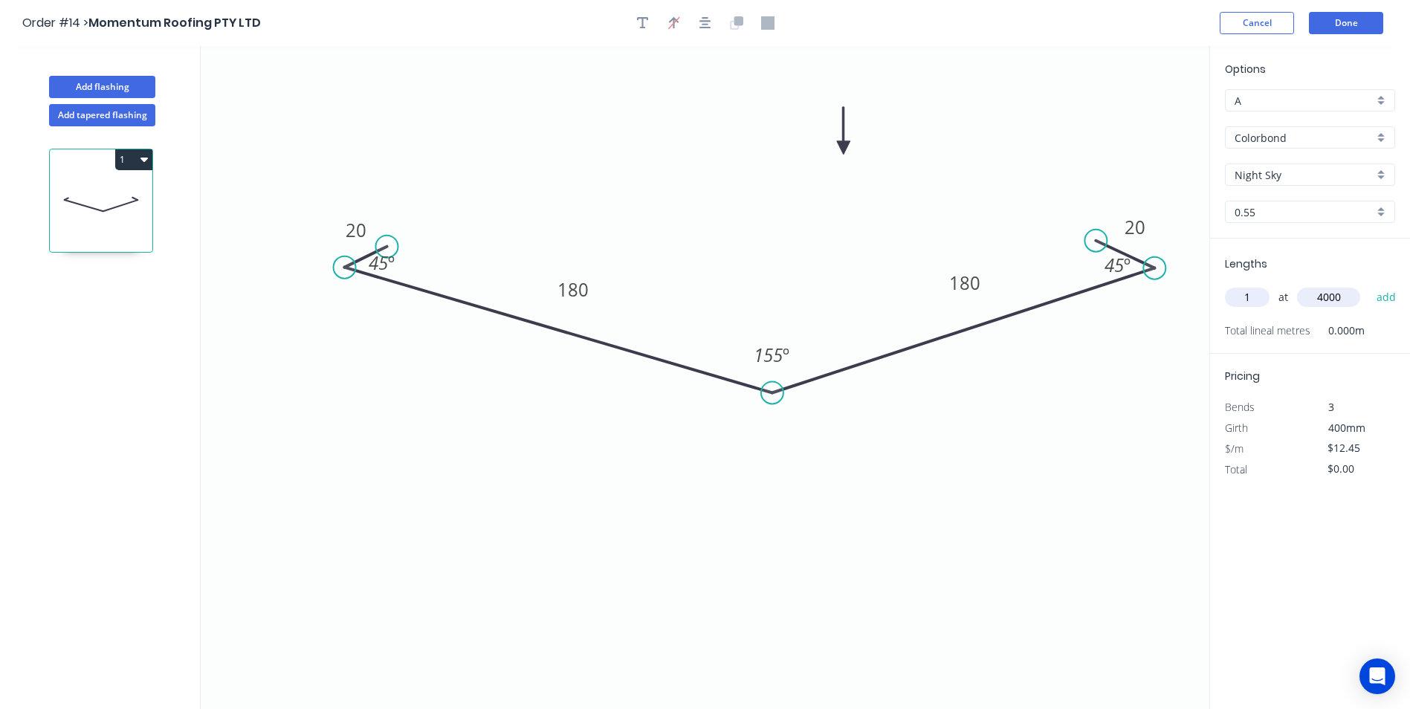
click at [1370, 285] on button "add" at bounding box center [1387, 297] width 35 height 25
type input "$49.80"
click at [1337, 26] on button "Done" at bounding box center [1346, 23] width 74 height 22
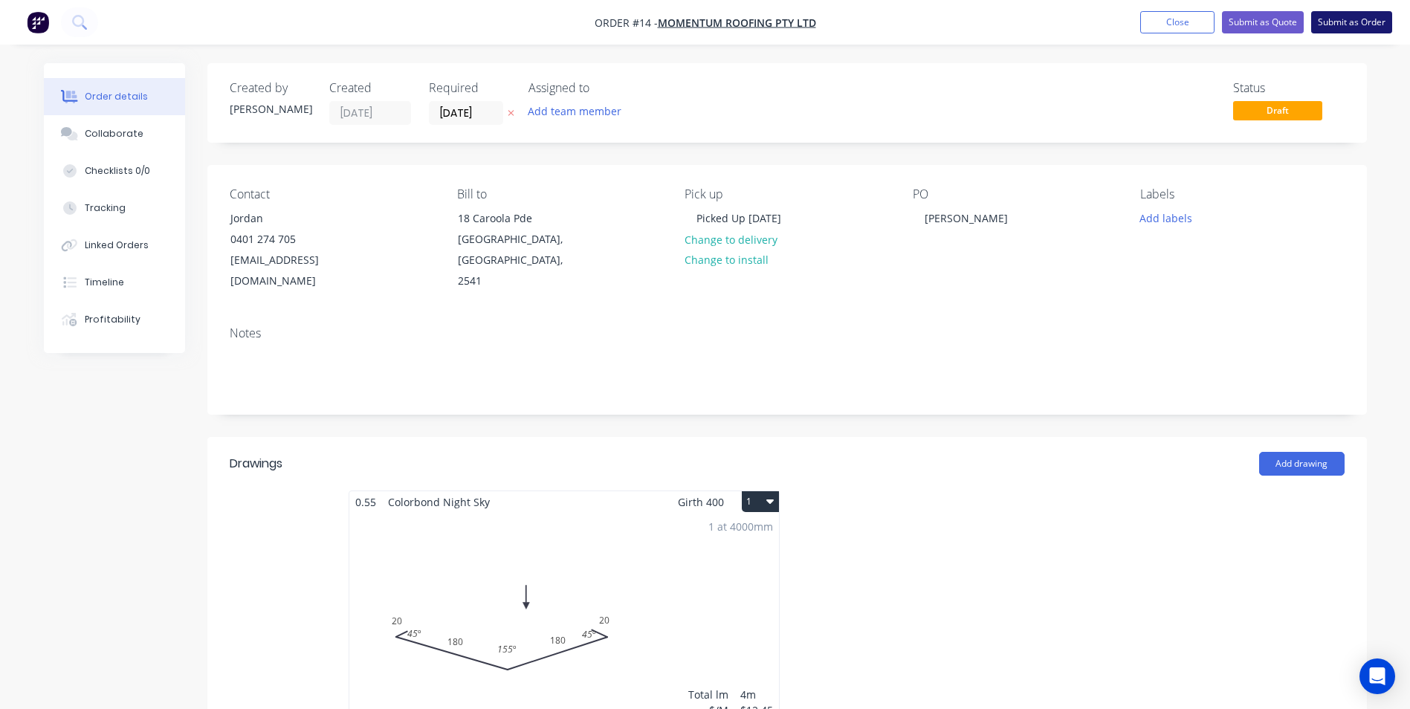
click at [1330, 25] on button "Submit as Order" at bounding box center [1352, 22] width 81 height 22
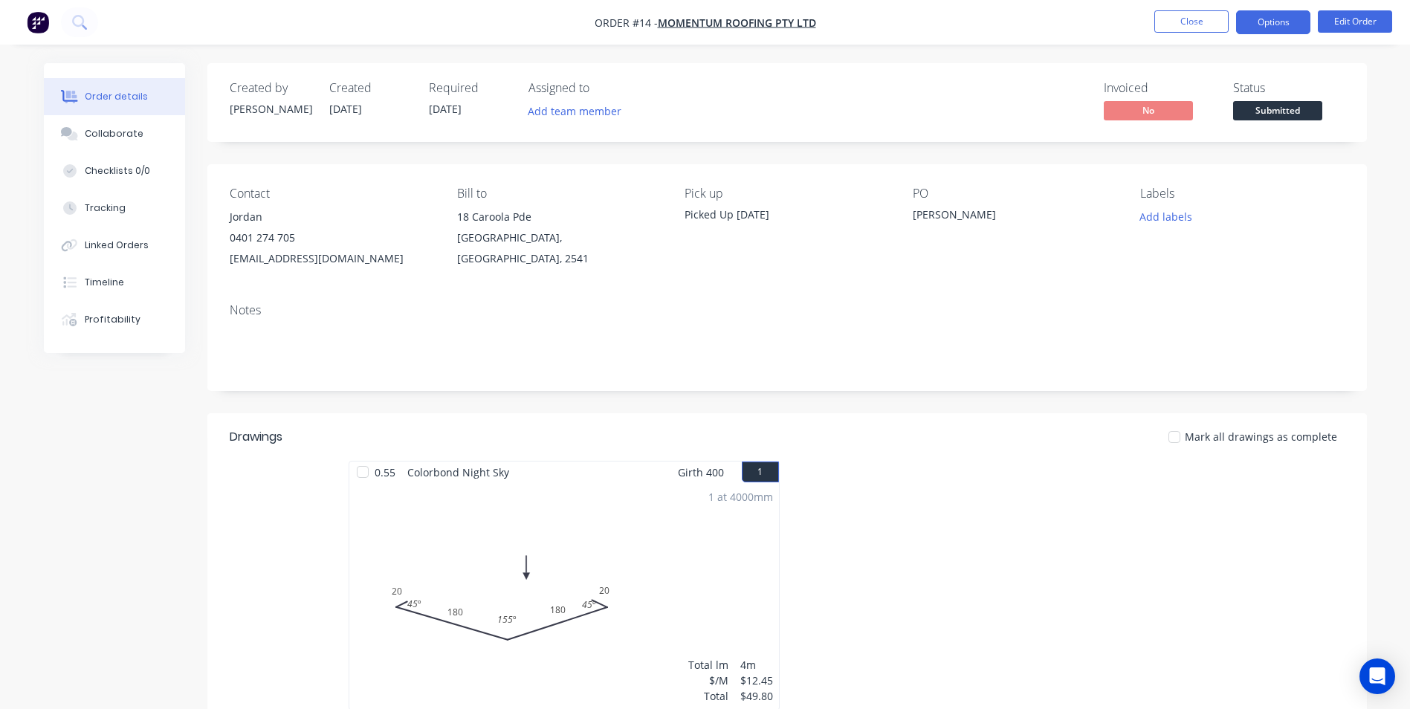
click at [1280, 28] on button "Options" at bounding box center [1273, 22] width 74 height 24
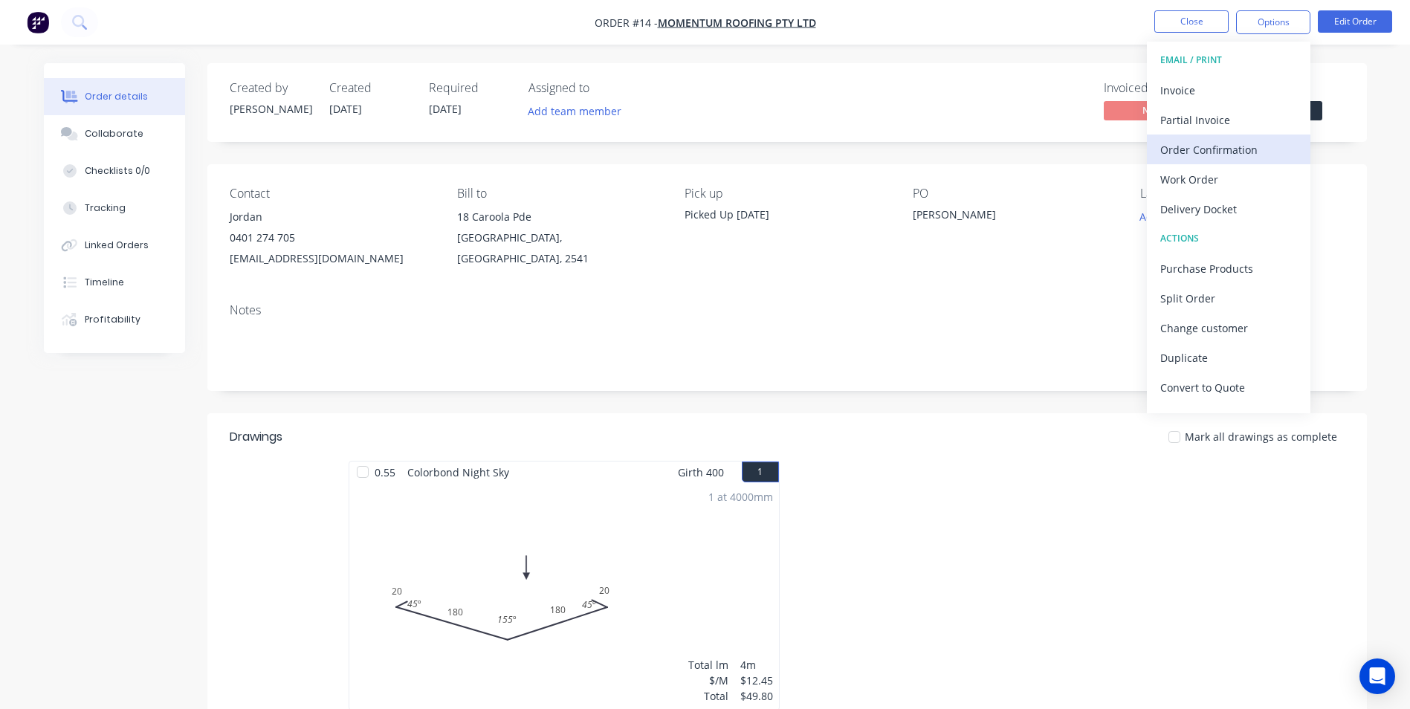
click at [1194, 150] on div "Order Confirmation" at bounding box center [1229, 150] width 137 height 22
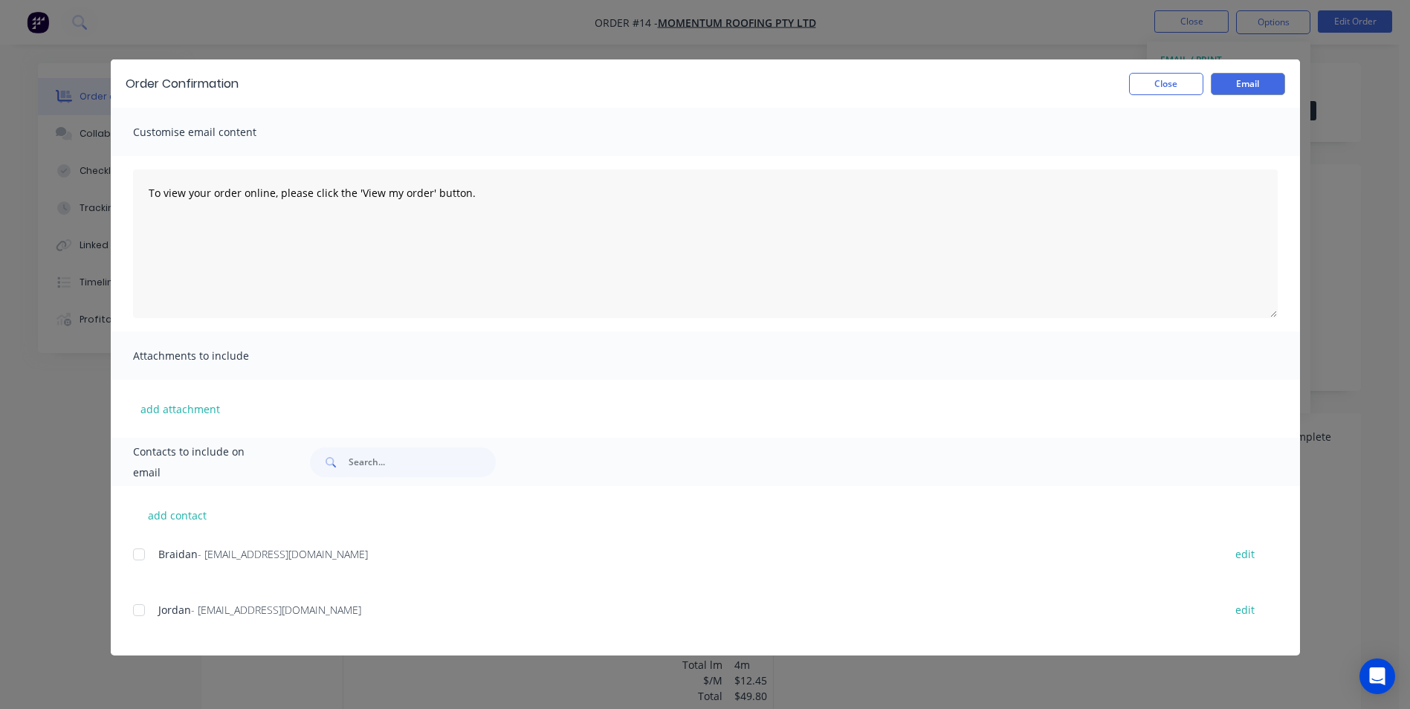
click at [140, 607] on div at bounding box center [139, 611] width 30 height 30
click at [1233, 84] on button "Email" at bounding box center [1248, 84] width 74 height 22
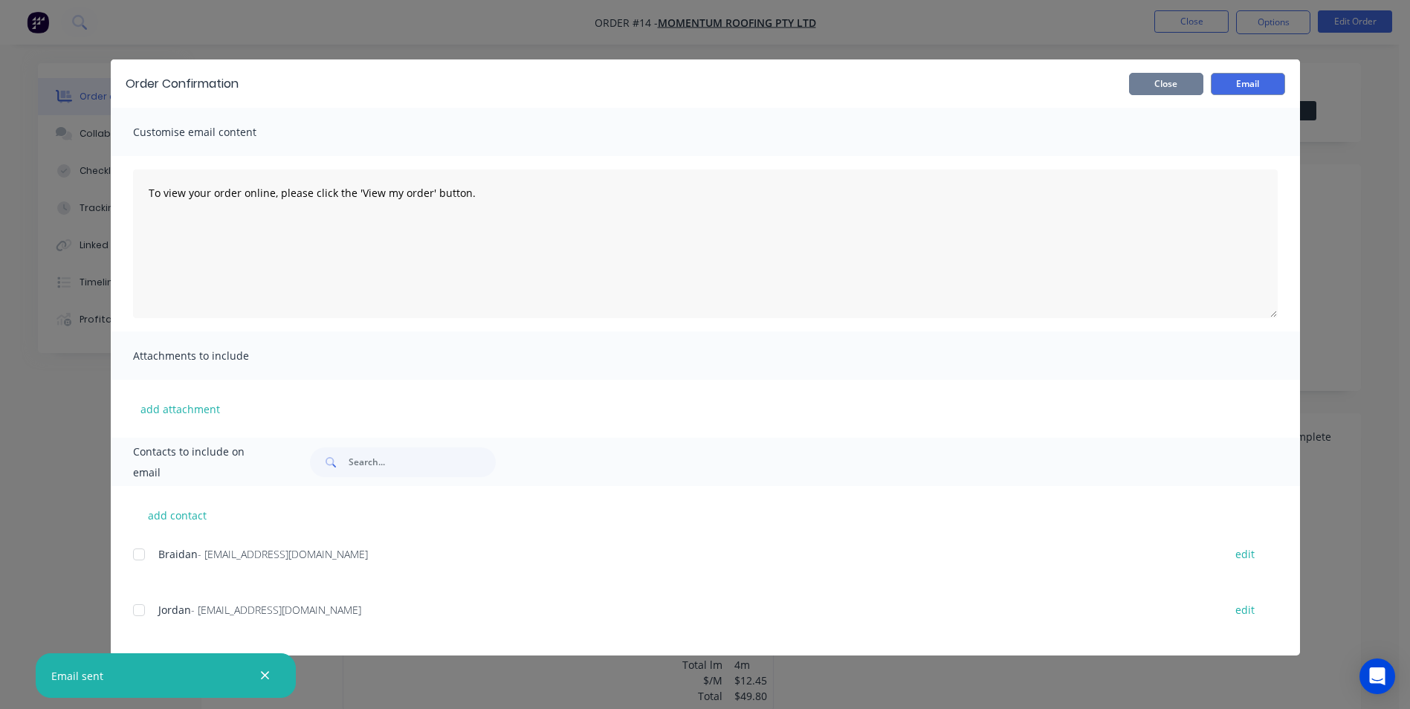
click at [1168, 86] on button "Close" at bounding box center [1166, 84] width 74 height 22
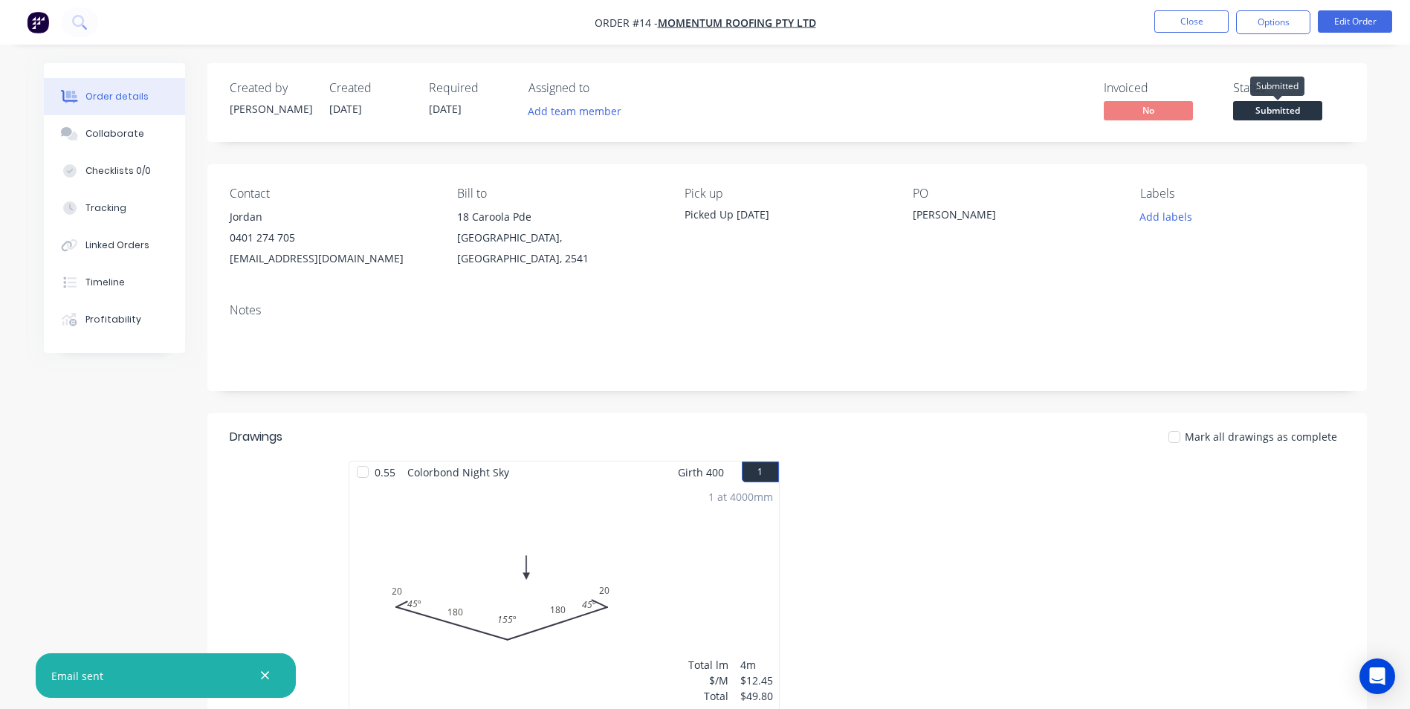
click at [1268, 108] on span "Submitted" at bounding box center [1278, 110] width 89 height 19
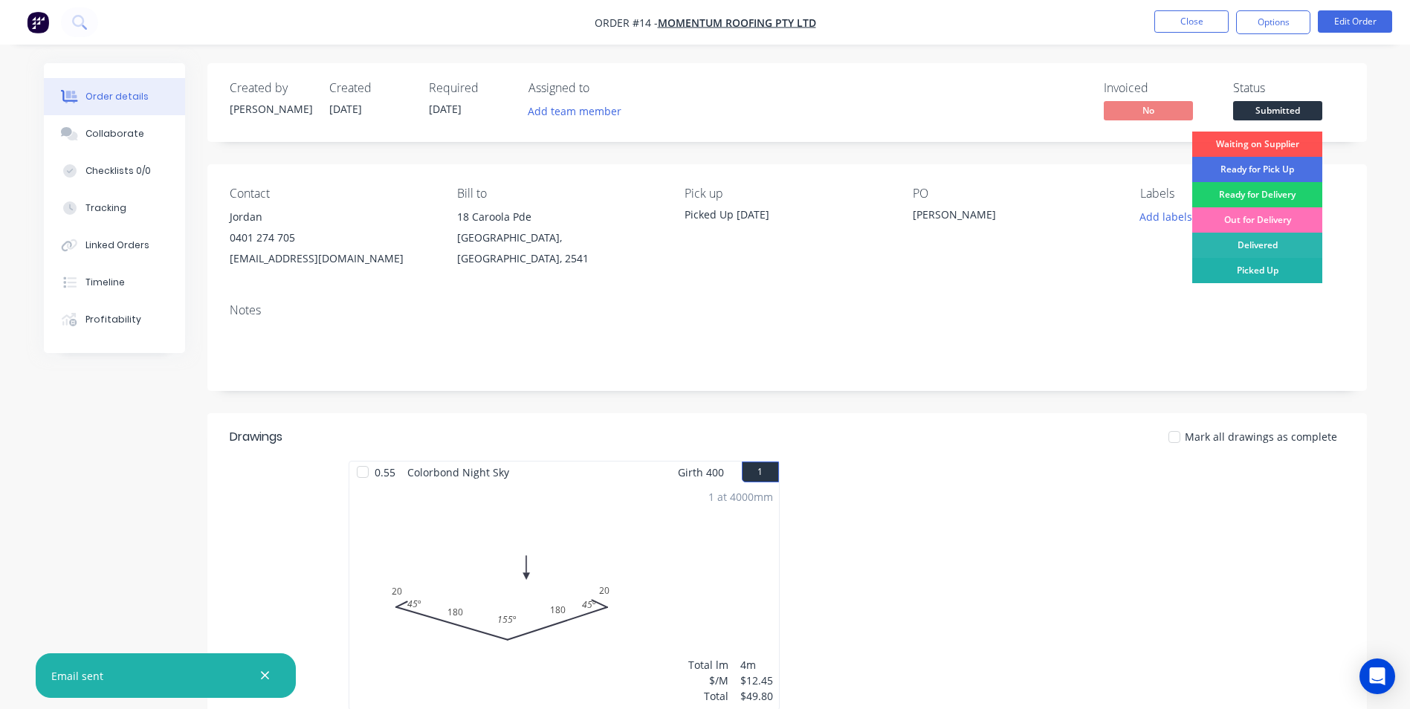
click at [1274, 268] on div "Picked Up" at bounding box center [1258, 270] width 130 height 25
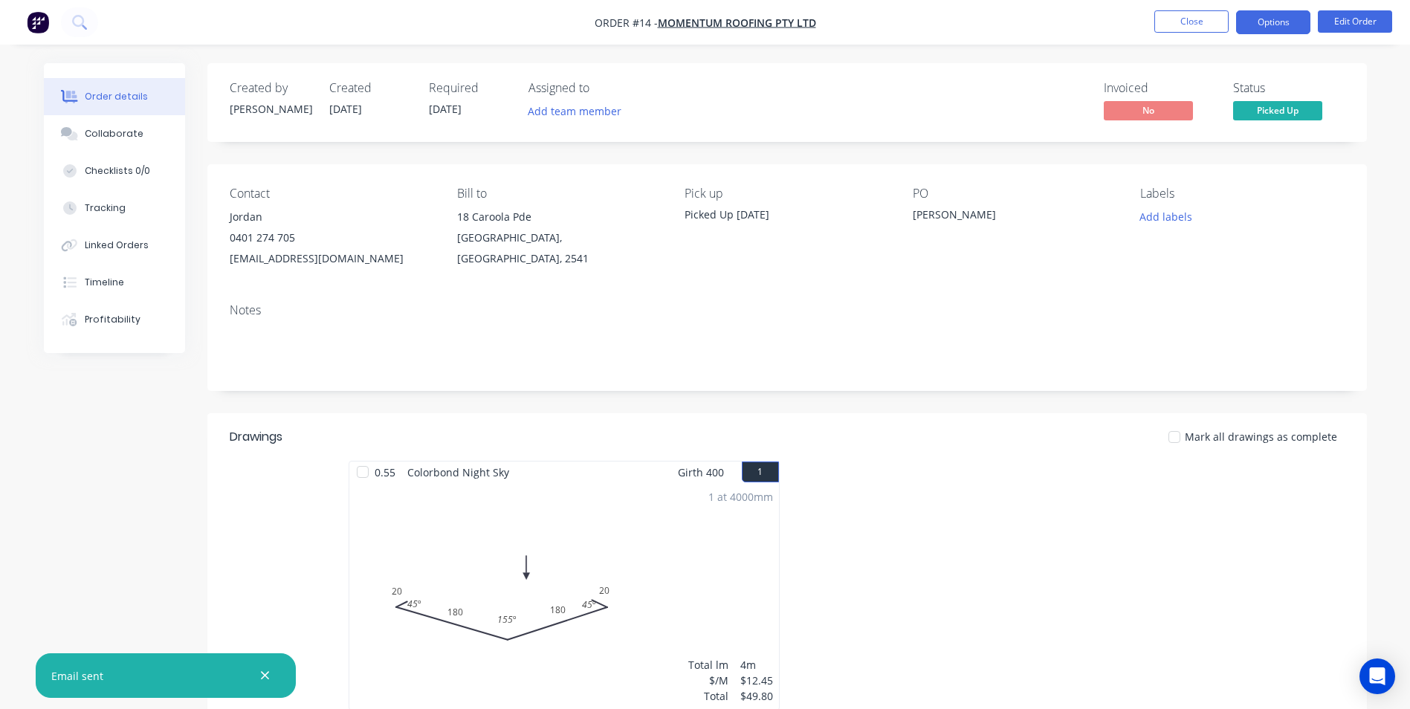
click at [1257, 18] on button "Options" at bounding box center [1273, 22] width 74 height 24
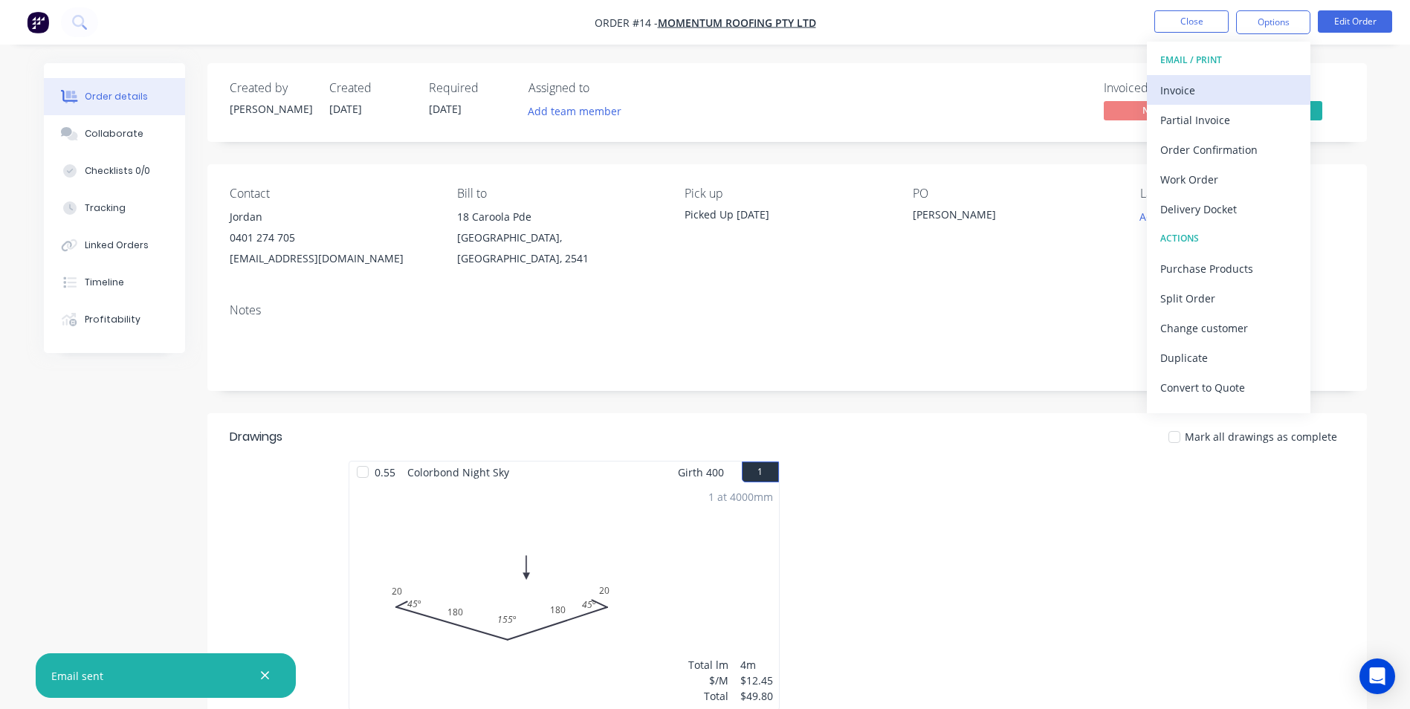
click at [1207, 85] on div "Invoice" at bounding box center [1229, 91] width 137 height 22
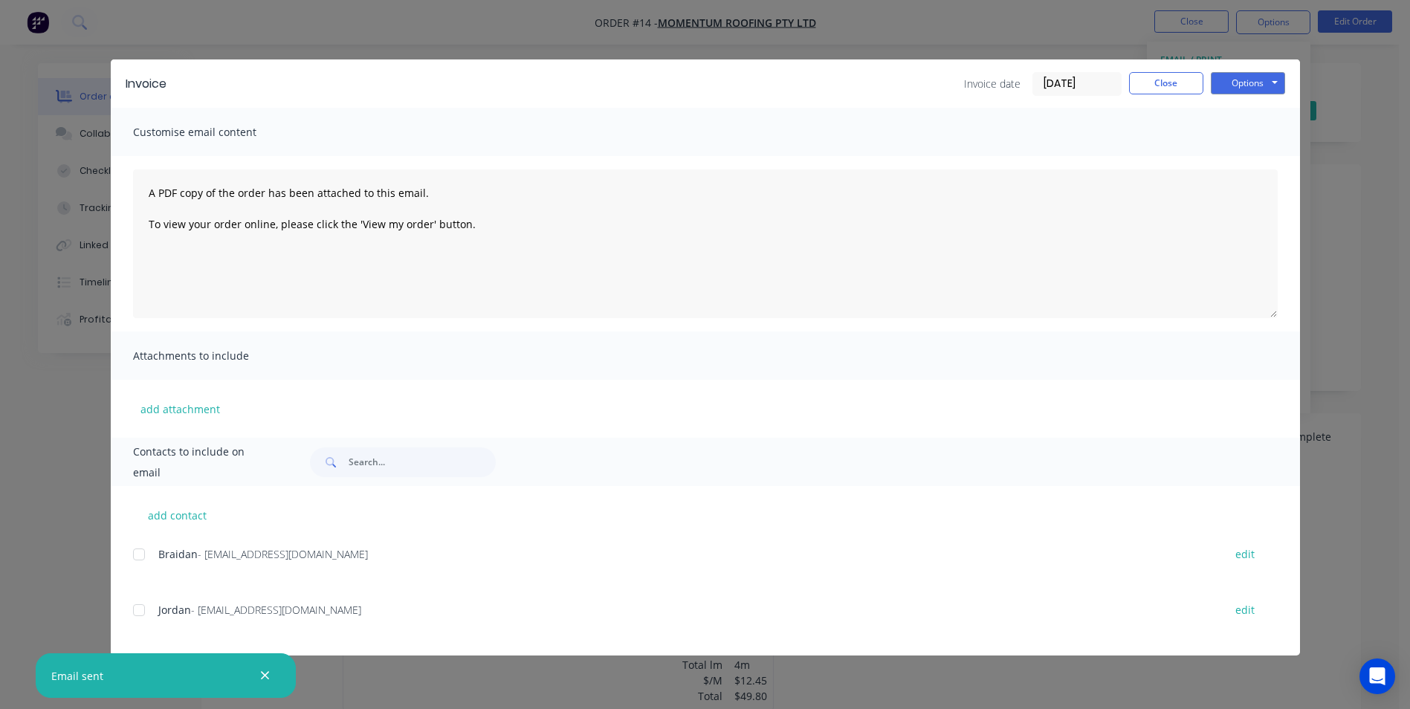
click at [144, 603] on div at bounding box center [139, 611] width 30 height 30
click at [1246, 77] on button "Options" at bounding box center [1248, 83] width 74 height 22
click at [1257, 160] on button "Email" at bounding box center [1258, 158] width 95 height 25
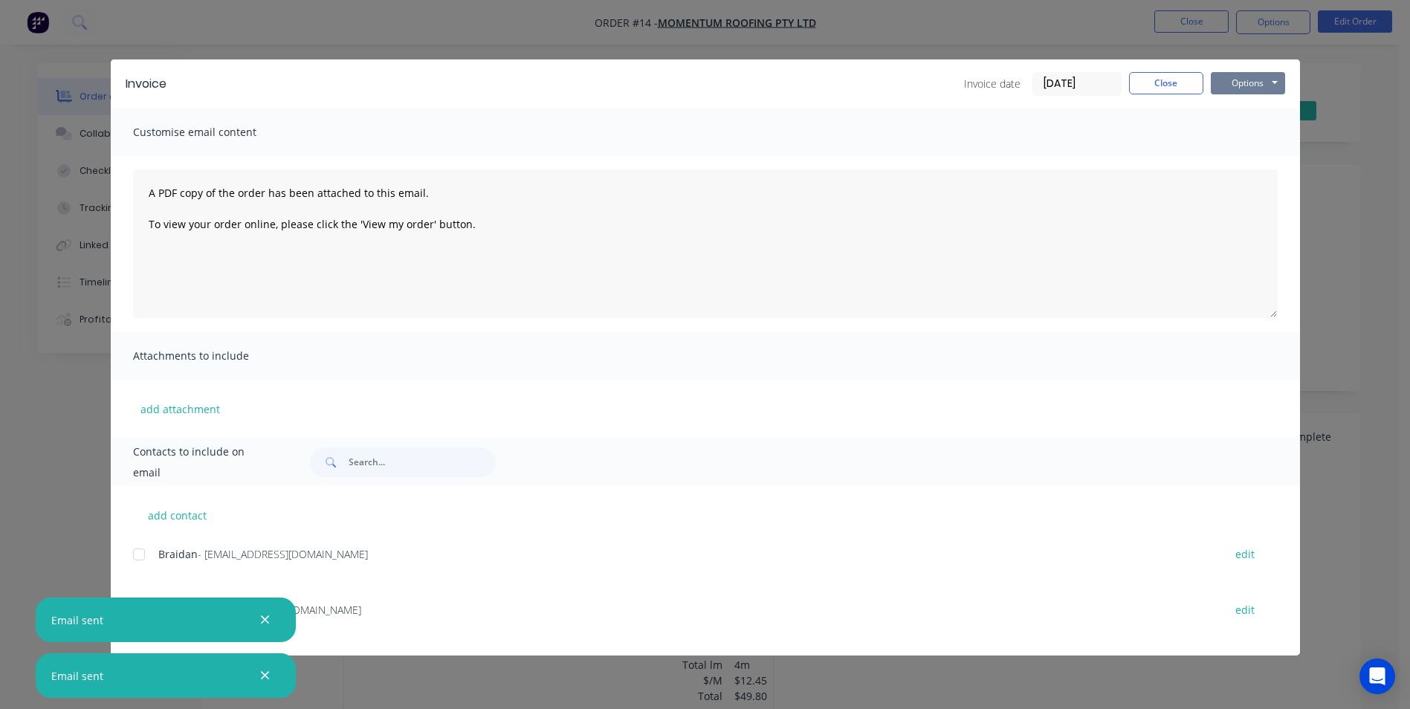
click at [1258, 80] on button "Options" at bounding box center [1248, 83] width 74 height 22
click at [1259, 135] on button "Print" at bounding box center [1258, 134] width 95 height 25
click at [1155, 91] on button "Close" at bounding box center [1166, 83] width 74 height 22
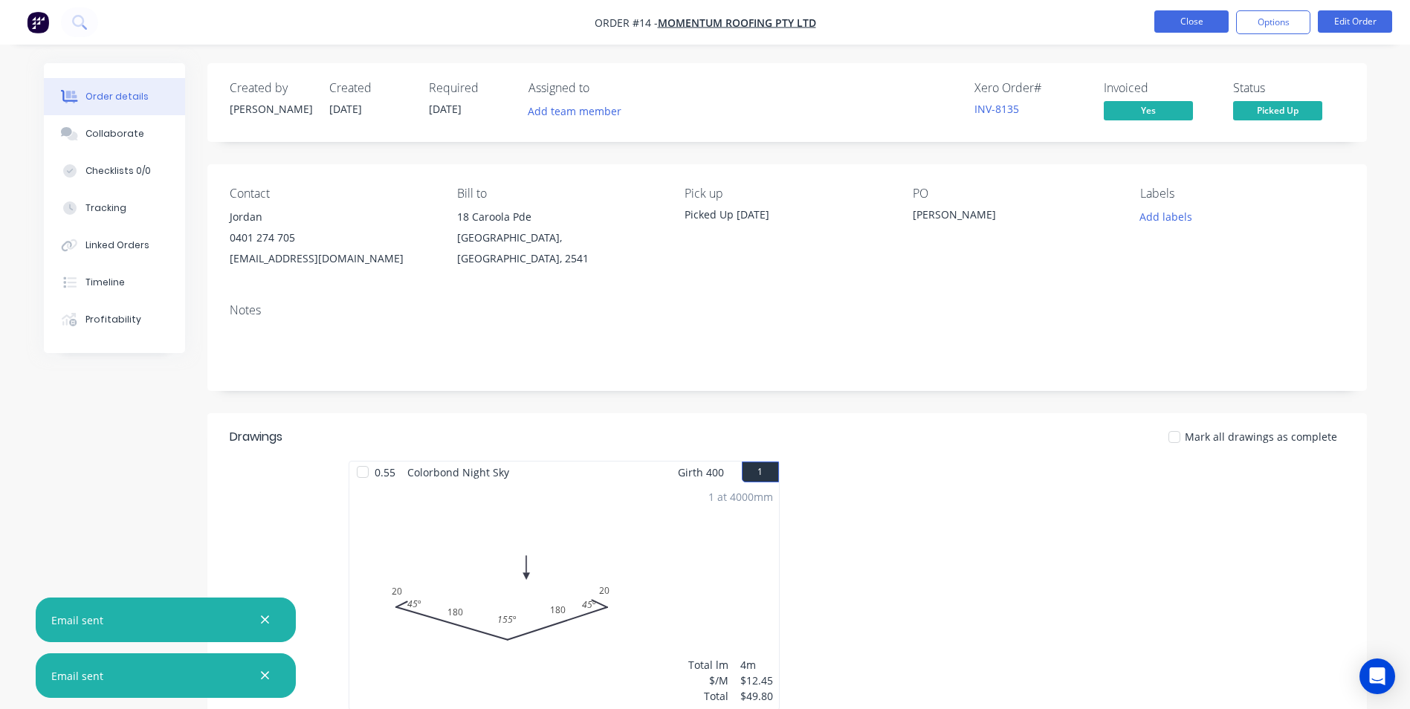
click at [1182, 17] on button "Close" at bounding box center [1192, 21] width 74 height 22
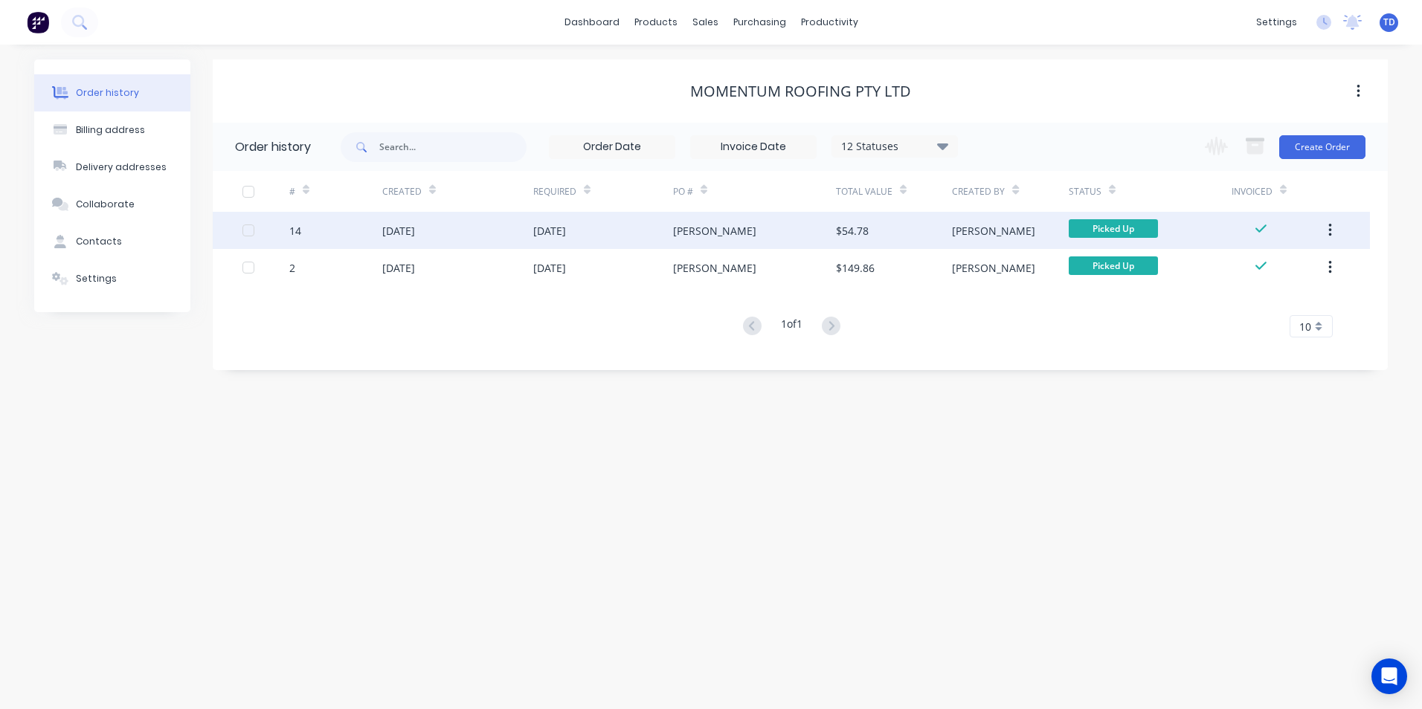
click at [540, 239] on div "[DATE]" at bounding box center [603, 230] width 140 height 37
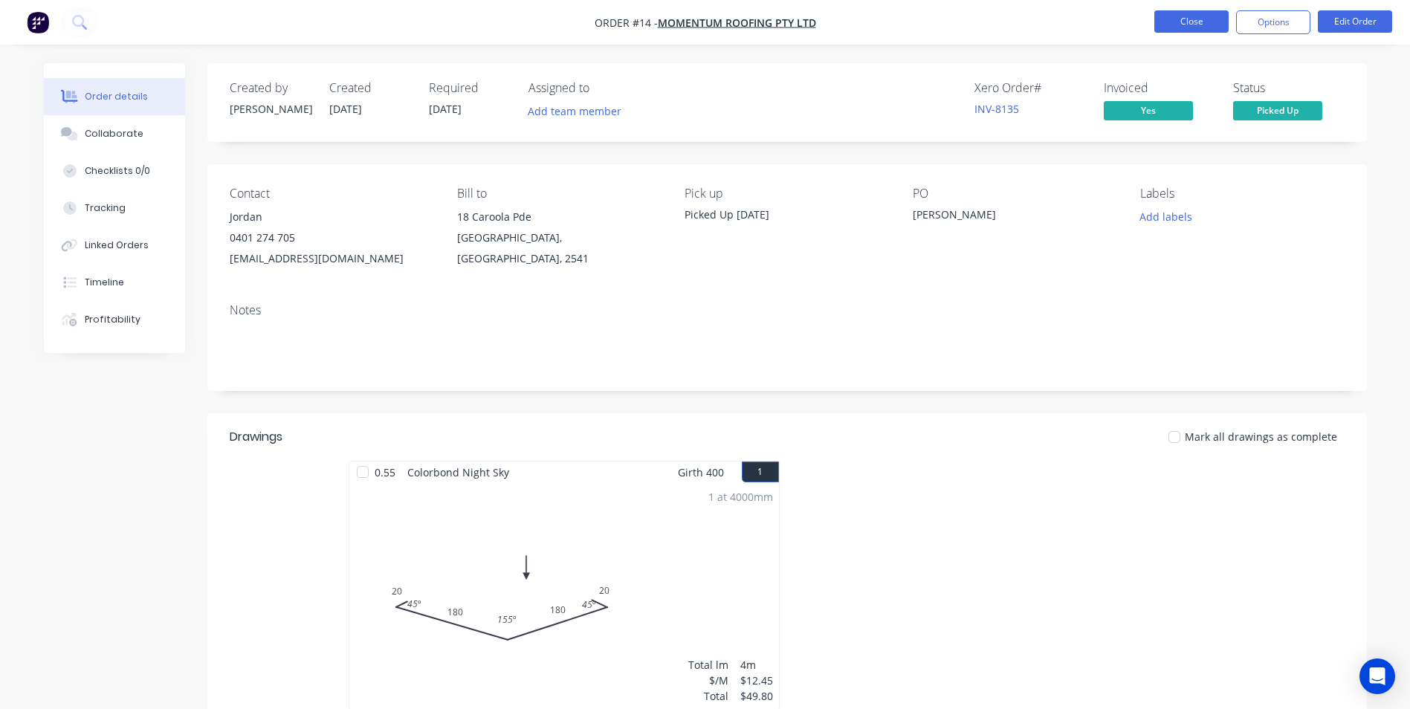
click at [1187, 14] on button "Close" at bounding box center [1192, 21] width 74 height 22
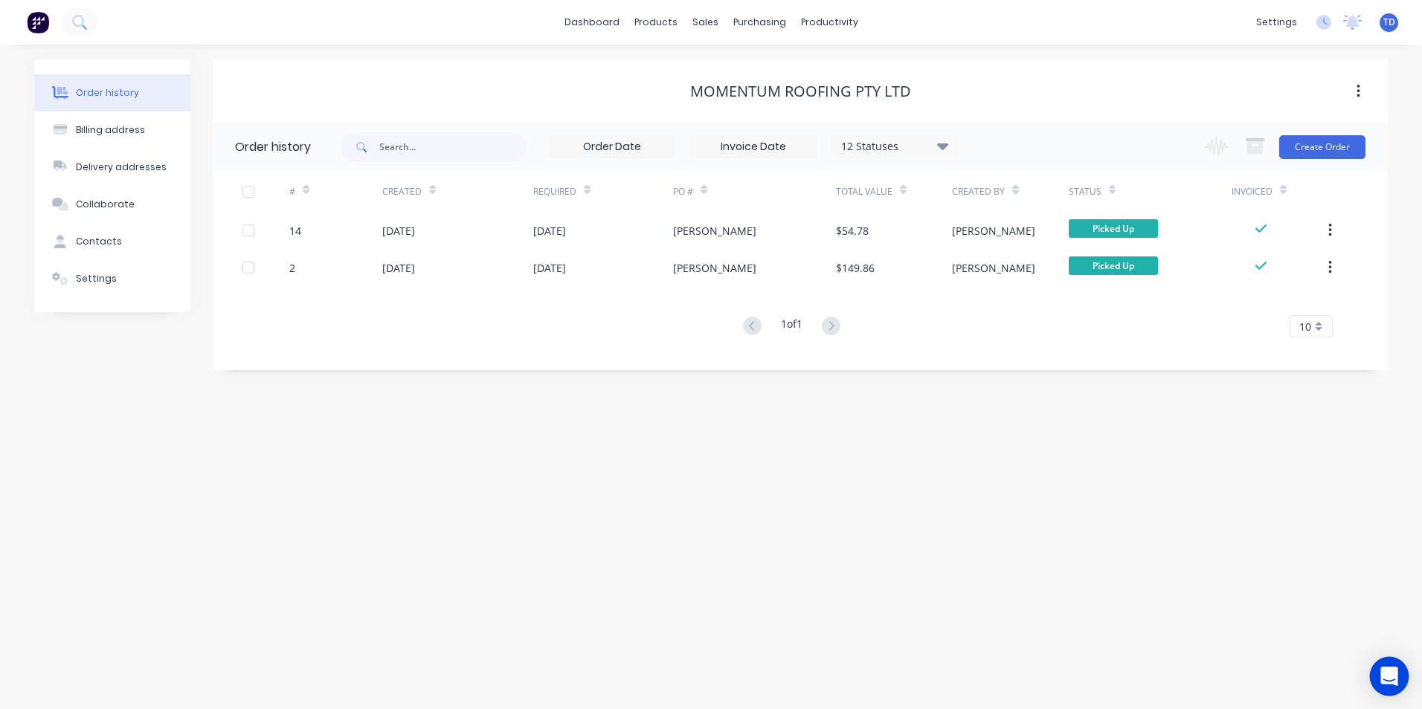
click at [1384, 673] on icon "Open Intercom Messenger" at bounding box center [1388, 676] width 17 height 19
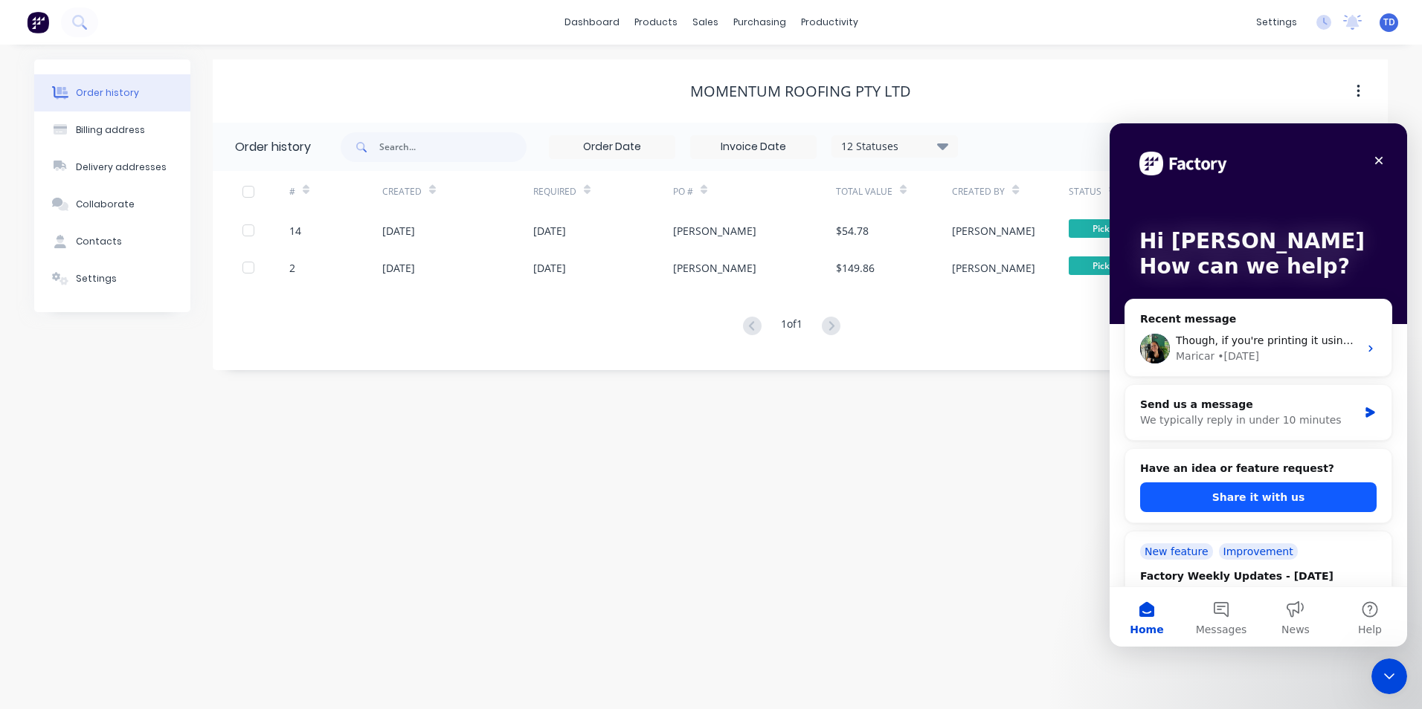
click at [1173, 494] on button "Share it with us" at bounding box center [1258, 498] width 236 height 30
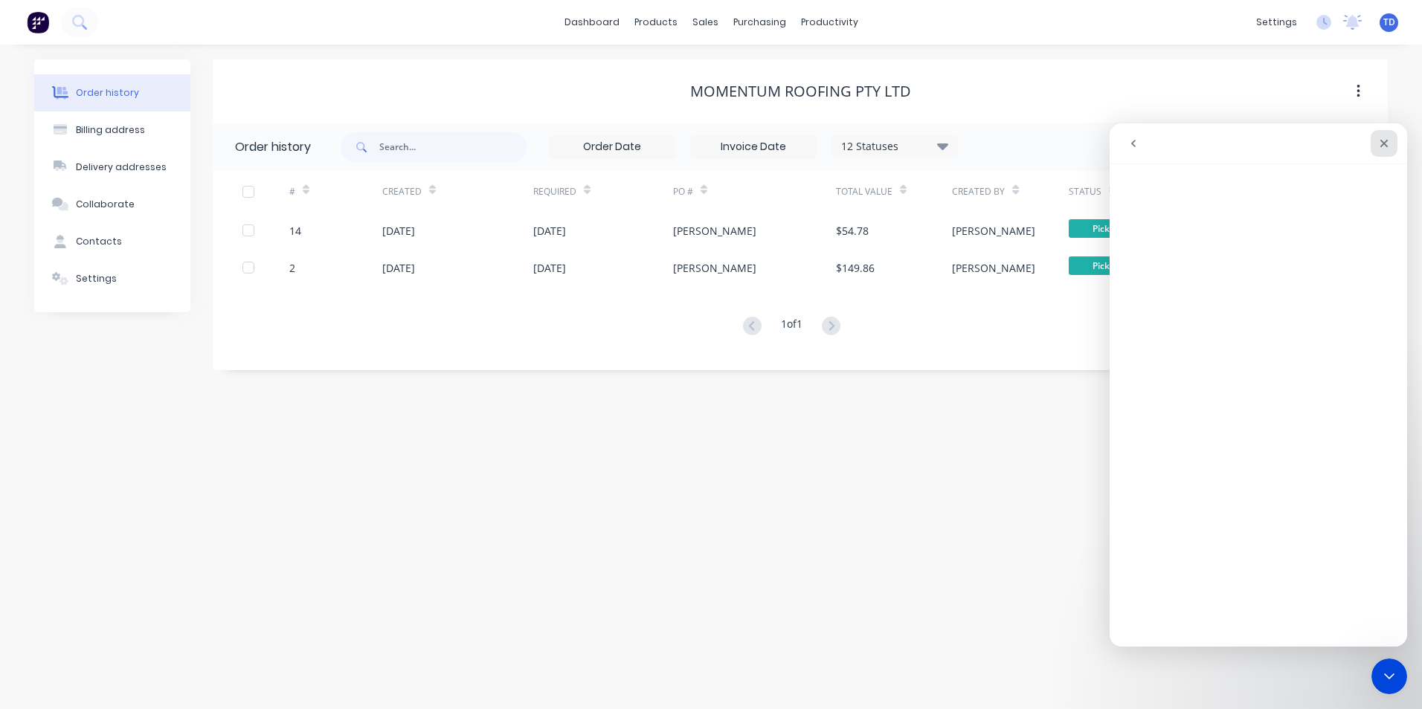
click at [1378, 141] on icon "Close" at bounding box center [1384, 144] width 12 height 12
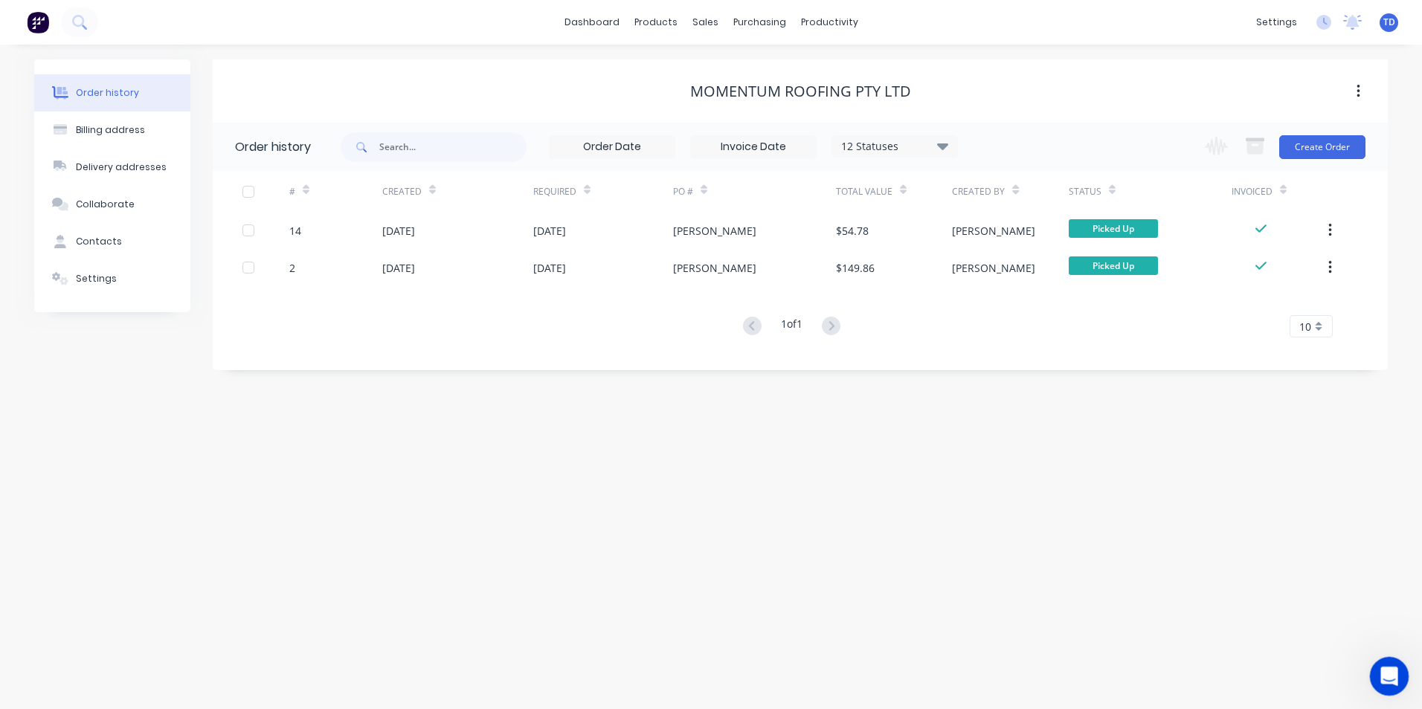
click at [1388, 663] on div "Open Intercom Messenger" at bounding box center [1386, 674] width 49 height 49
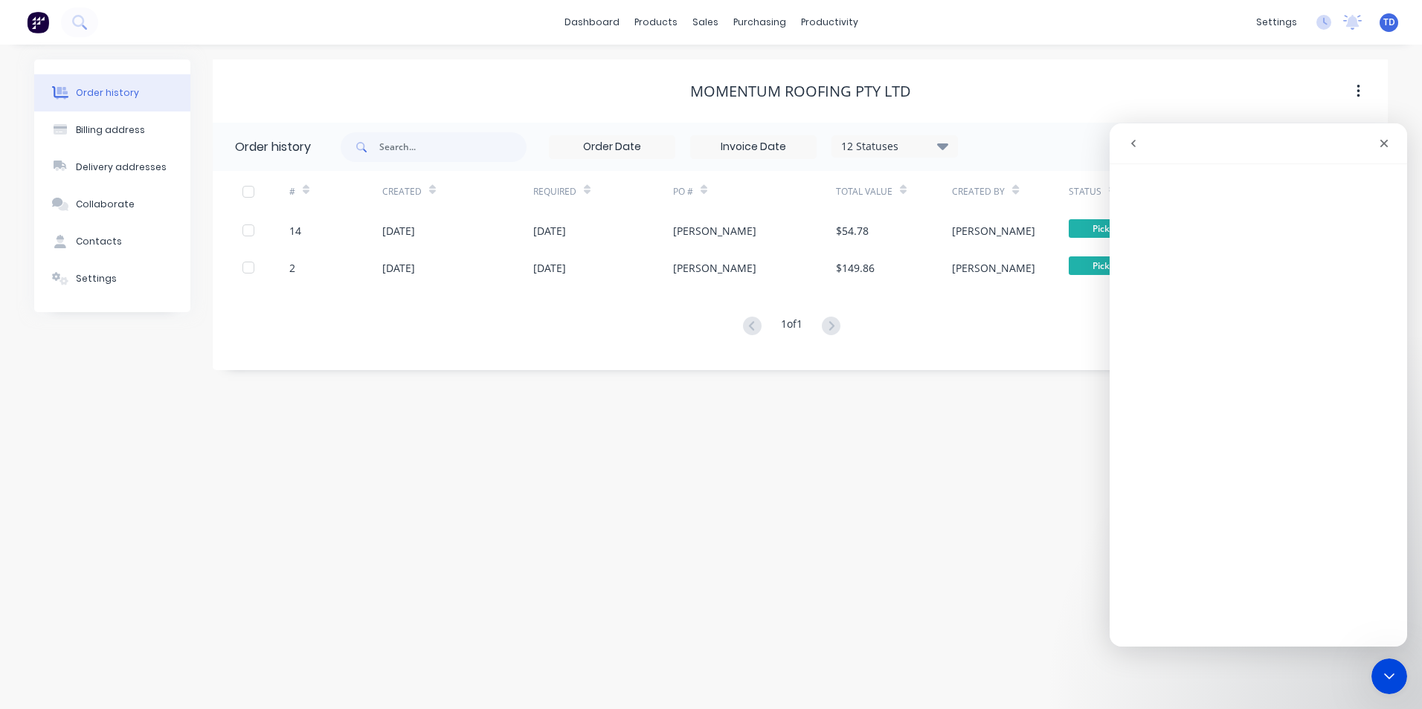
click at [1136, 144] on icon "go back" at bounding box center [1133, 144] width 12 height 12
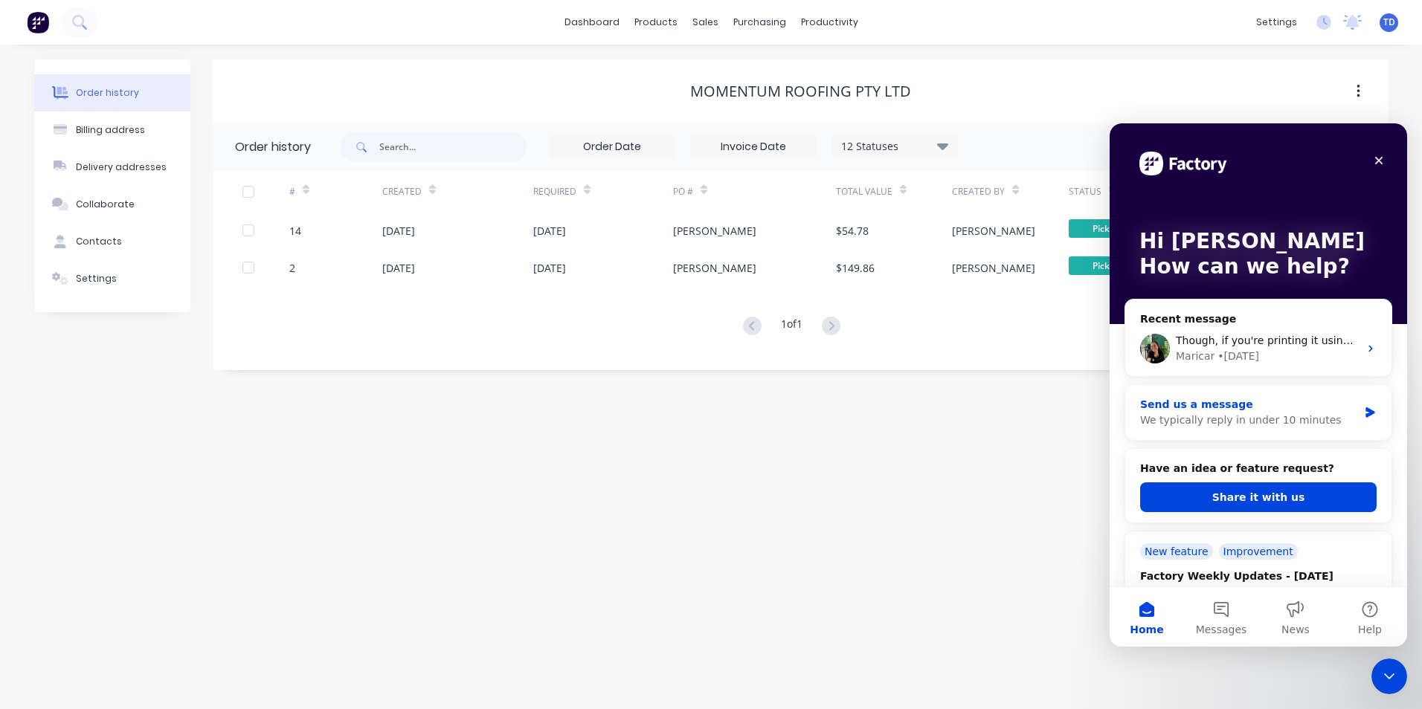
click at [1242, 418] on div "We typically reply in under 10 minutes" at bounding box center [1249, 421] width 218 height 16
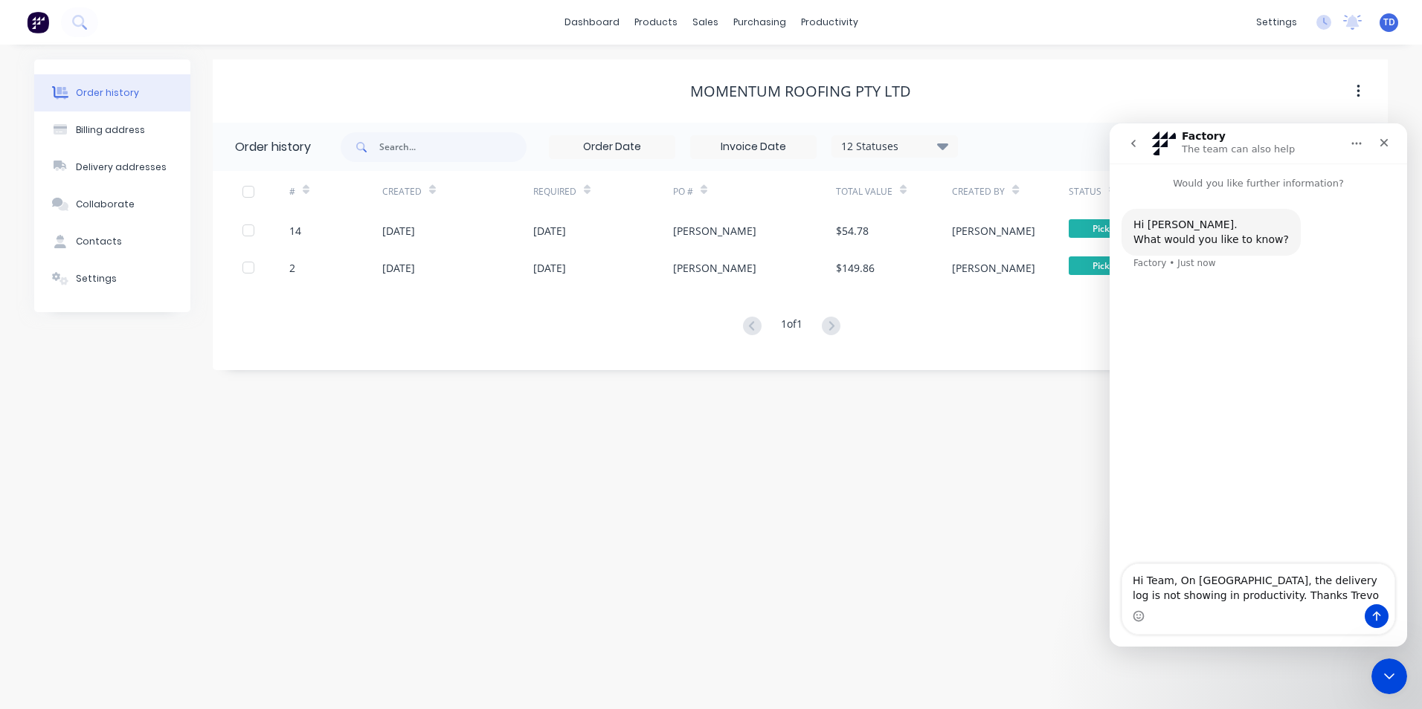
type textarea "Hi Team, On [GEOGRAPHIC_DATA], the delivery log is not showing in productivity.…"
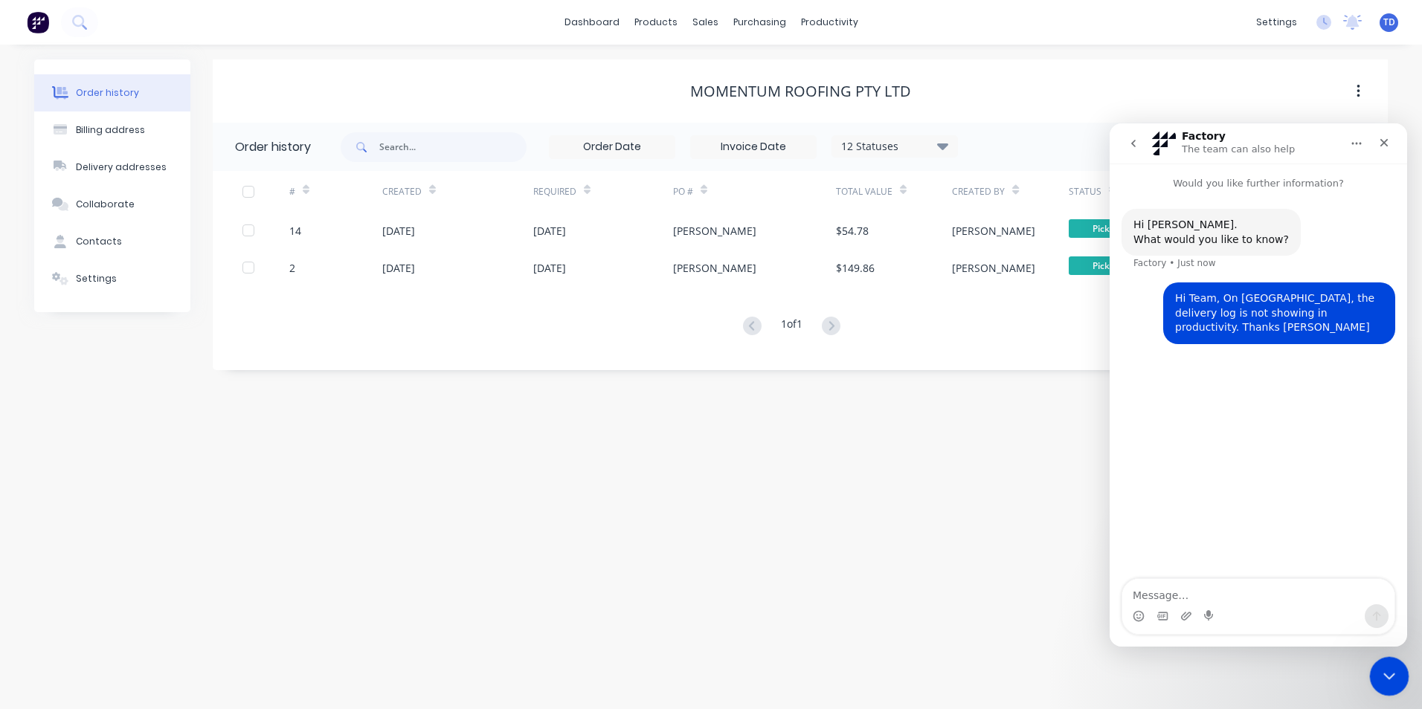
click at [1384, 671] on icon "Close Intercom Messenger" at bounding box center [1387, 674] width 18 height 18
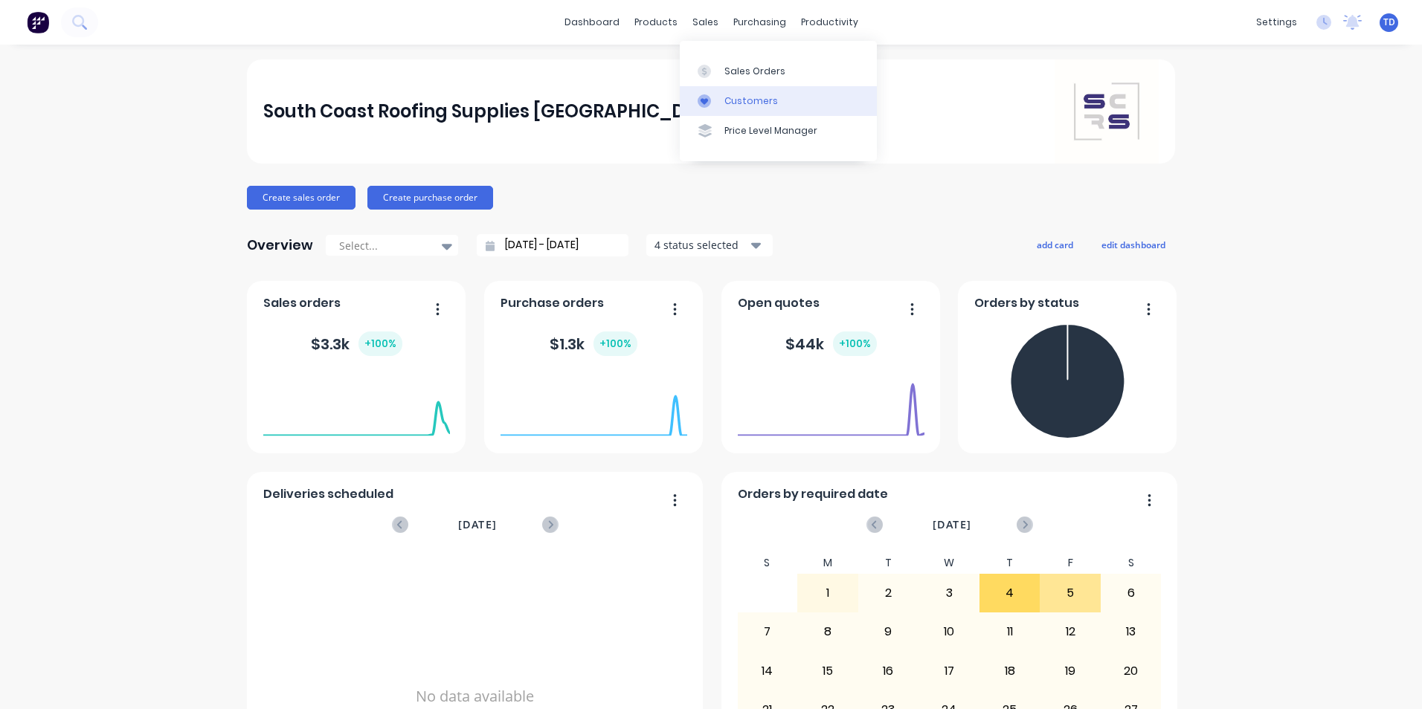
click at [741, 105] on div "Customers" at bounding box center [751, 100] width 54 height 13
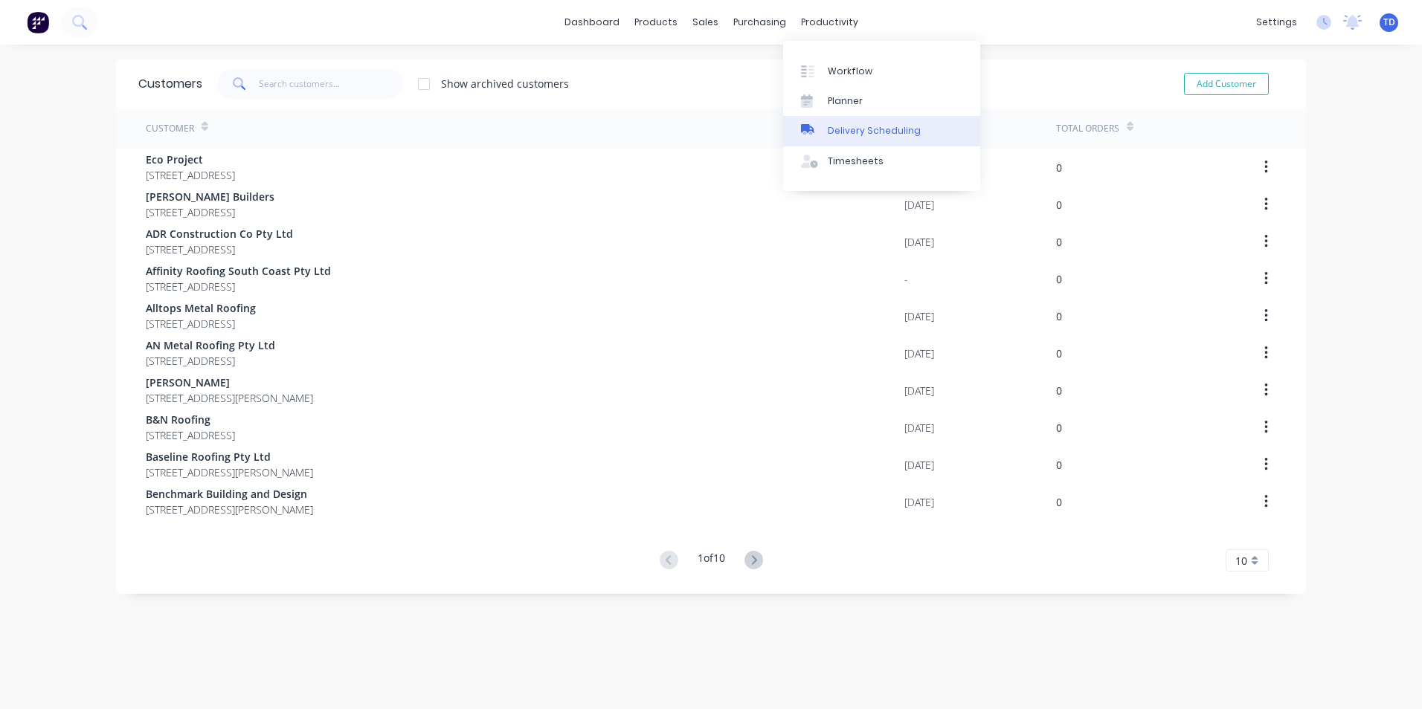
click at [848, 130] on div "Delivery Scheduling" at bounding box center [874, 130] width 93 height 13
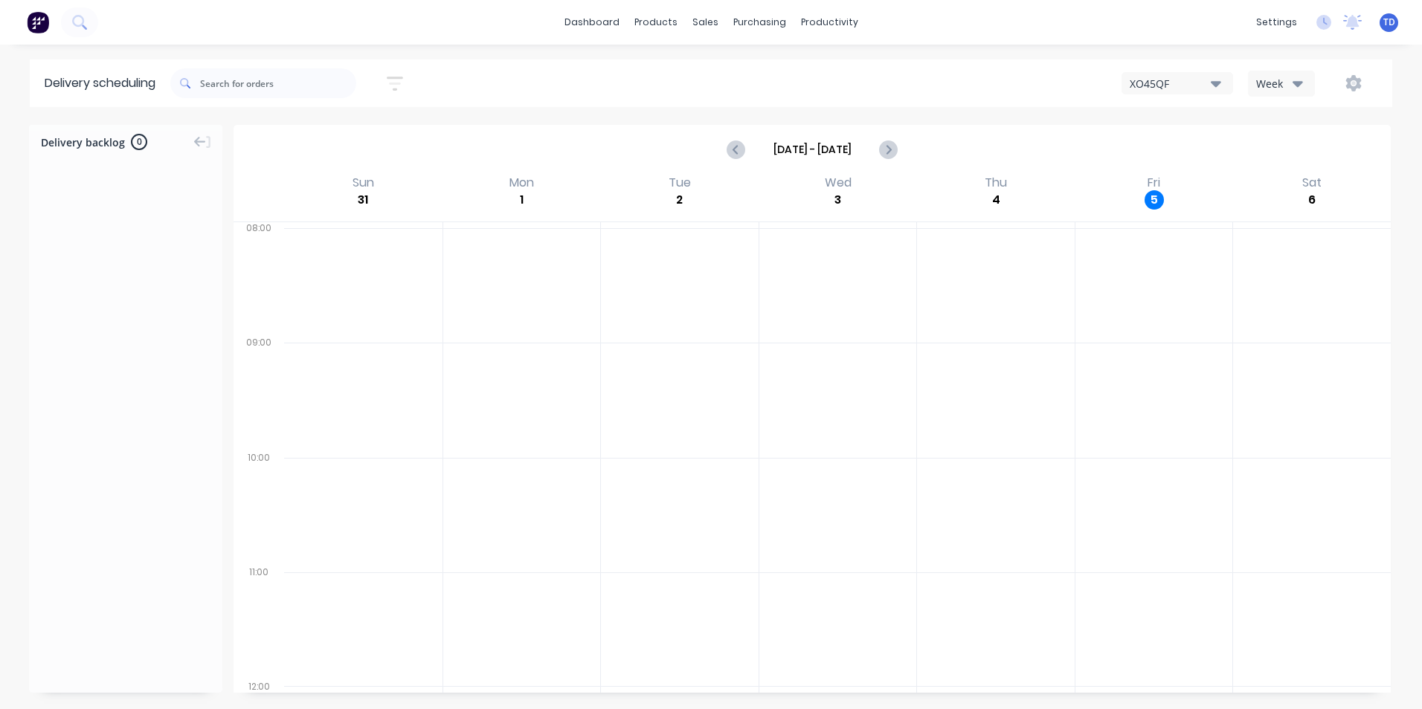
click at [1191, 87] on div "XO45QF" at bounding box center [1169, 84] width 81 height 16
click at [1349, 85] on icon "button" at bounding box center [1354, 83] width 16 height 16
click at [1292, 153] on div "Settings" at bounding box center [1306, 153] width 115 height 22
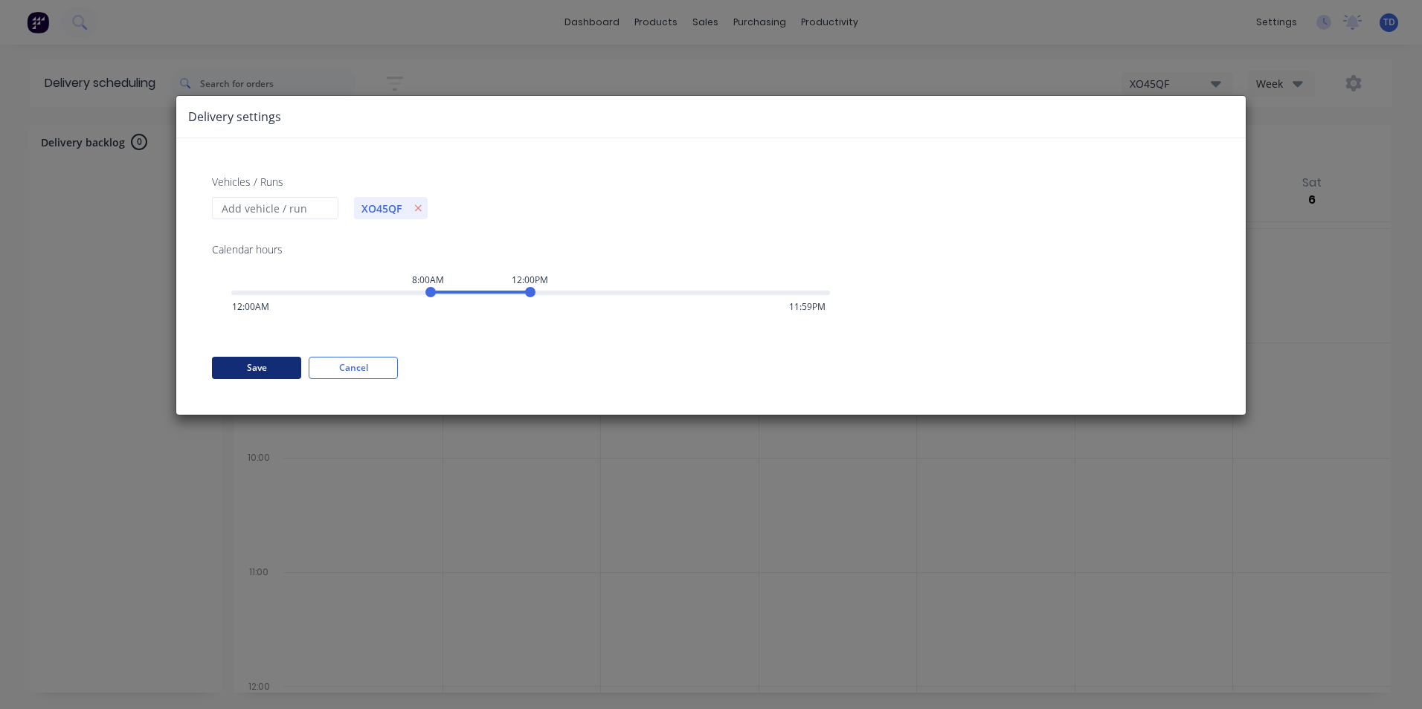
click at [236, 369] on button "Save" at bounding box center [256, 368] width 89 height 22
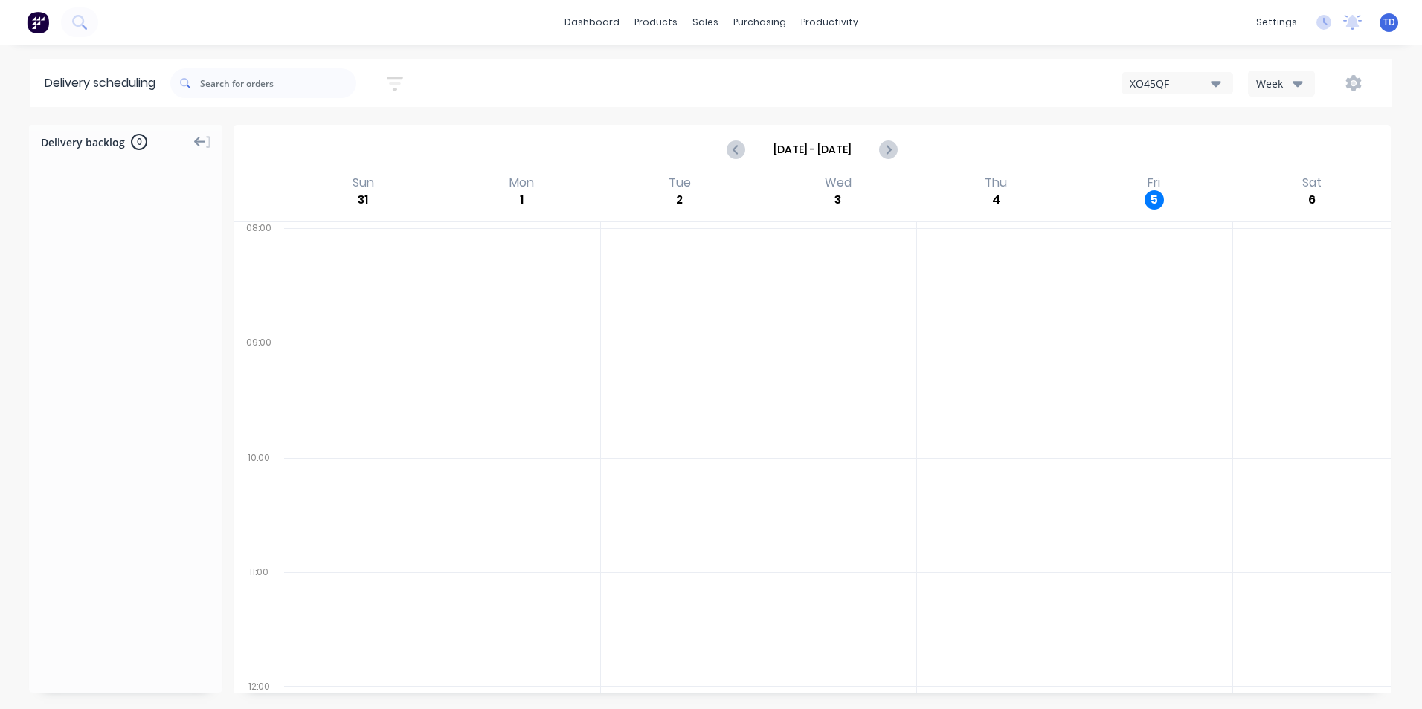
click at [197, 138] on icon at bounding box center [200, 141] width 12 height 13
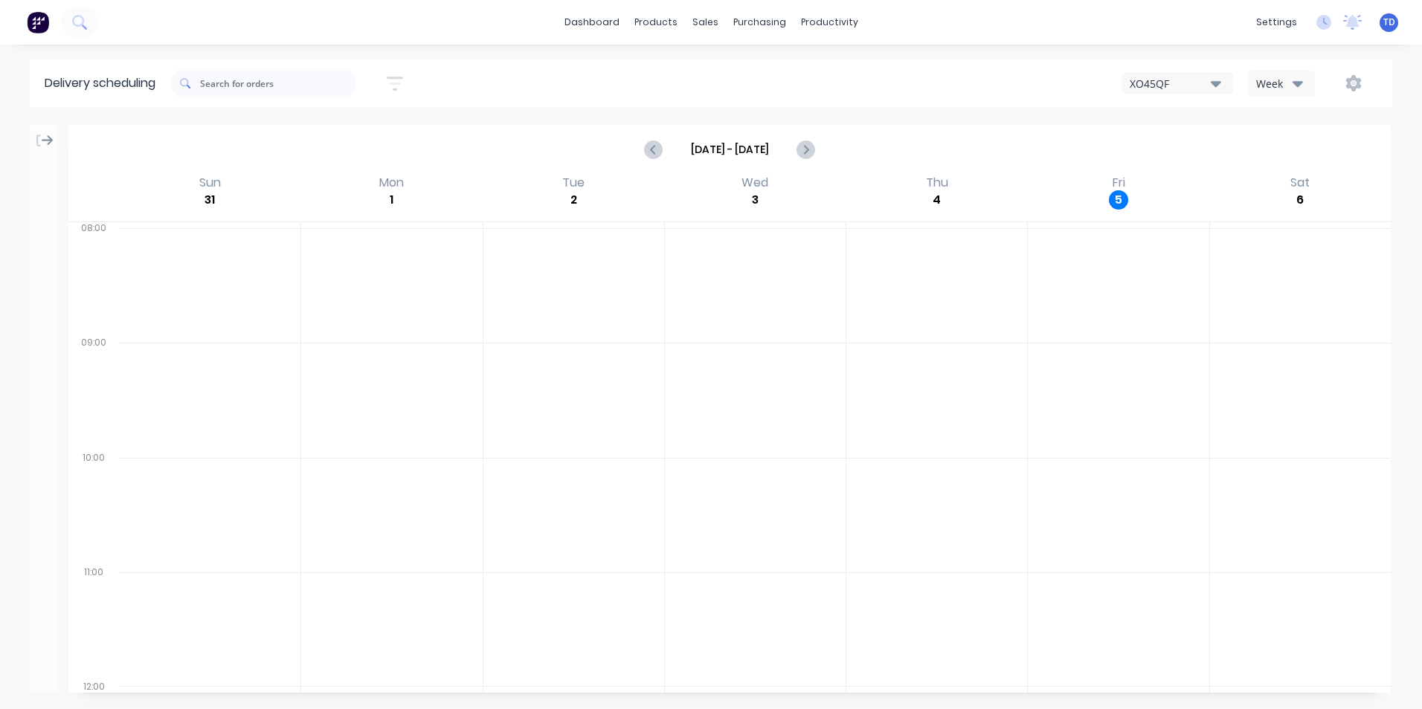
click at [51, 141] on icon at bounding box center [48, 140] width 12 height 10
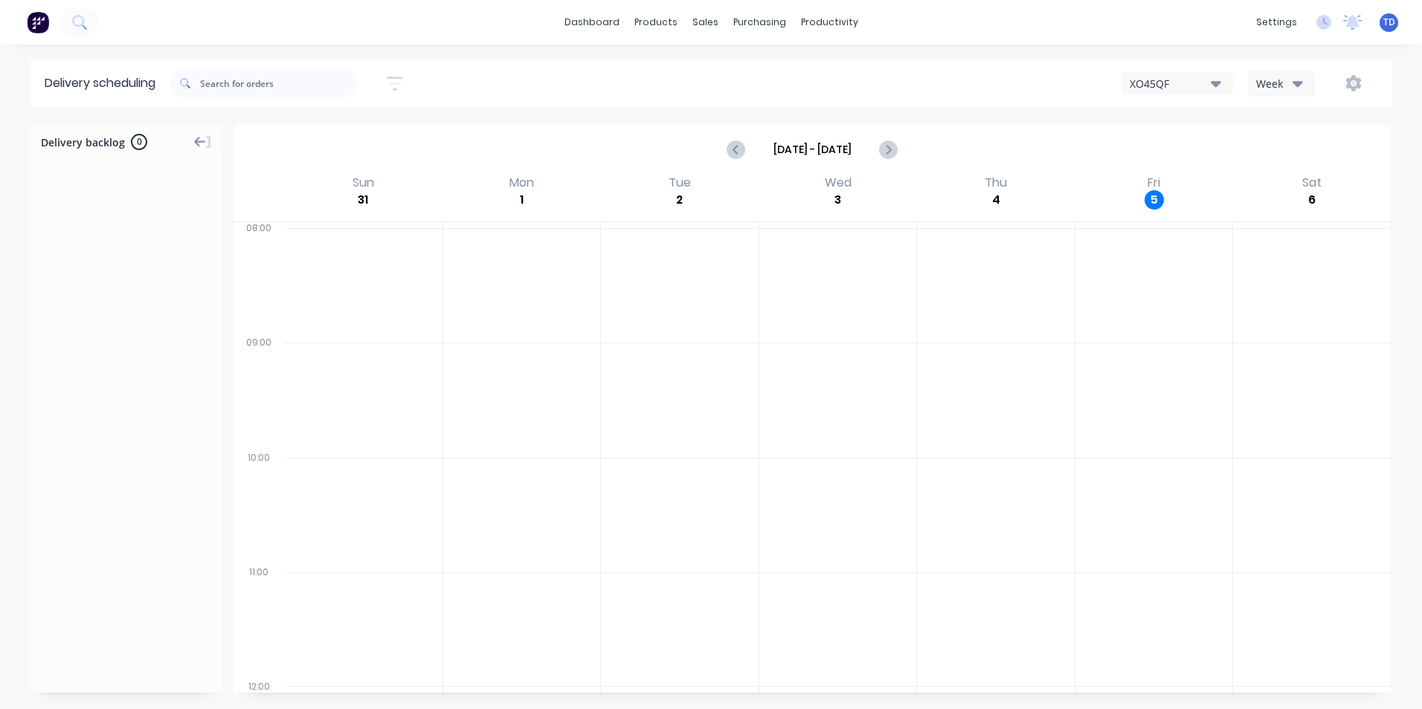
click at [140, 148] on span "0" at bounding box center [139, 142] width 16 height 16
click at [115, 144] on span "Delivery backlog" at bounding box center [83, 143] width 84 height 16
click at [350, 359] on div at bounding box center [363, 400] width 158 height 115
click at [1358, 88] on icon "button" at bounding box center [1354, 83] width 16 height 16
click at [1294, 162] on div "Settings" at bounding box center [1306, 153] width 115 height 22
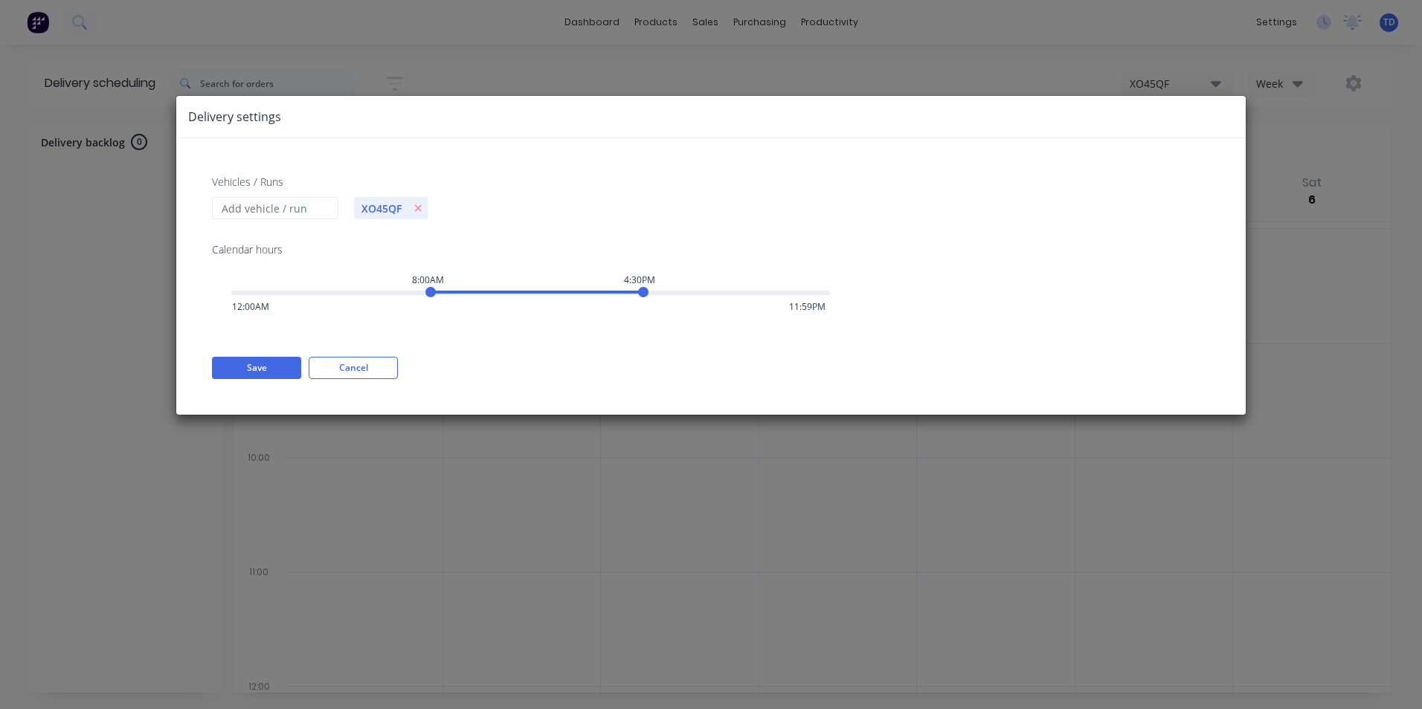
drag, startPoint x: 529, startPoint y: 294, endPoint x: 648, endPoint y: 299, distance: 118.3
click at [648, 299] on div "Vehicles / Runs XO45QF Calendar hours 8:00AM 4:30PM 12:00AM 11:59PM Save Cancel" at bounding box center [710, 276] width 1069 height 277
drag, startPoint x: 433, startPoint y: 292, endPoint x: 413, endPoint y: 295, distance: 21.0
click at [413, 295] on div "7:00AM 4:30PM 12:00AM 11:59PM" at bounding box center [530, 292] width 599 height 10
click at [273, 363] on button "Save" at bounding box center [256, 368] width 89 height 22
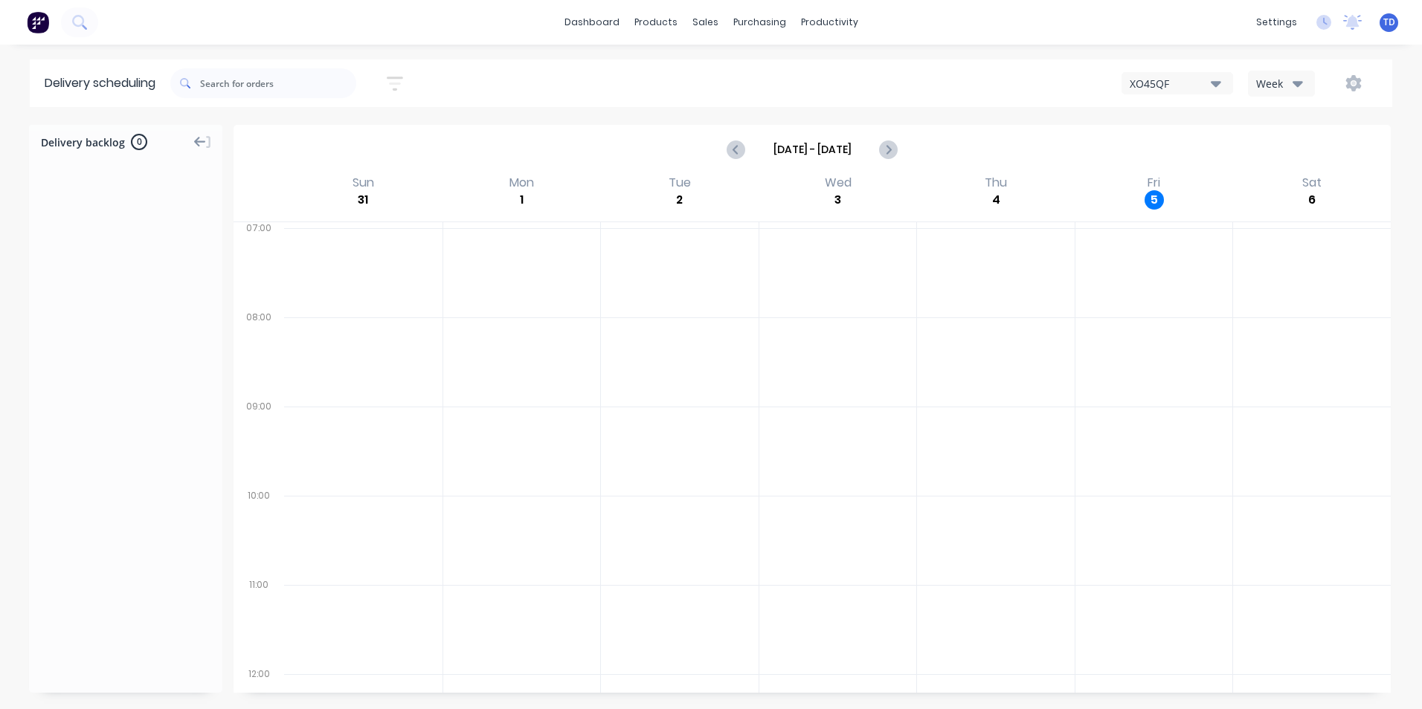
click at [1273, 88] on div "Week" at bounding box center [1277, 84] width 43 height 16
click at [1277, 116] on div "Week" at bounding box center [1321, 123] width 147 height 30
click at [748, 74] on div "Sales Orders" at bounding box center [759, 71] width 61 height 13
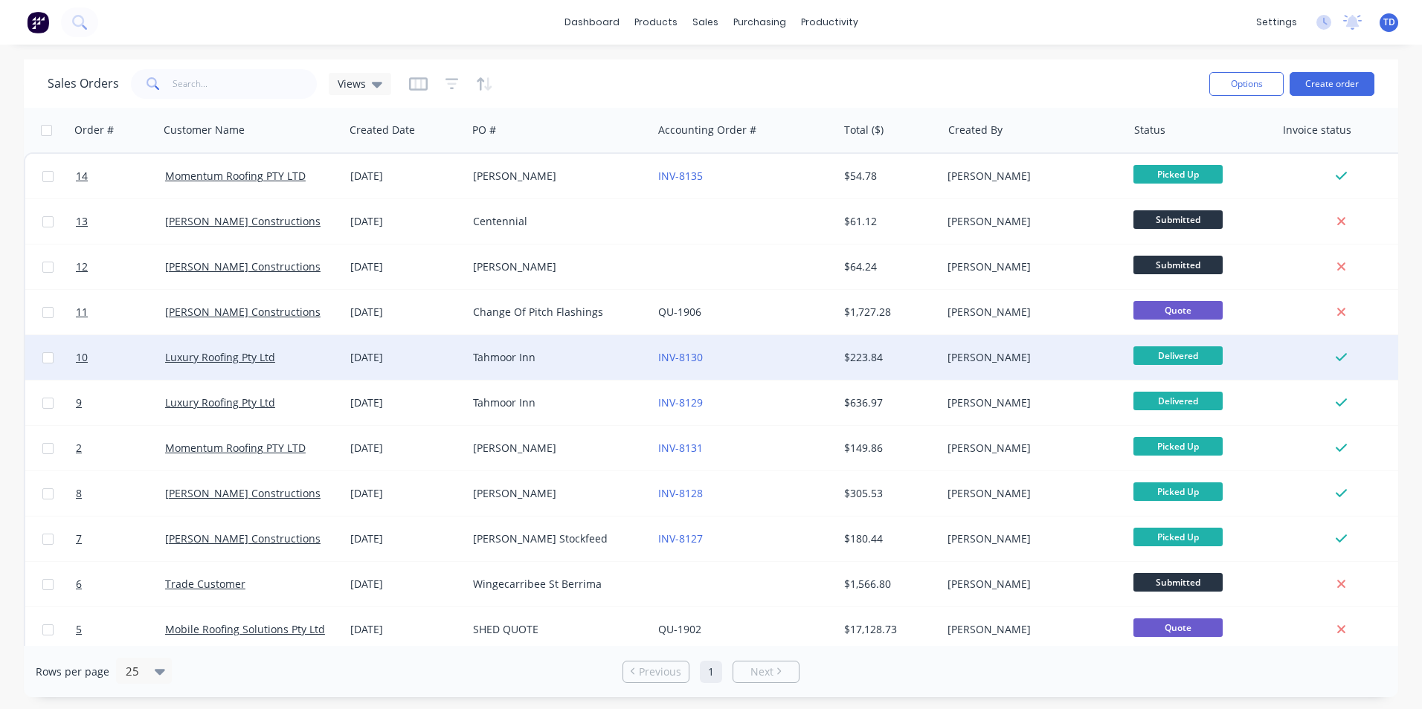
click at [564, 351] on div "Tahmoor Inn" at bounding box center [555, 357] width 165 height 15
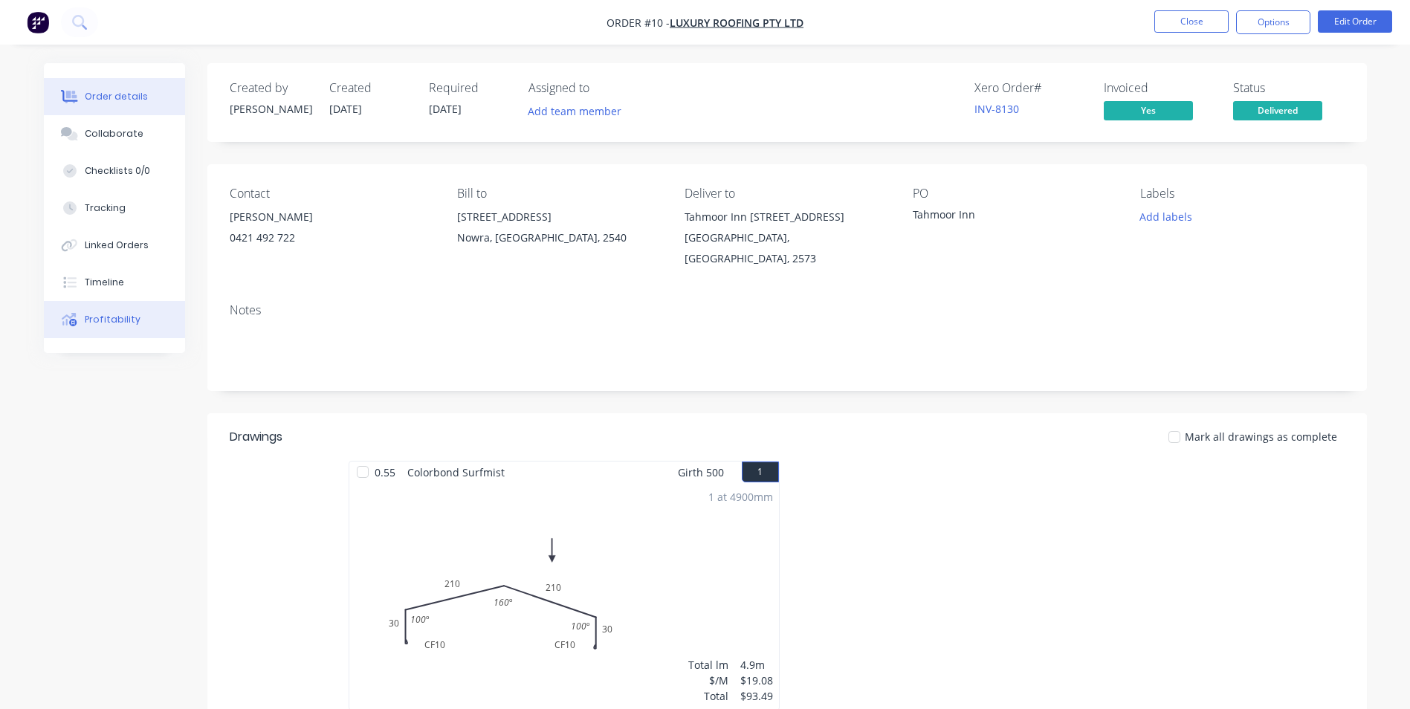
click at [129, 327] on button "Profitability" at bounding box center [114, 319] width 141 height 37
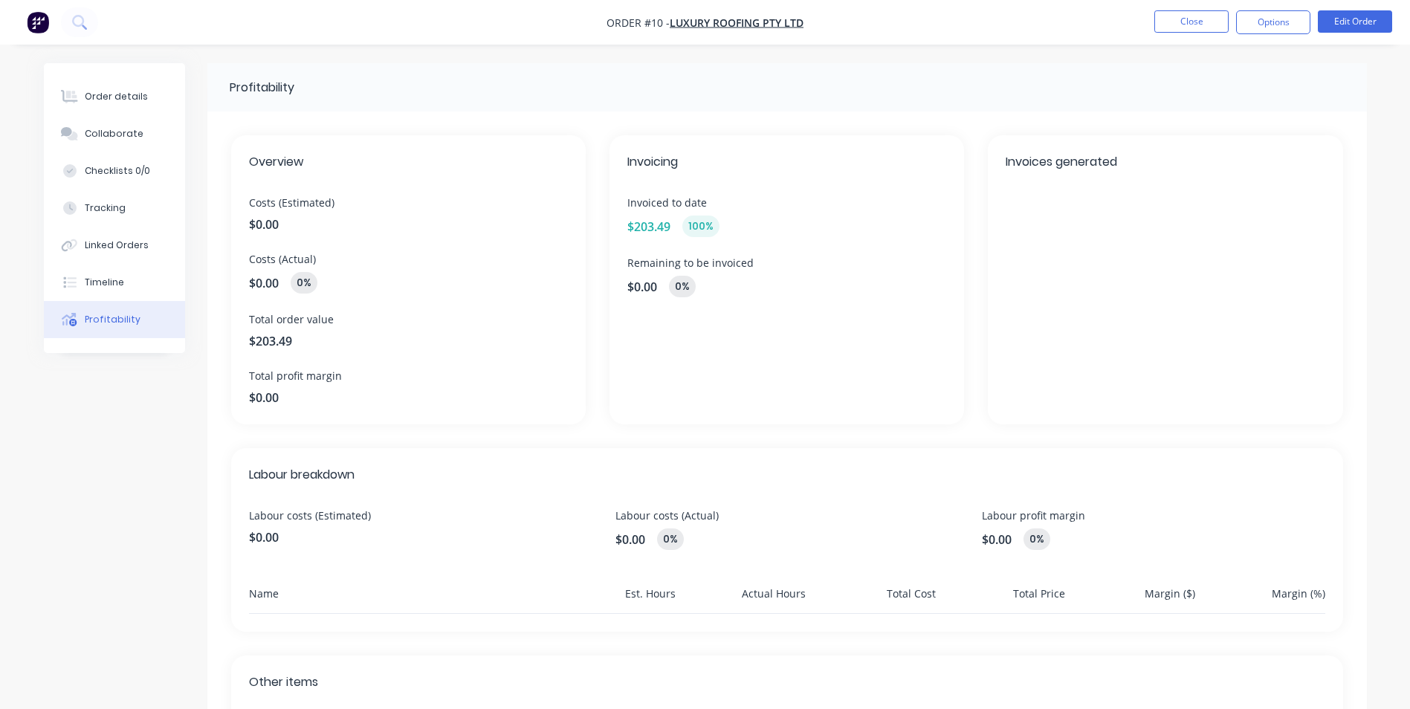
click at [271, 282] on span "$0.00" at bounding box center [264, 283] width 30 height 18
click at [1187, 22] on button "Close" at bounding box center [1192, 21] width 74 height 22
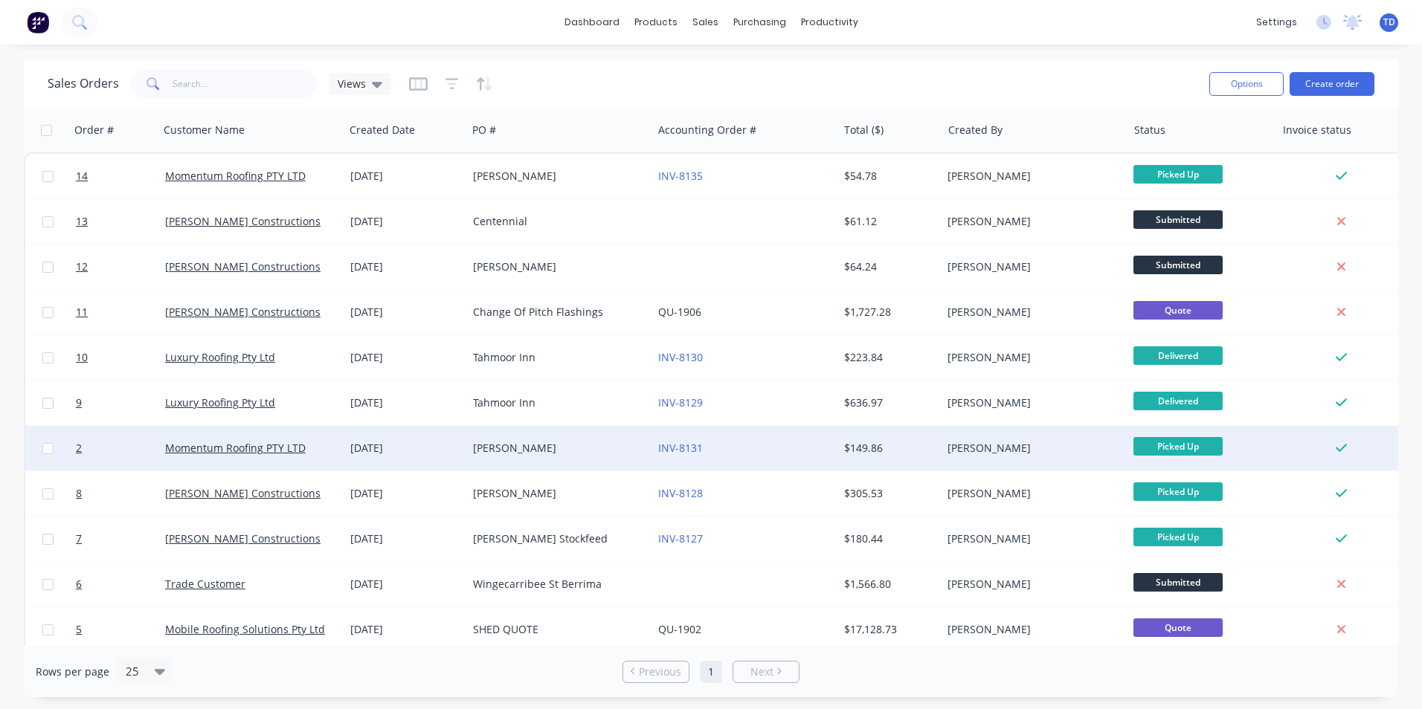
click at [518, 445] on div "[PERSON_NAME]" at bounding box center [555, 448] width 165 height 15
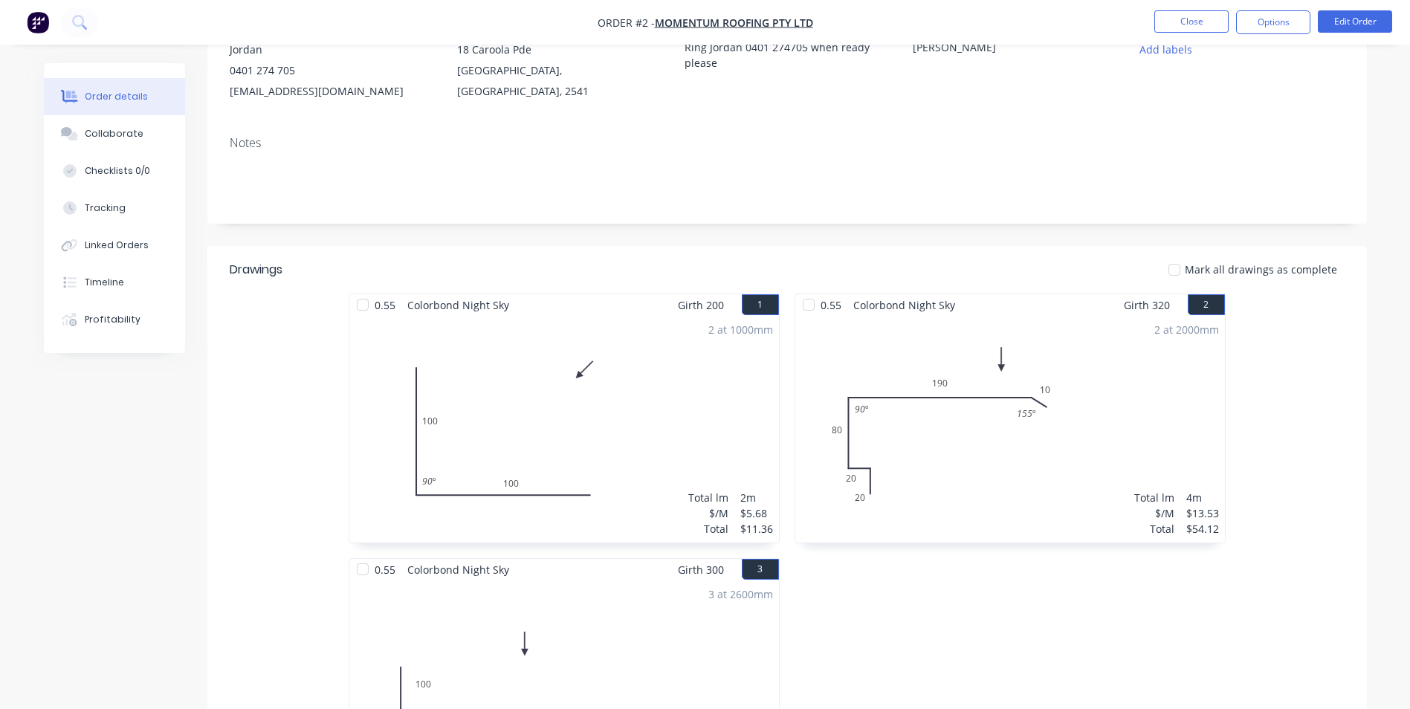
scroll to position [74, 0]
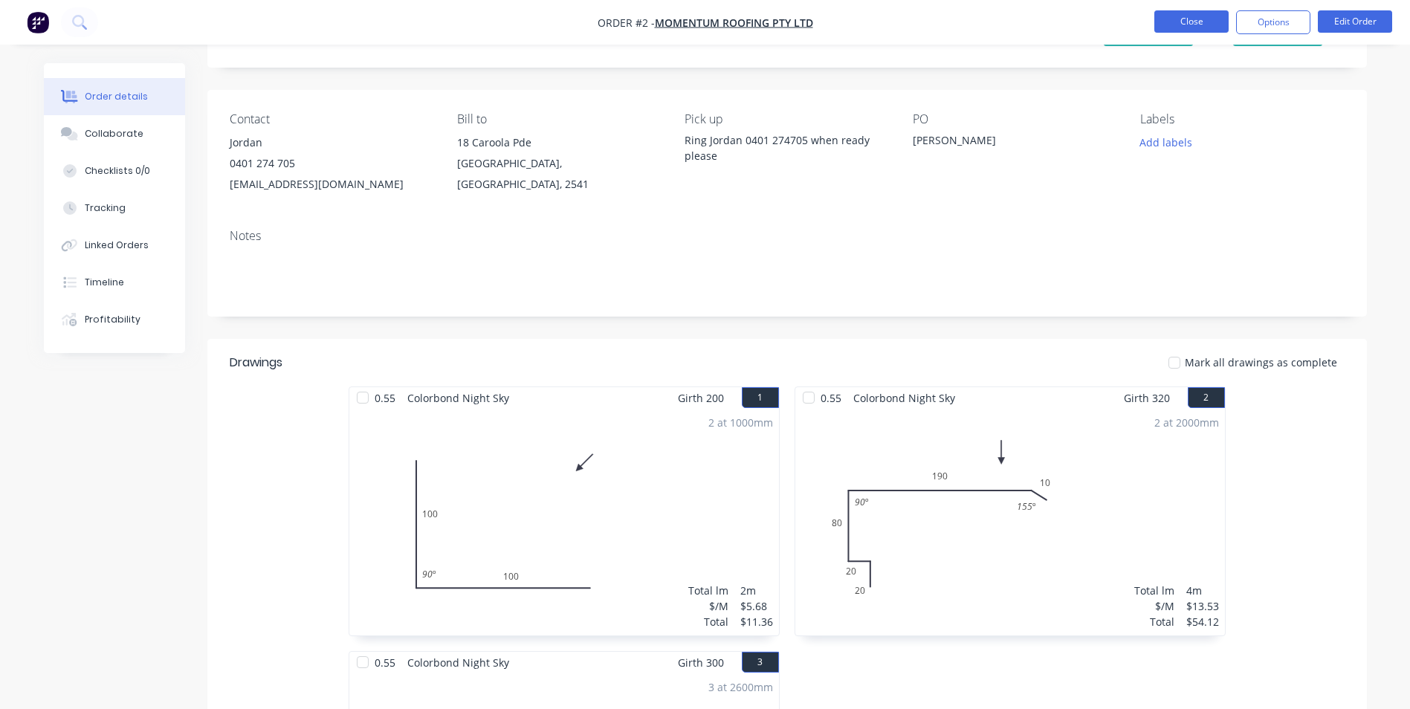
click at [1178, 13] on button "Close" at bounding box center [1192, 21] width 74 height 22
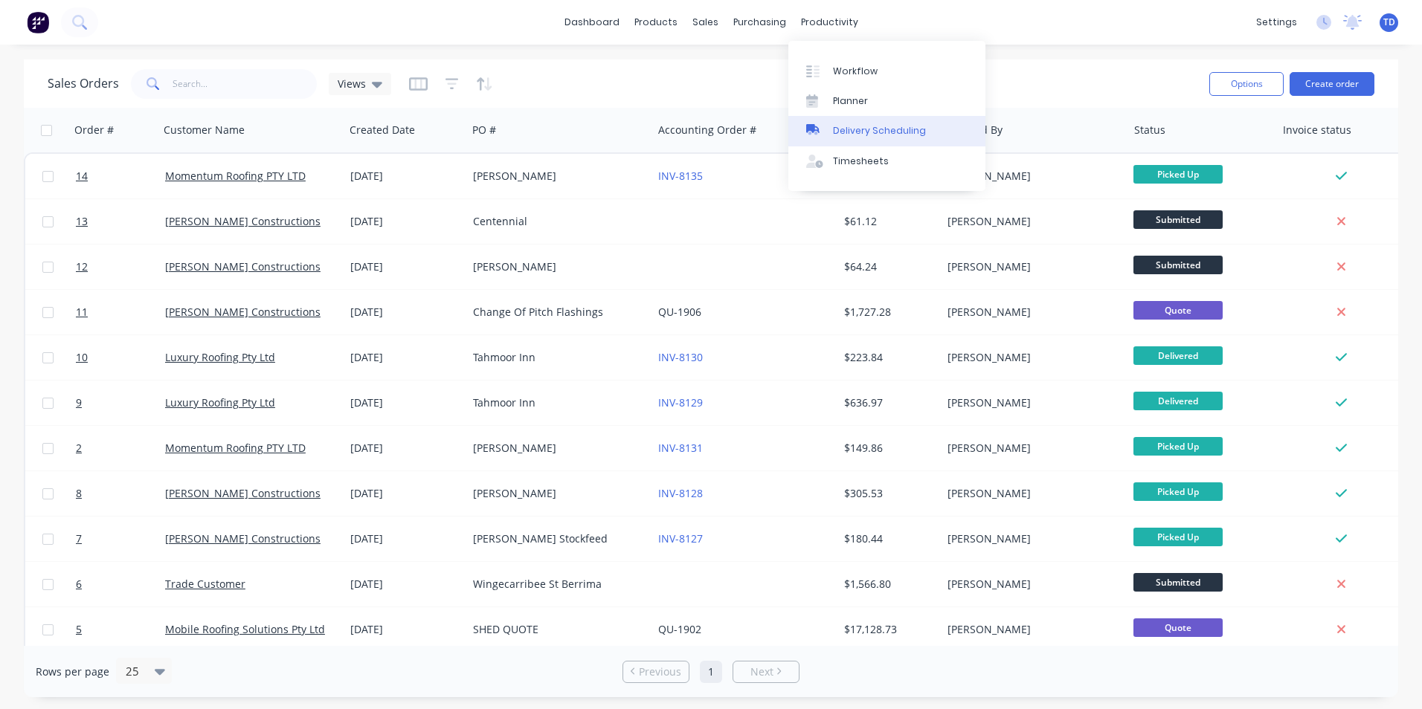
click at [844, 138] on link "Delivery Scheduling" at bounding box center [886, 131] width 197 height 30
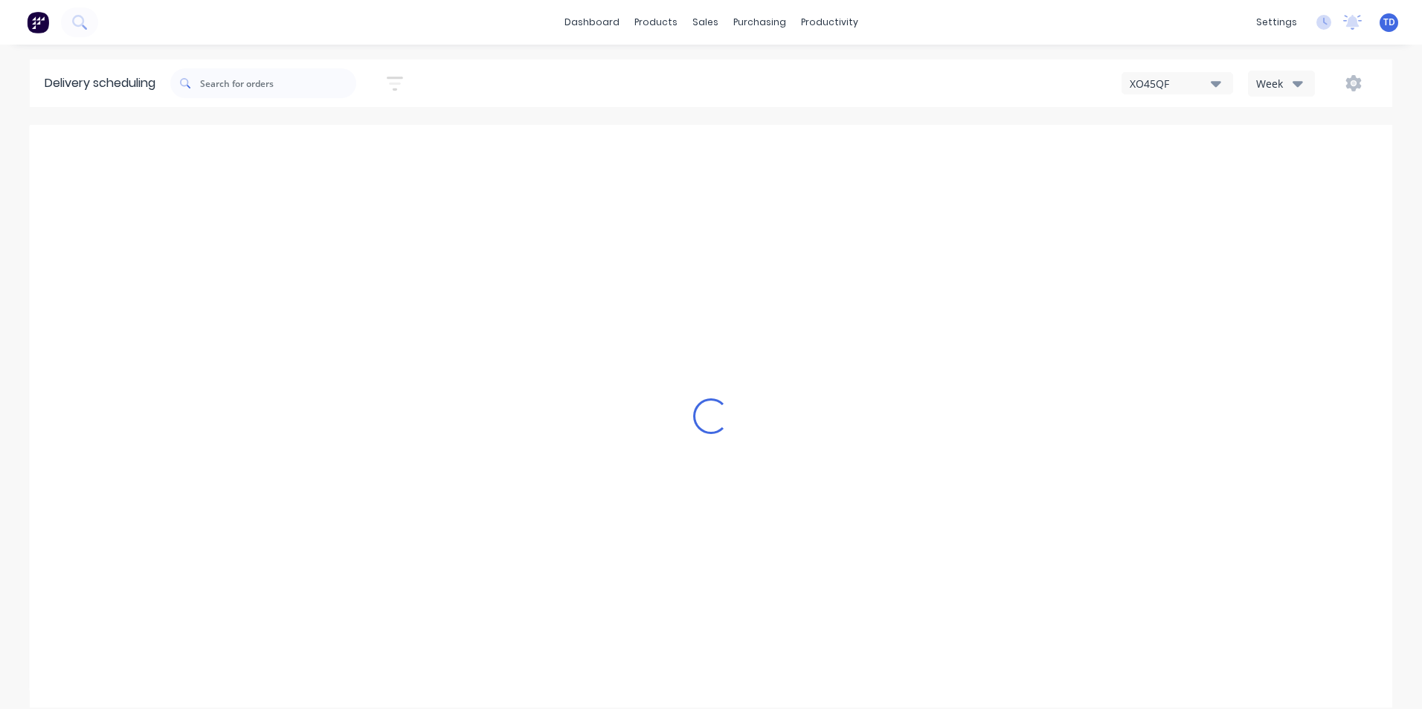
type input "Aug 31 - Sep 6"
